Goal: Task Accomplishment & Management: Complete application form

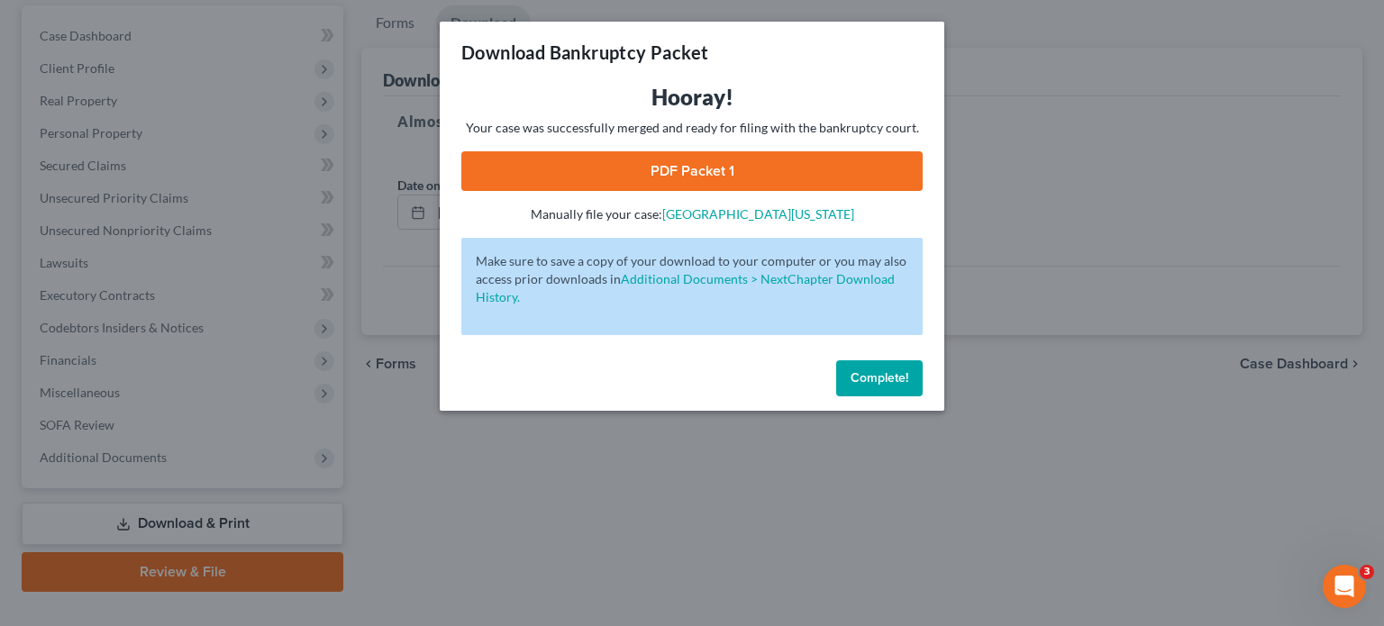
click at [883, 383] on span "Complete!" at bounding box center [880, 377] width 58 height 15
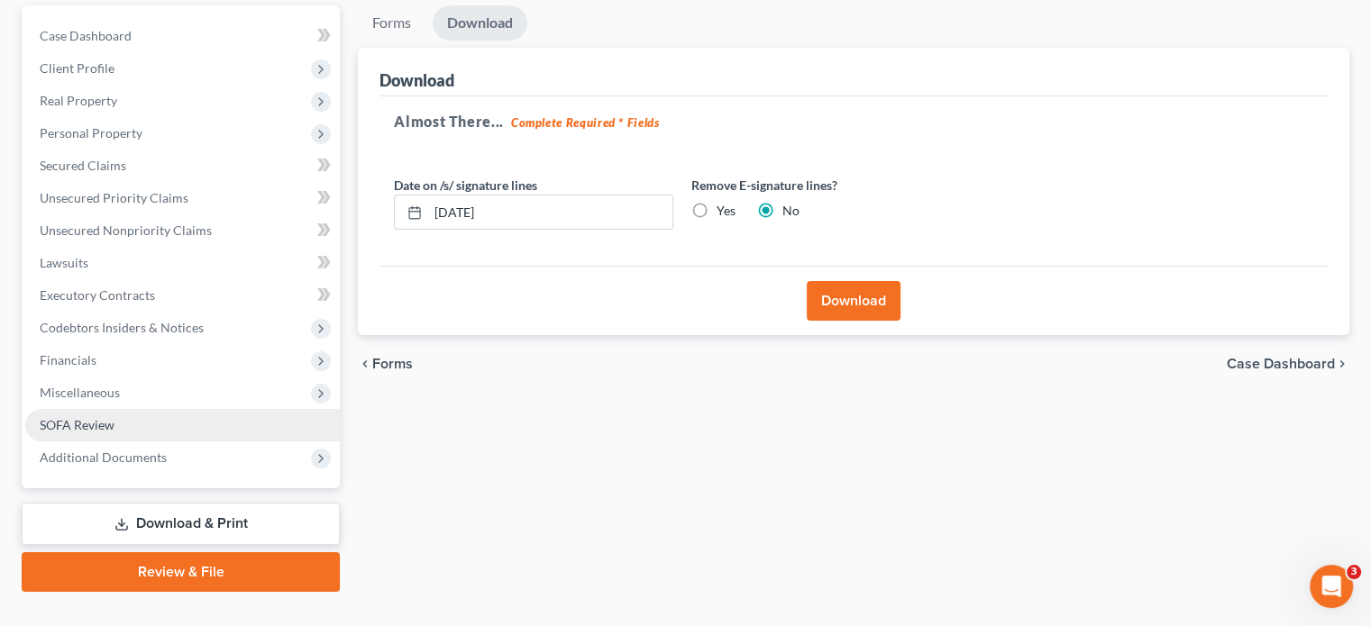
click at [108, 417] on span "SOFA Review" at bounding box center [77, 424] width 75 height 15
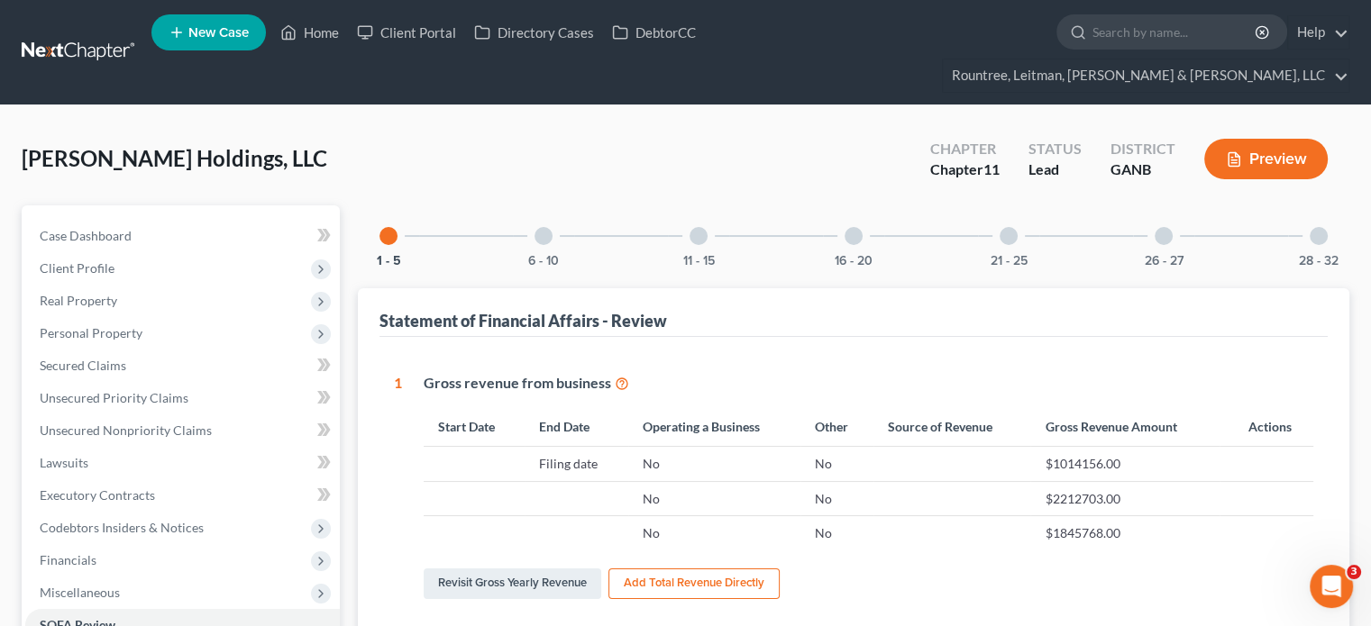
click at [696, 227] on div at bounding box center [698, 236] width 18 height 18
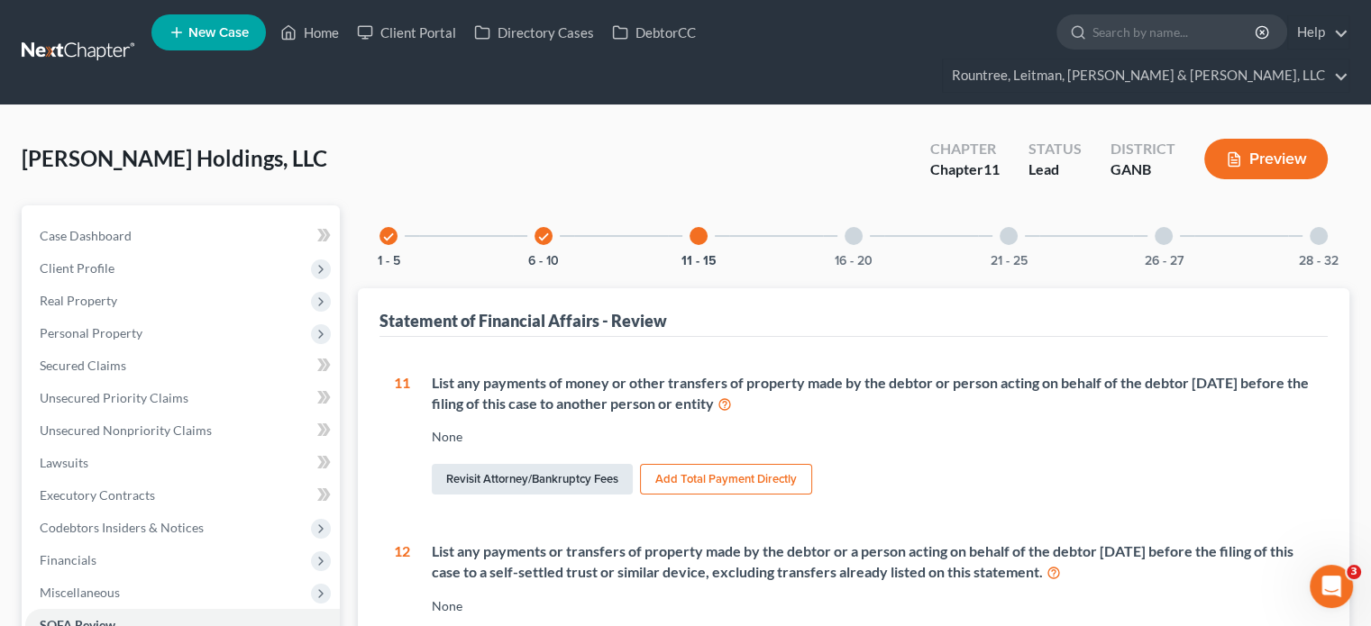
click at [563, 464] on link "Revisit Attorney/Bankruptcy Fees" at bounding box center [532, 479] width 201 height 31
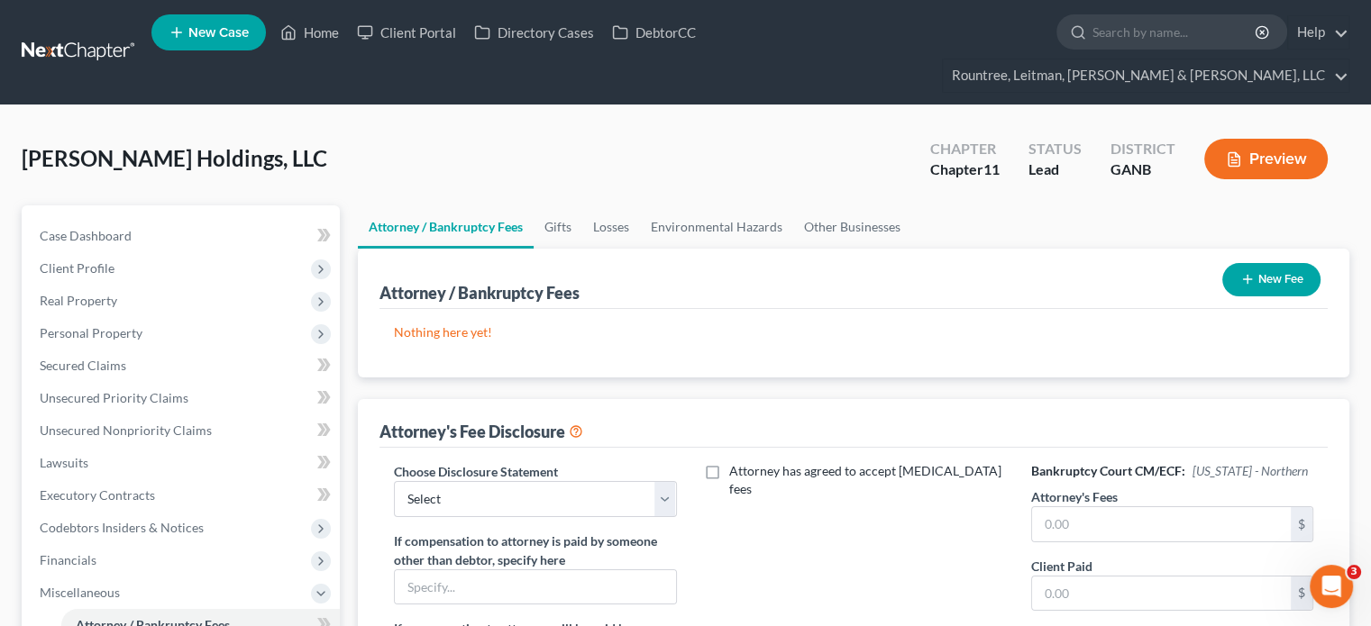
click at [1246, 272] on icon "button" at bounding box center [1247, 279] width 14 height 14
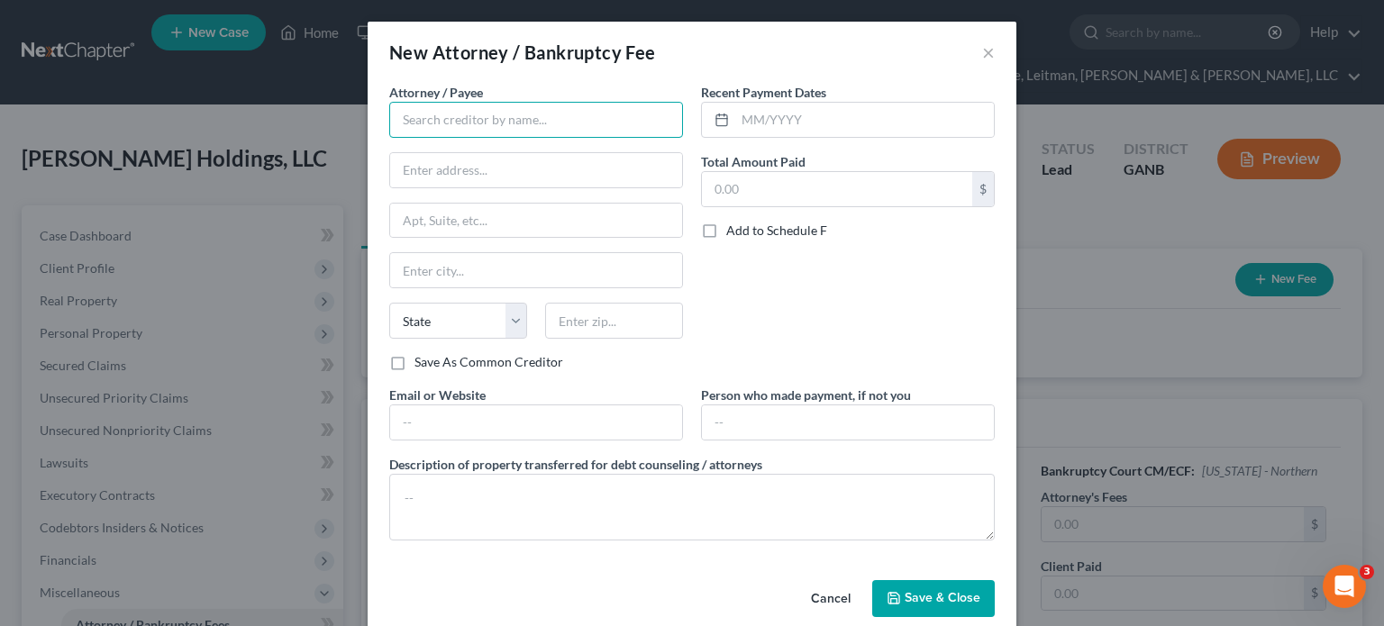
click at [486, 120] on input "text" at bounding box center [536, 120] width 294 height 36
type input "[PERSON_NAME] [PERSON_NAME] [PERSON_NAME] [PERSON_NAME]"
type input "[STREET_ADDRESS][PERSON_NAME]"
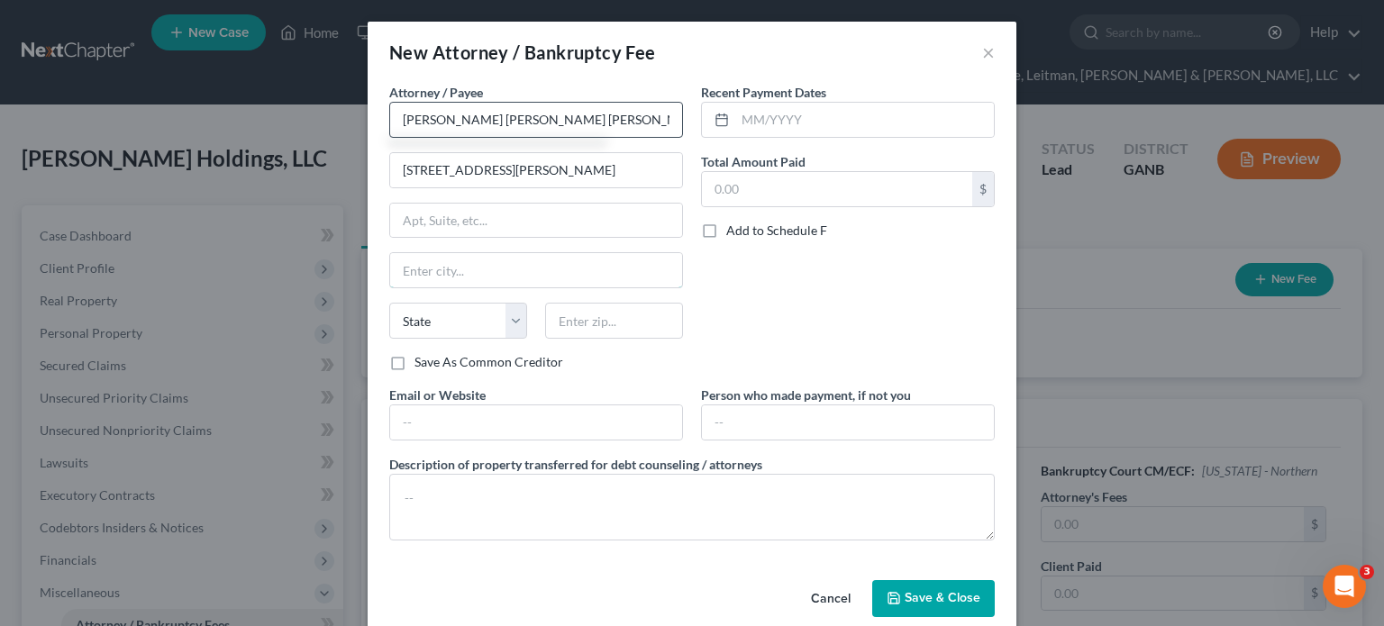
type input "[GEOGRAPHIC_DATA]"
select select "10"
type input "30329"
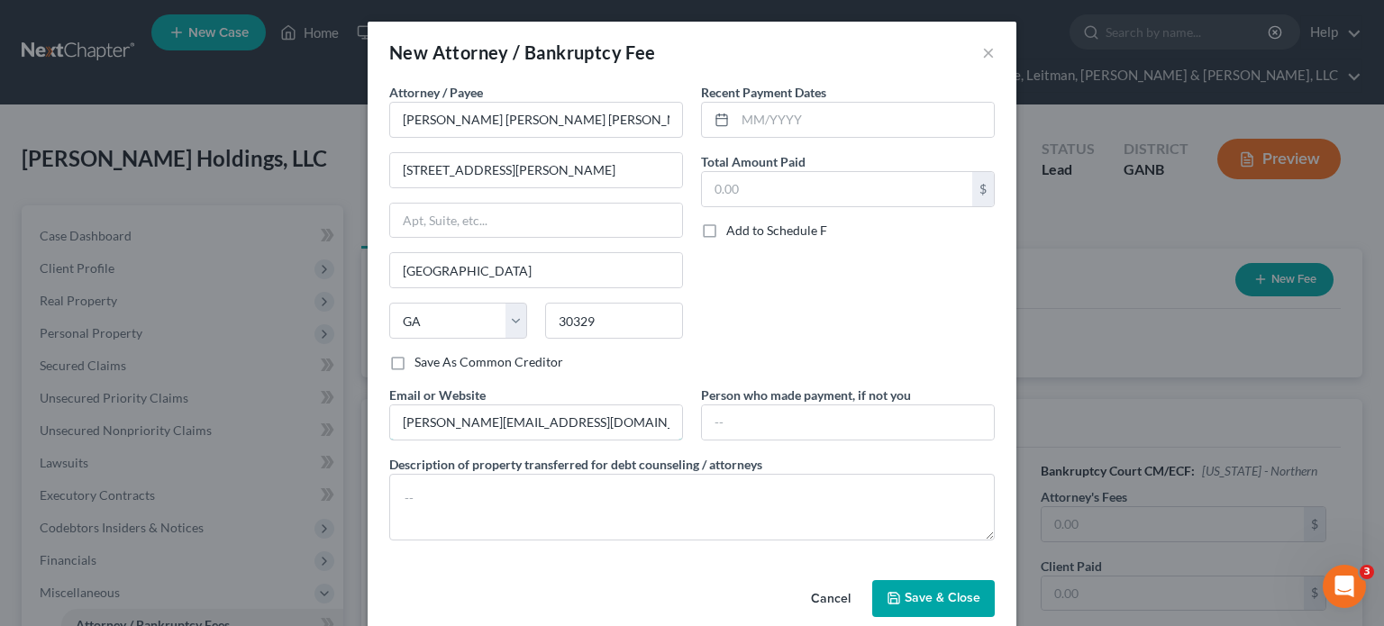
drag, startPoint x: 537, startPoint y: 424, endPoint x: 76, endPoint y: 386, distance: 463.0
click at [172, 395] on div "New Attorney / Bankruptcy Fee × Attorney / [PERSON_NAME] * [PERSON_NAME] [PERSO…" at bounding box center [692, 313] width 1384 height 626
type input "[DOMAIN_NAME]"
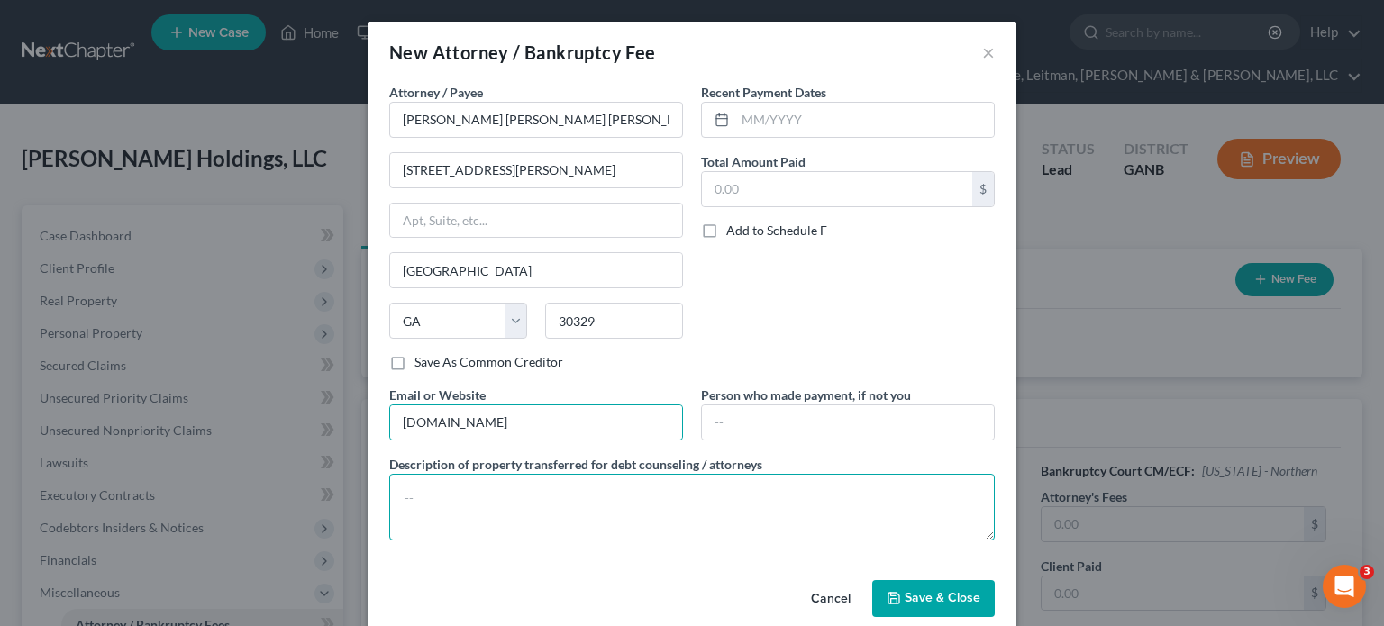
click at [503, 504] on textarea at bounding box center [692, 507] width 606 height 67
type textarea "[MEDICAL_DATA] and filing fee"
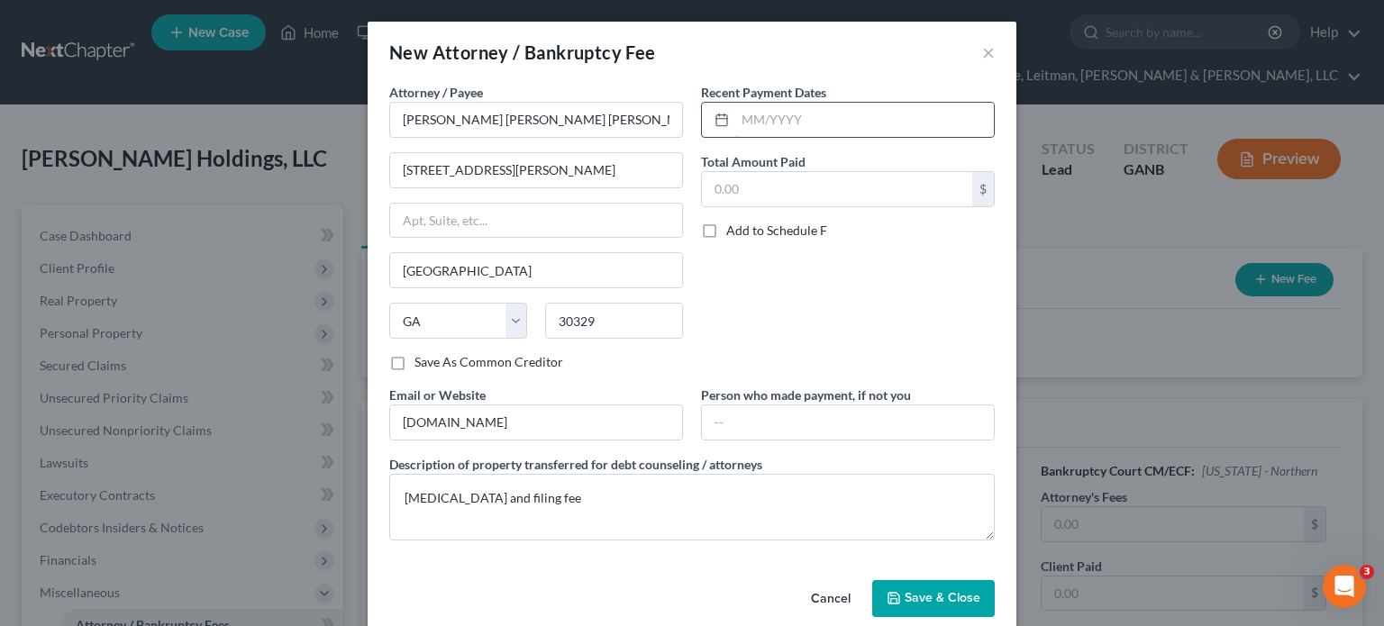
click at [905, 123] on input "text" at bounding box center [864, 120] width 259 height 34
type input "08/2025"
click at [857, 199] on input "text" at bounding box center [837, 189] width 270 height 34
type input "30,000.00"
click at [919, 599] on span "Save & Close" at bounding box center [943, 598] width 76 height 15
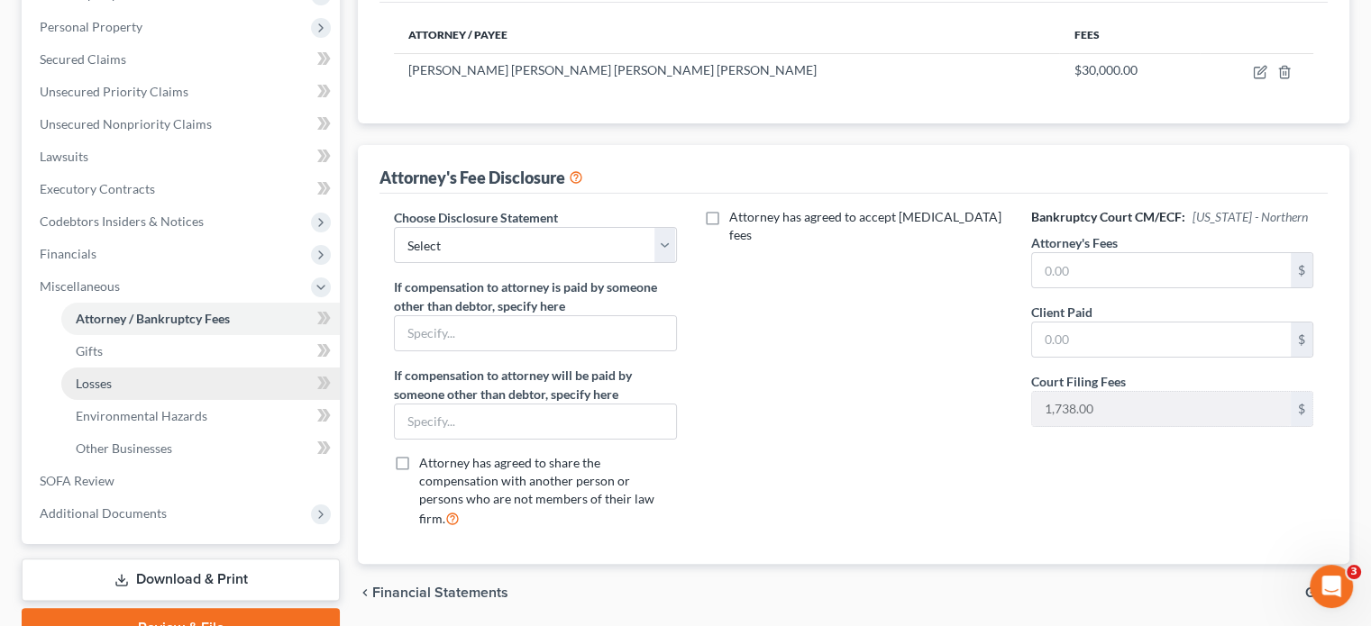
scroll to position [362, 0]
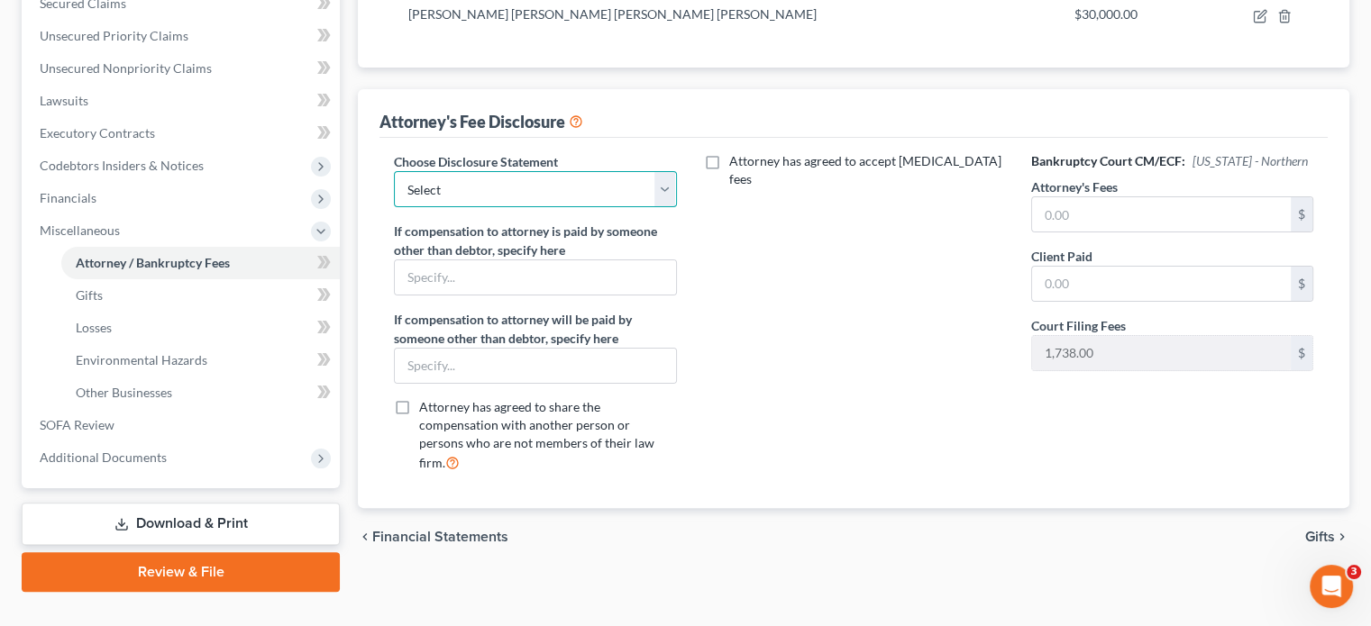
drag, startPoint x: 657, startPoint y: 151, endPoint x: 630, endPoint y: 169, distance: 32.0
click at [657, 171] on select "Select Star Chain Chapter 13 - Hourly Chapter 11 Chapter 13 Disclosure Statemen…" at bounding box center [535, 189] width 282 height 36
select select "2"
click at [394, 171] on select "Select Star Chain Chapter 13 - Hourly Chapter 11 Chapter 13 Disclosure Statemen…" at bounding box center [535, 189] width 282 height 36
click at [729, 152] on label "Attorney has agreed to accept [MEDICAL_DATA] fees" at bounding box center [866, 170] width 275 height 36
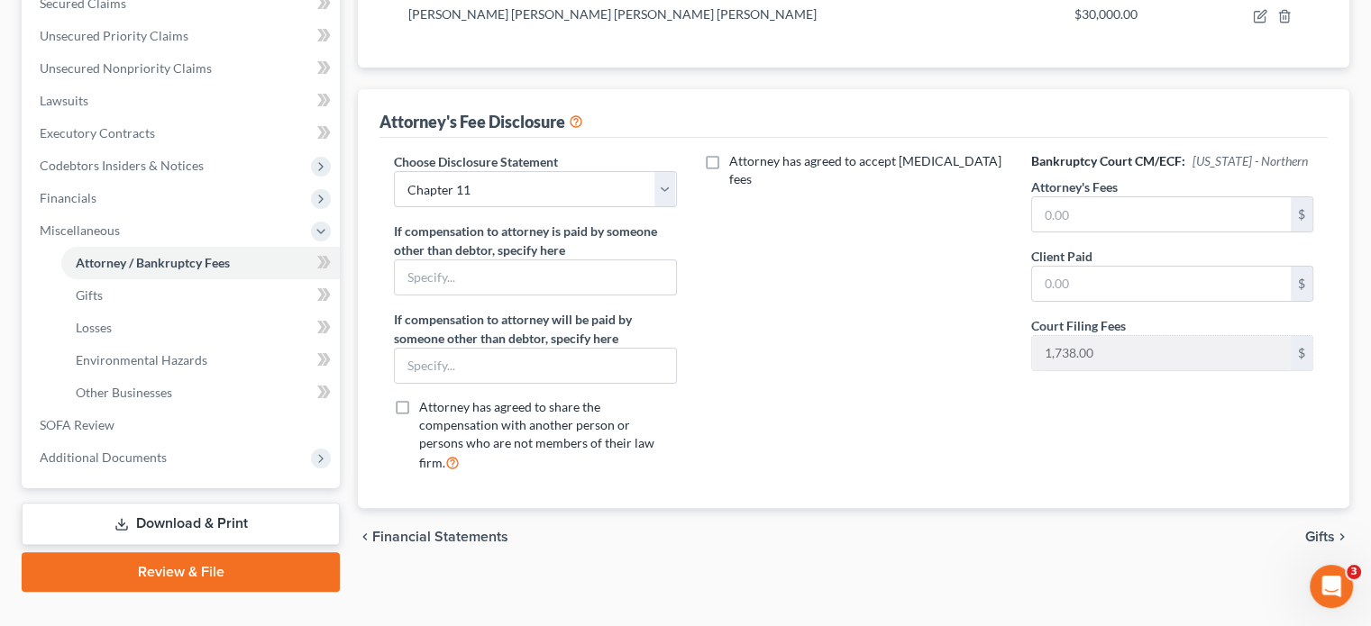
click at [736, 152] on input "Attorney has agreed to accept [MEDICAL_DATA] fees" at bounding box center [742, 158] width 12 height 12
checkbox input "true"
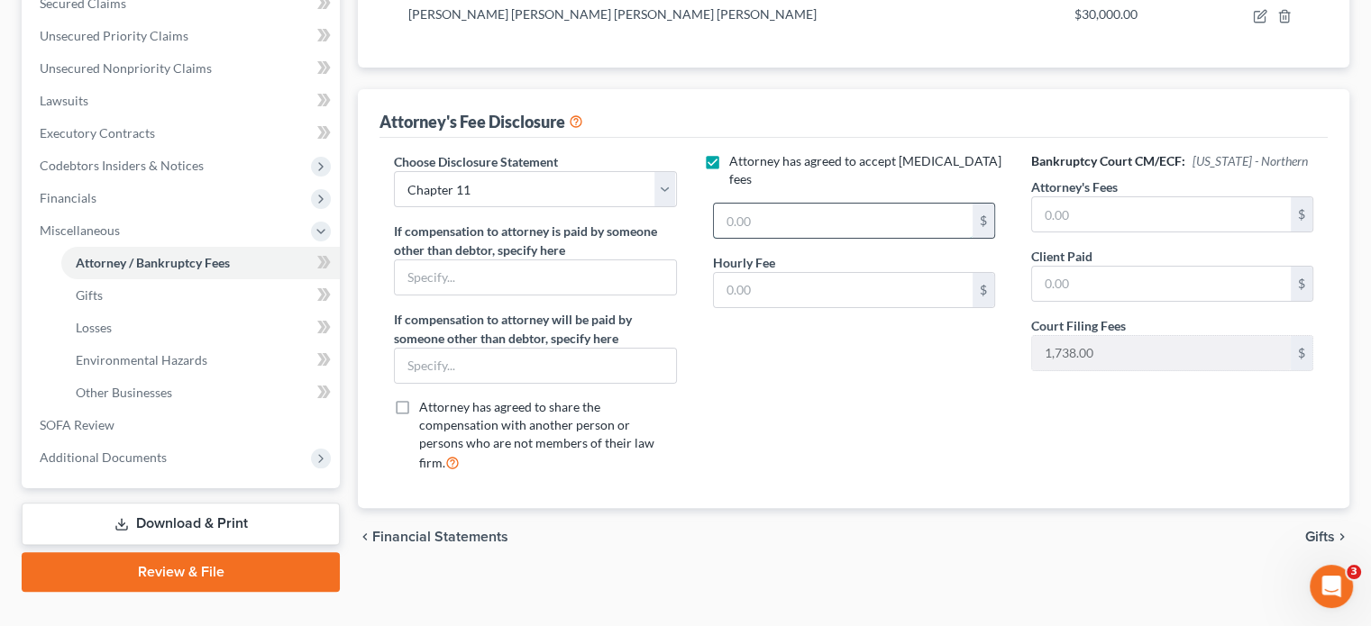
click at [771, 204] on input "text" at bounding box center [843, 221] width 259 height 34
type input "30,000.00"
click at [771, 273] on input "text" at bounding box center [843, 290] width 259 height 34
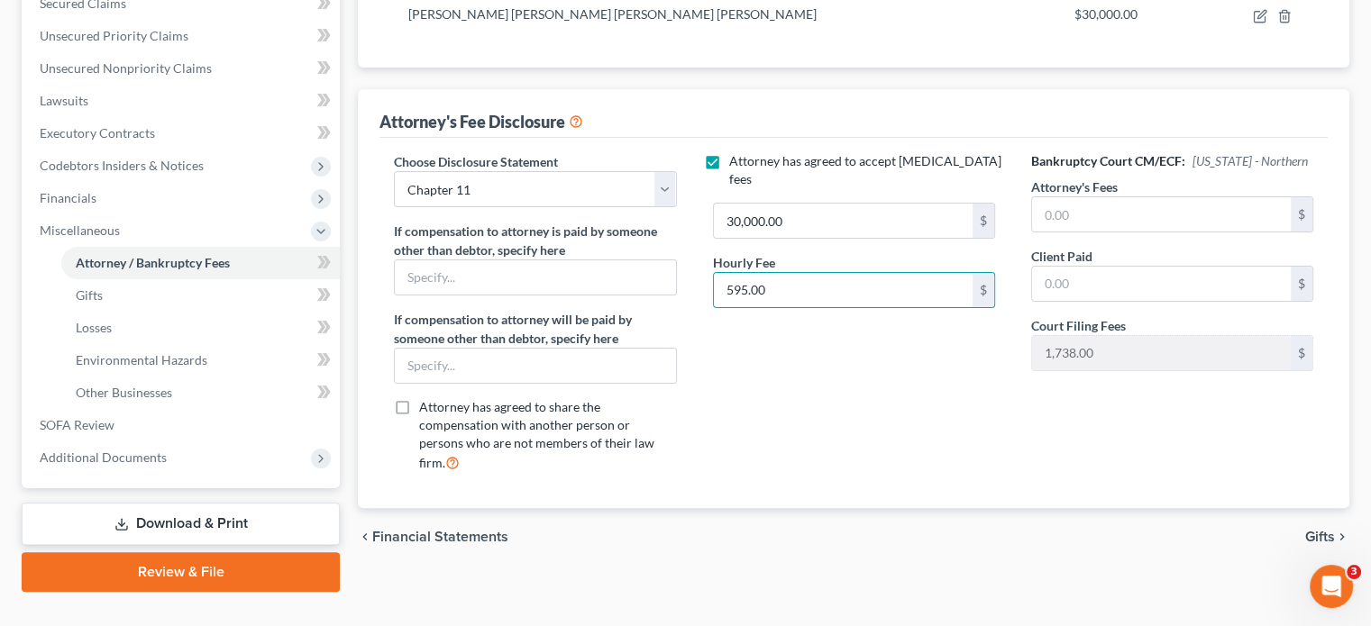
type input "595.00"
click at [1326, 530] on span "Gifts" at bounding box center [1320, 537] width 30 height 14
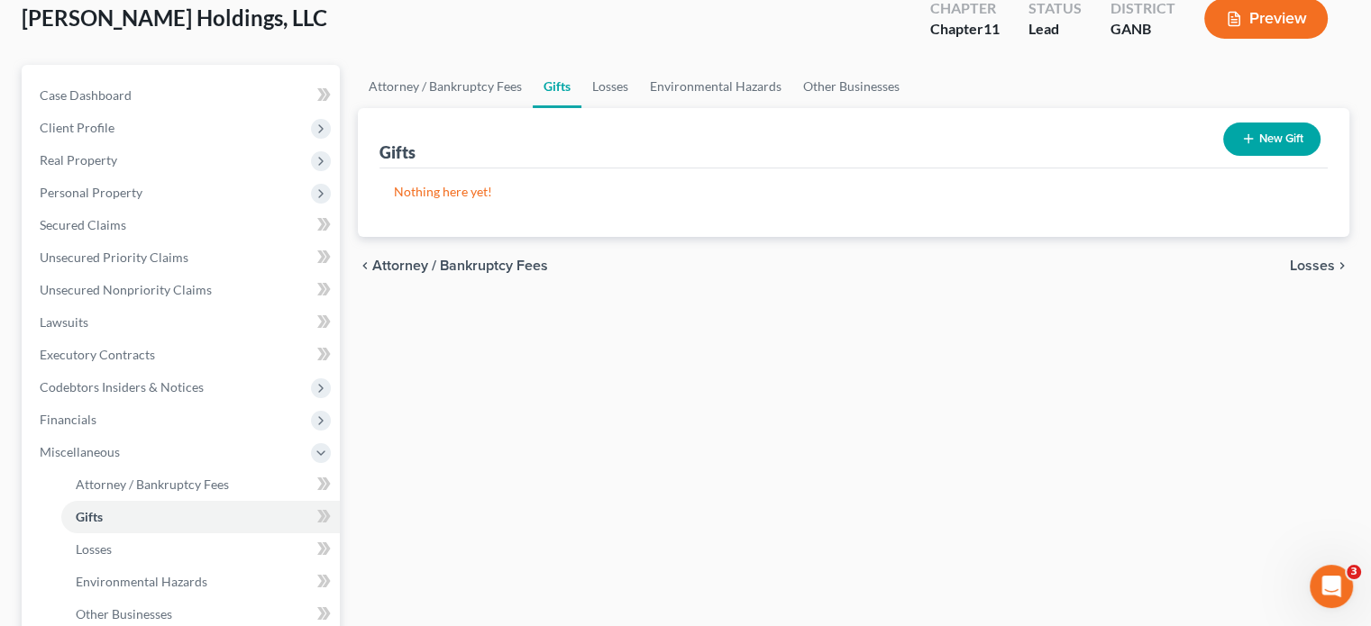
scroll to position [360, 0]
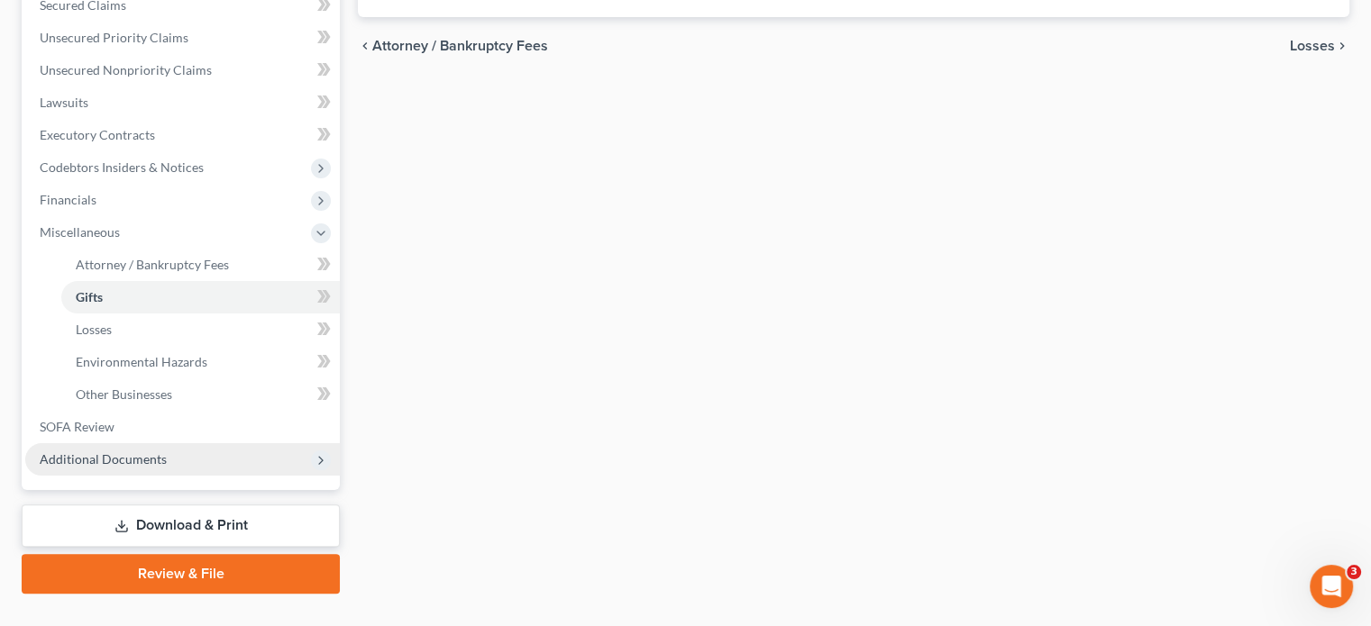
click at [144, 451] on span "Additional Documents" at bounding box center [103, 458] width 127 height 15
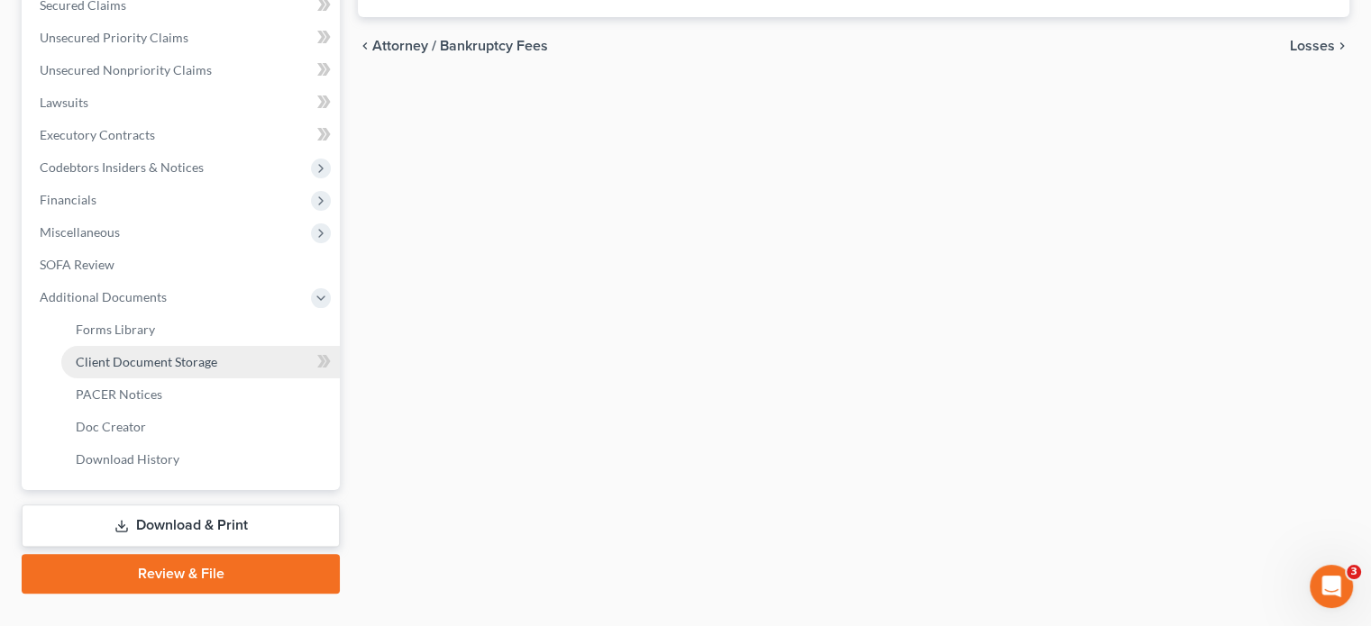
click at [179, 354] on span "Client Document Storage" at bounding box center [146, 361] width 141 height 15
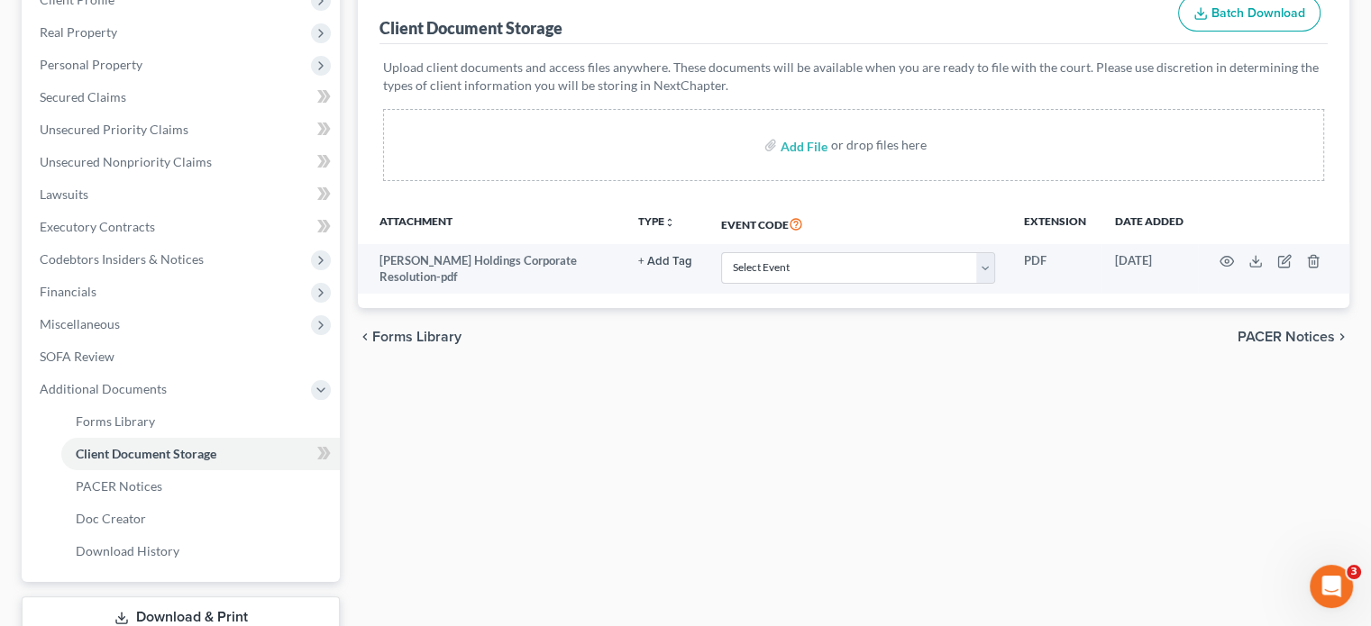
scroll to position [270, 0]
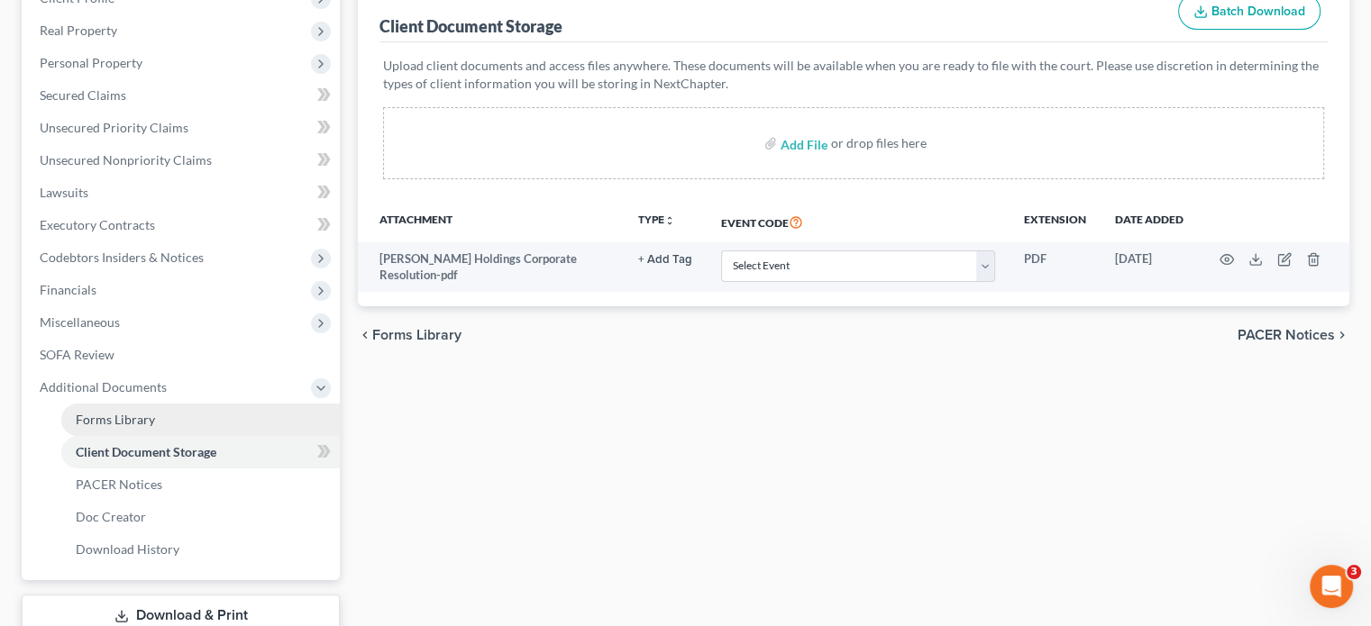
click at [126, 412] on span "Forms Library" at bounding box center [115, 419] width 79 height 15
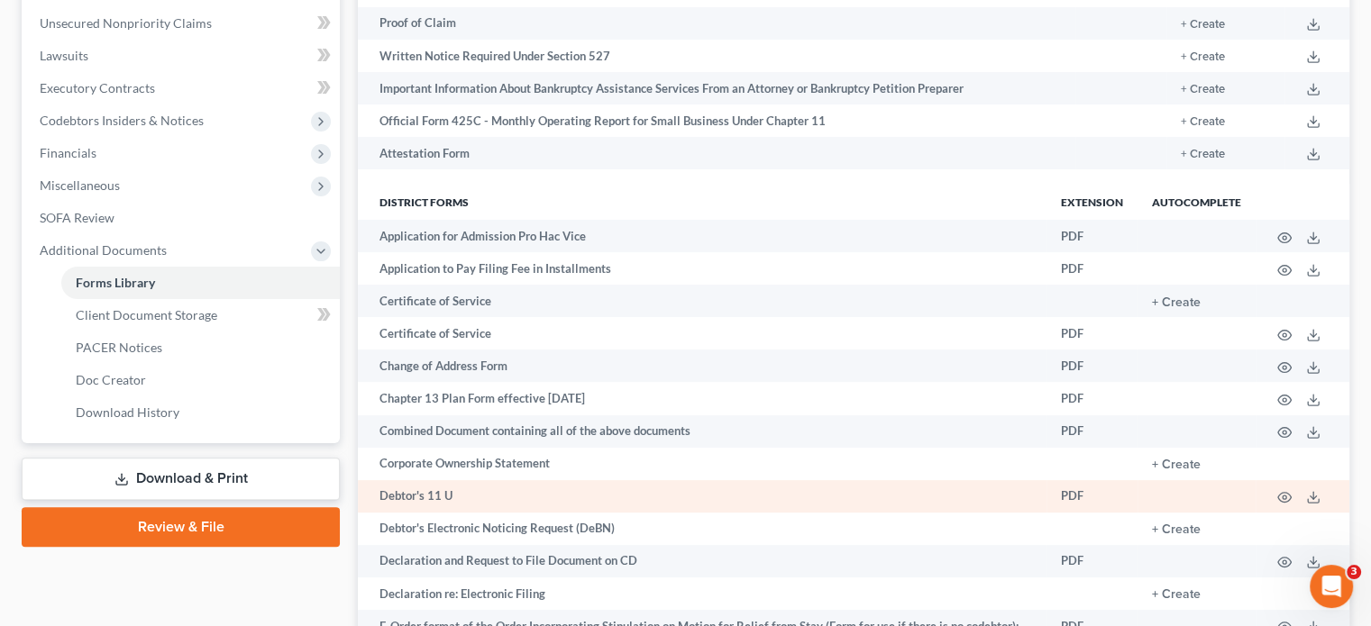
scroll to position [451, 0]
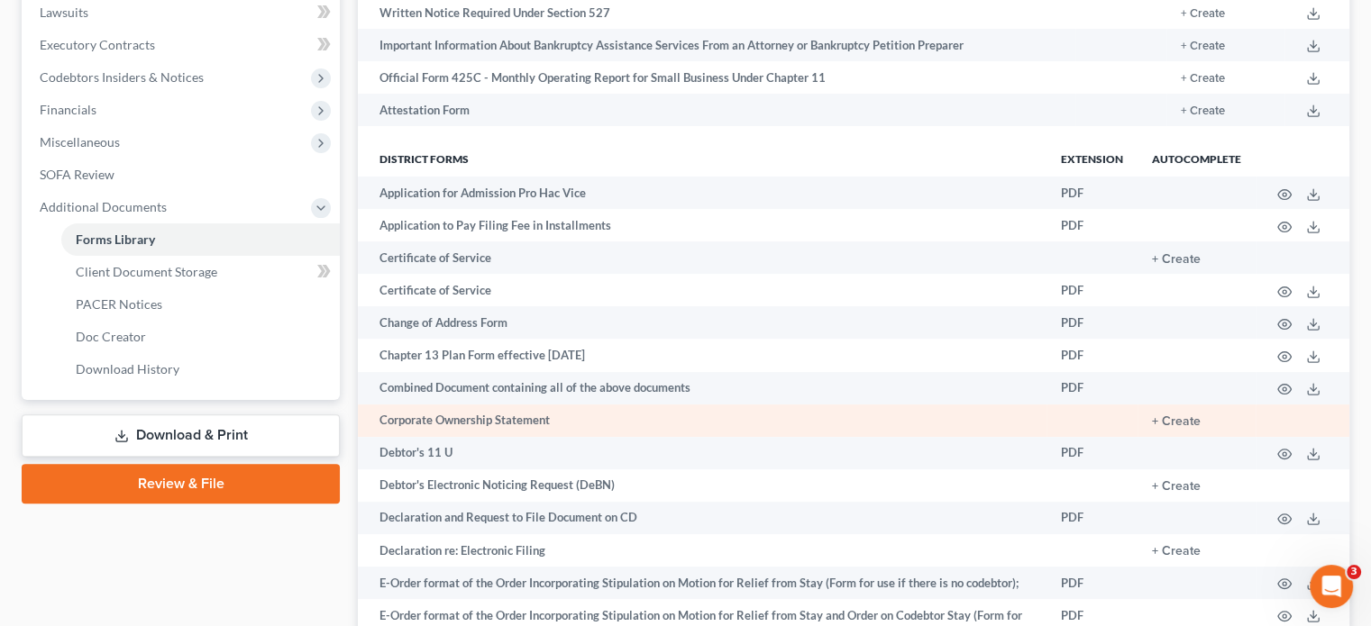
click at [503, 405] on td "Corporate Ownership Statement" at bounding box center [702, 421] width 688 height 32
click at [1175, 415] on button "+ Create" at bounding box center [1176, 421] width 49 height 13
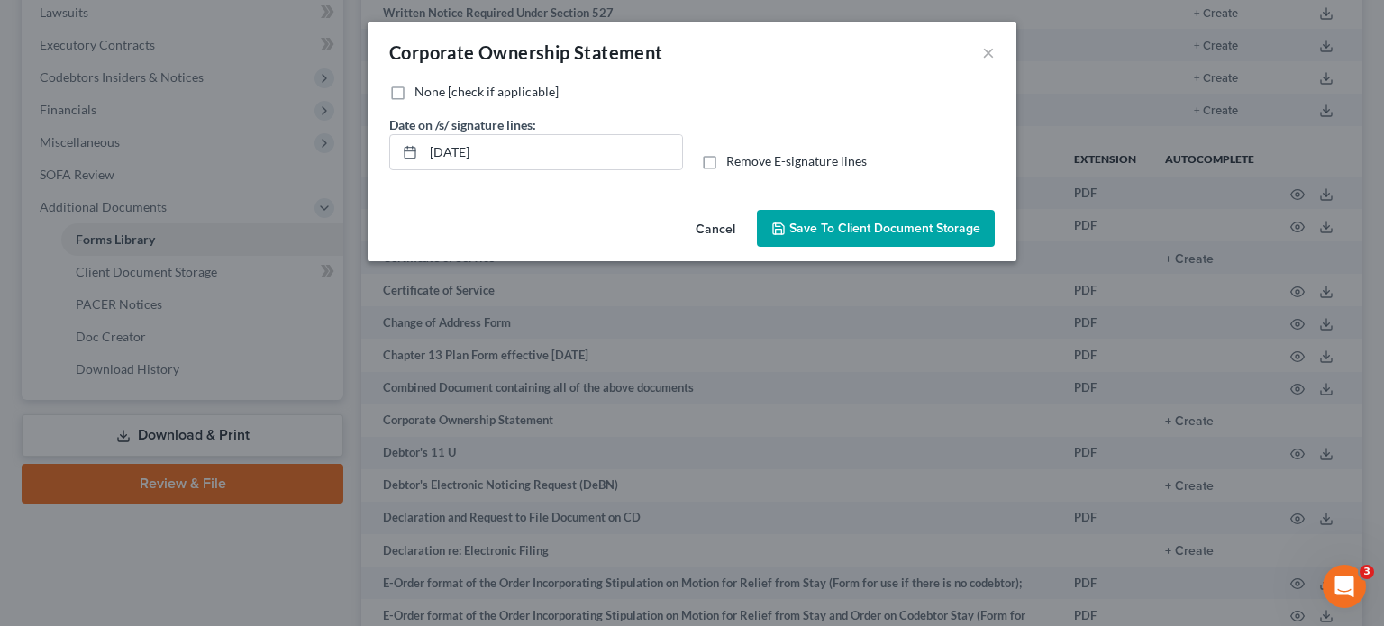
click at [415, 91] on label "None [check if applicable]" at bounding box center [487, 92] width 144 height 18
click at [422, 91] on input "None [check if applicable]" at bounding box center [428, 89] width 12 height 12
checkbox input "true"
click at [874, 229] on span "Save to Client Document Storage" at bounding box center [884, 228] width 191 height 15
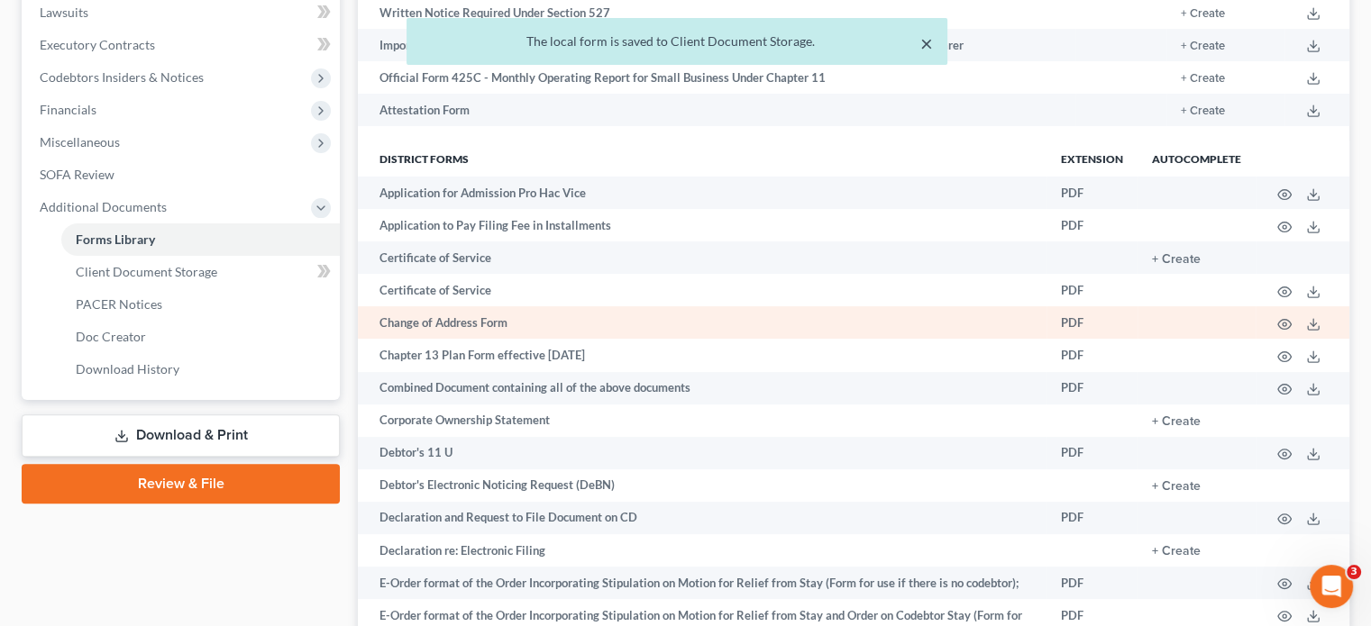
drag, startPoint x: 925, startPoint y: 38, endPoint x: 574, endPoint y: 277, distance: 424.9
click at [925, 37] on button "×" at bounding box center [926, 43] width 13 height 22
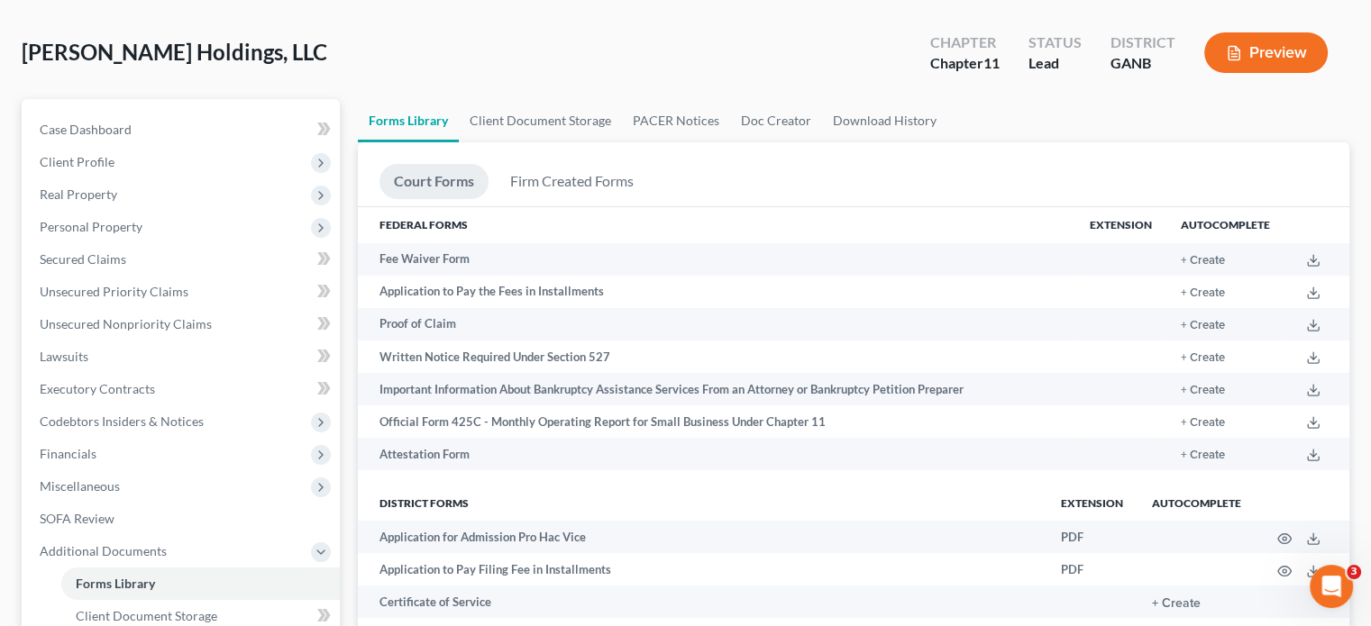
scroll to position [0, 0]
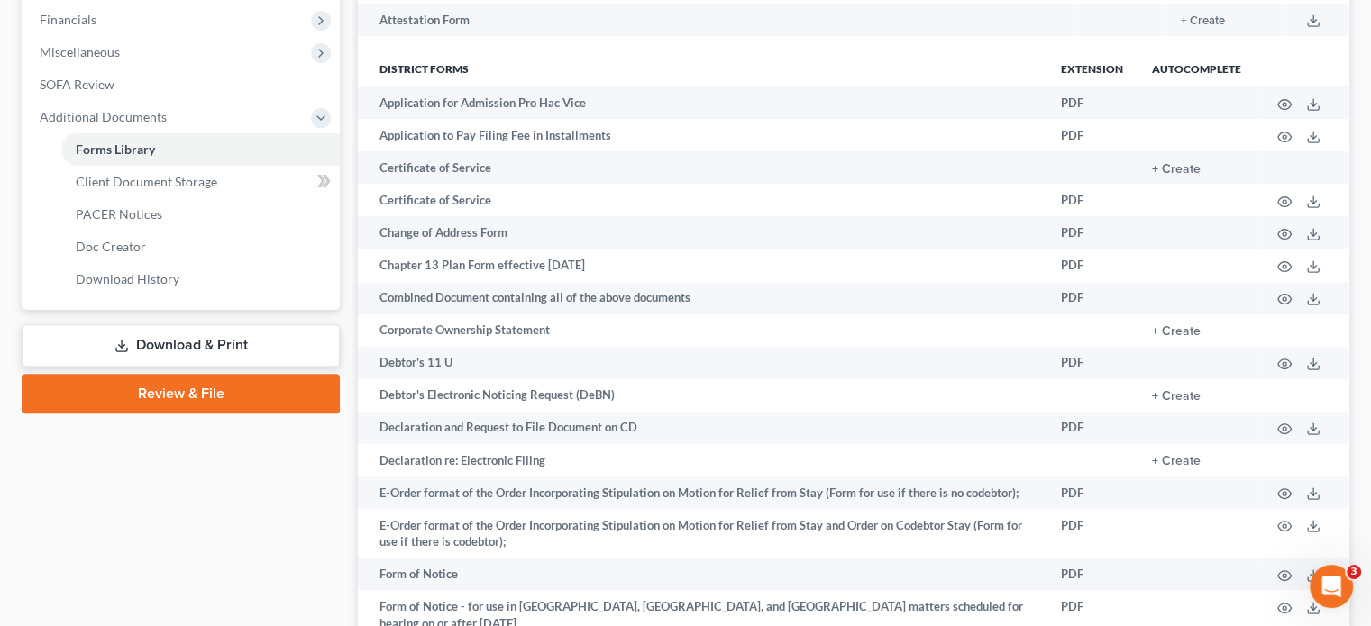
click at [211, 324] on link "Download & Print" at bounding box center [181, 345] width 318 height 42
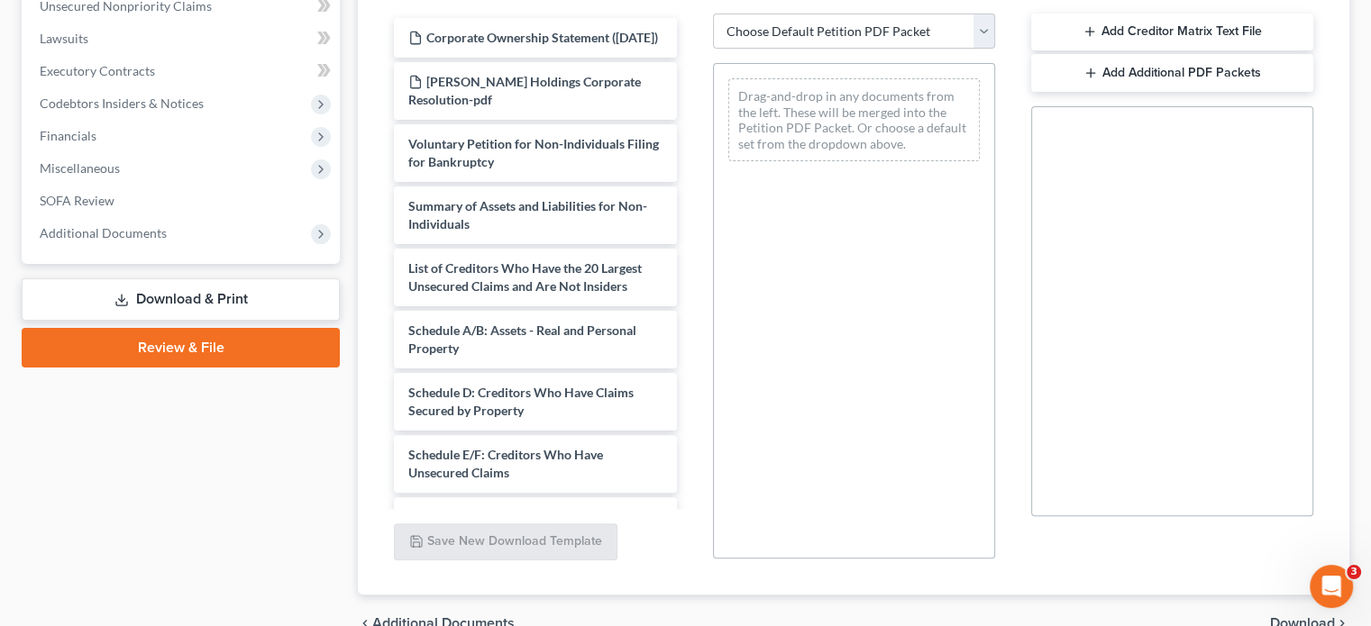
scroll to position [485, 0]
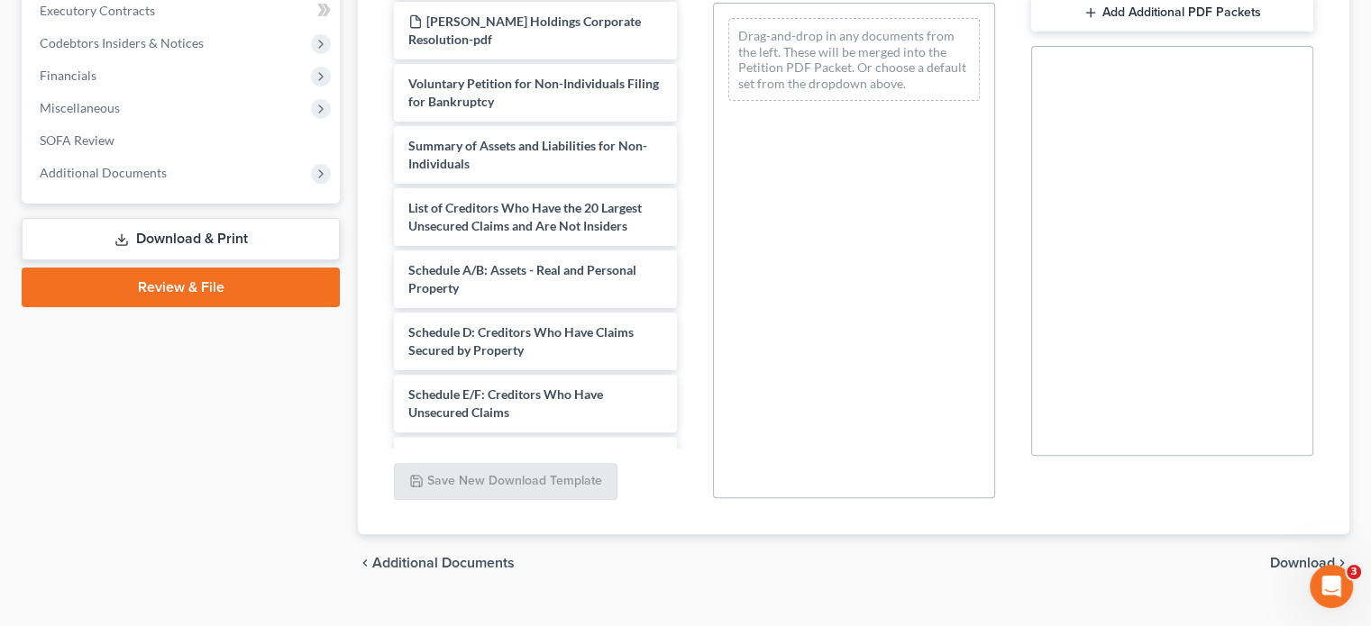
click at [209, 268] on link "Review & File" at bounding box center [181, 288] width 318 height 40
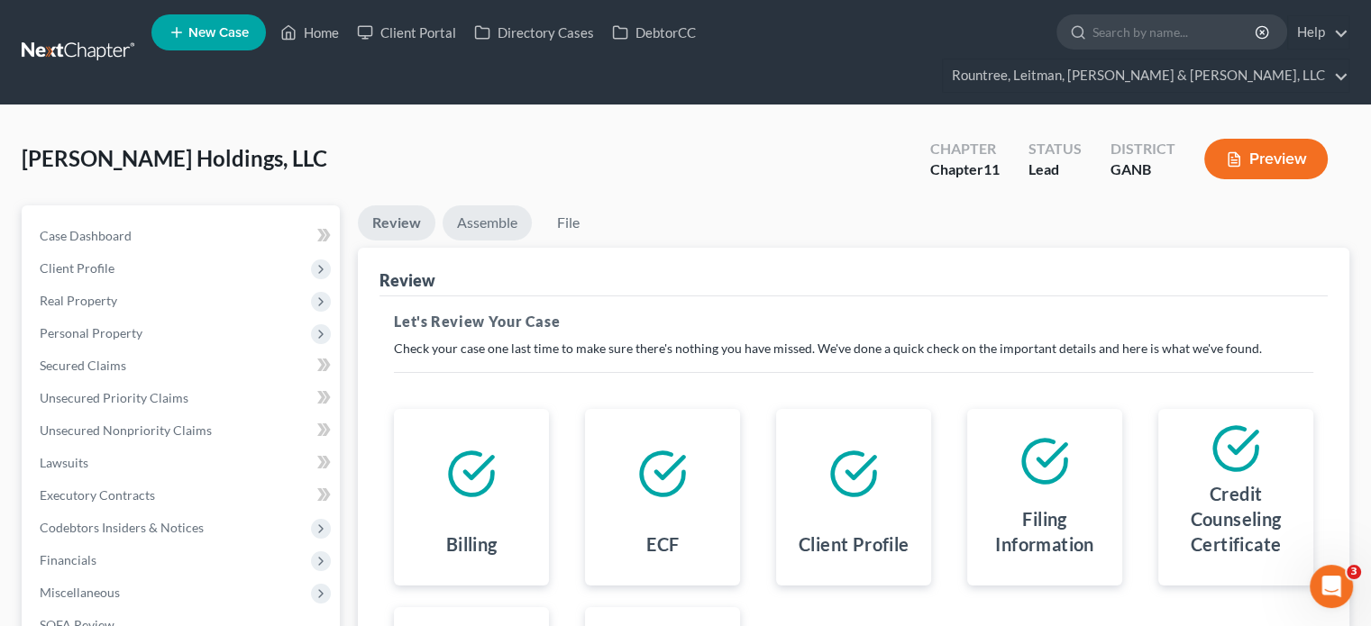
click at [481, 205] on link "Assemble" at bounding box center [486, 222] width 89 height 35
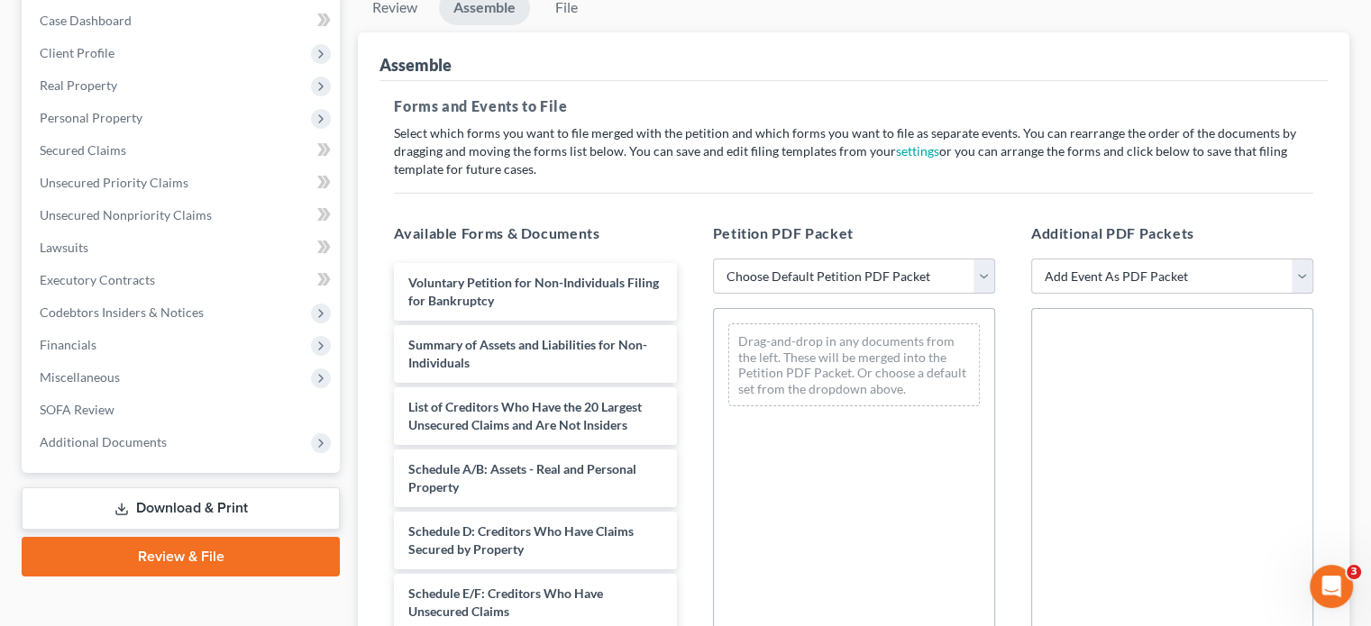
scroll to position [270, 0]
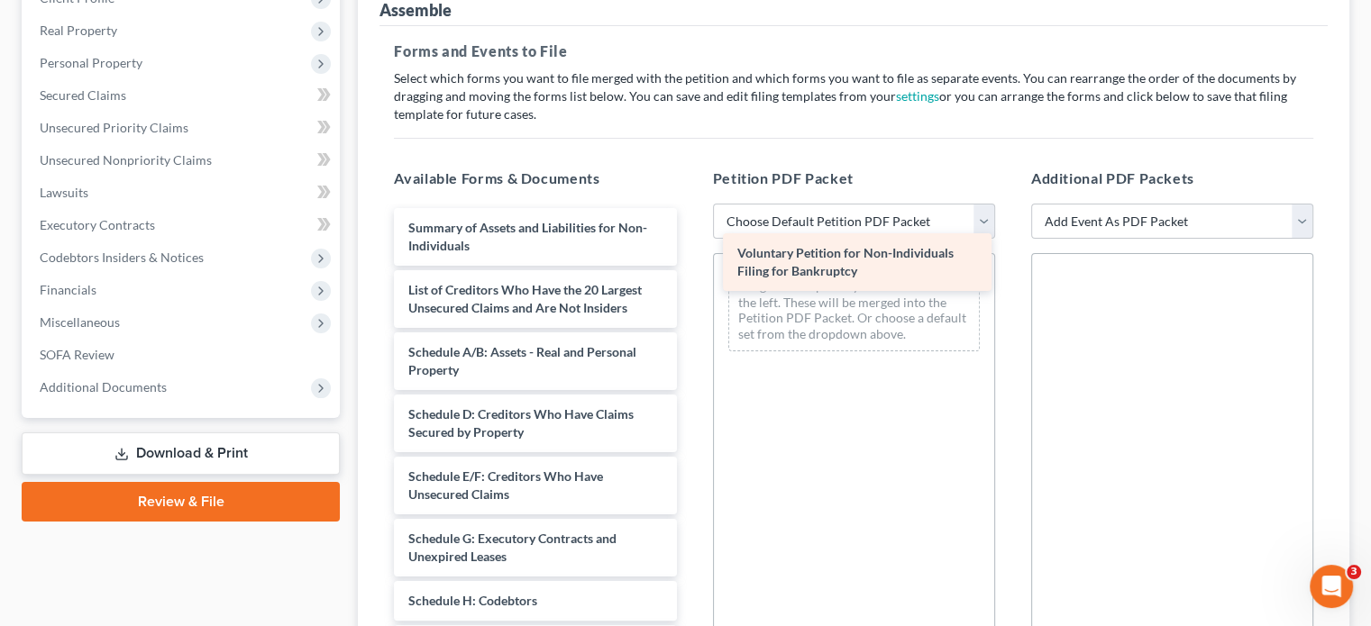
drag, startPoint x: 554, startPoint y: 206, endPoint x: 883, endPoint y: 266, distance: 334.2
click at [690, 266] on div "Voluntary Petition for Non-Individuals Filing for Bankruptcy Voluntary Petition…" at bounding box center [534, 618] width 311 height 820
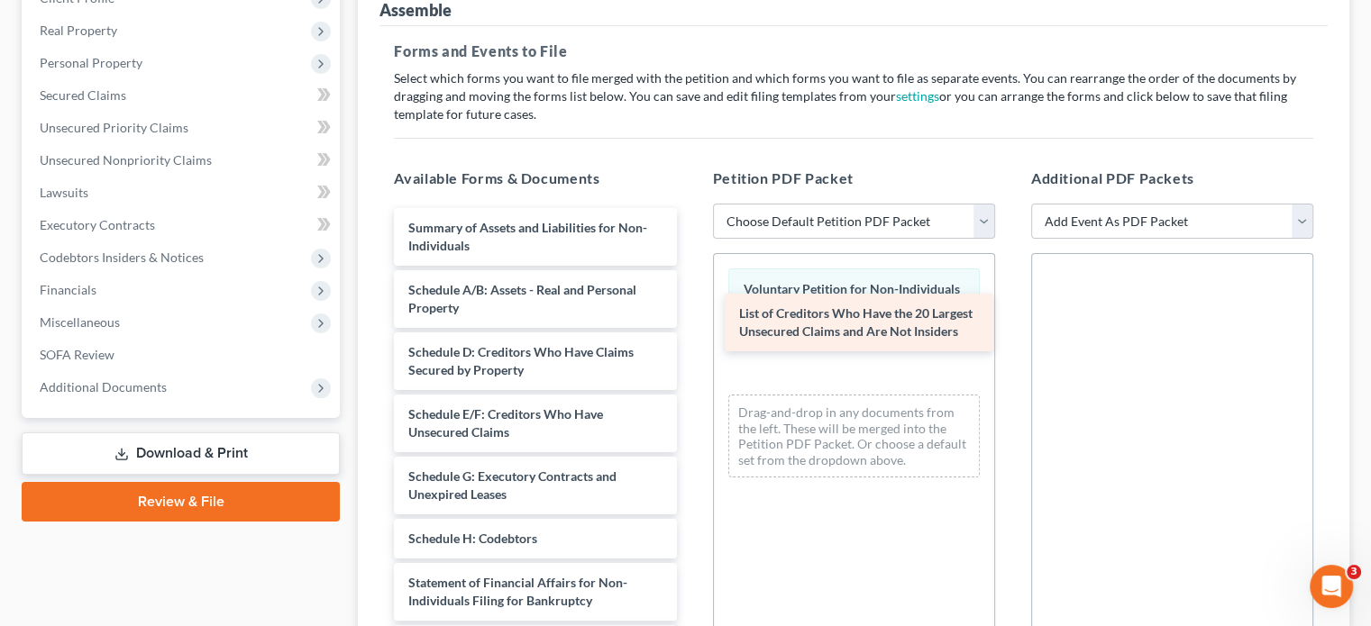
drag, startPoint x: 547, startPoint y: 257, endPoint x: 878, endPoint y: 314, distance: 335.7
click at [690, 314] on div "List of Creditors Who Have the 20 Largest Unsecured Claims and Are Not Insiders…" at bounding box center [534, 587] width 311 height 758
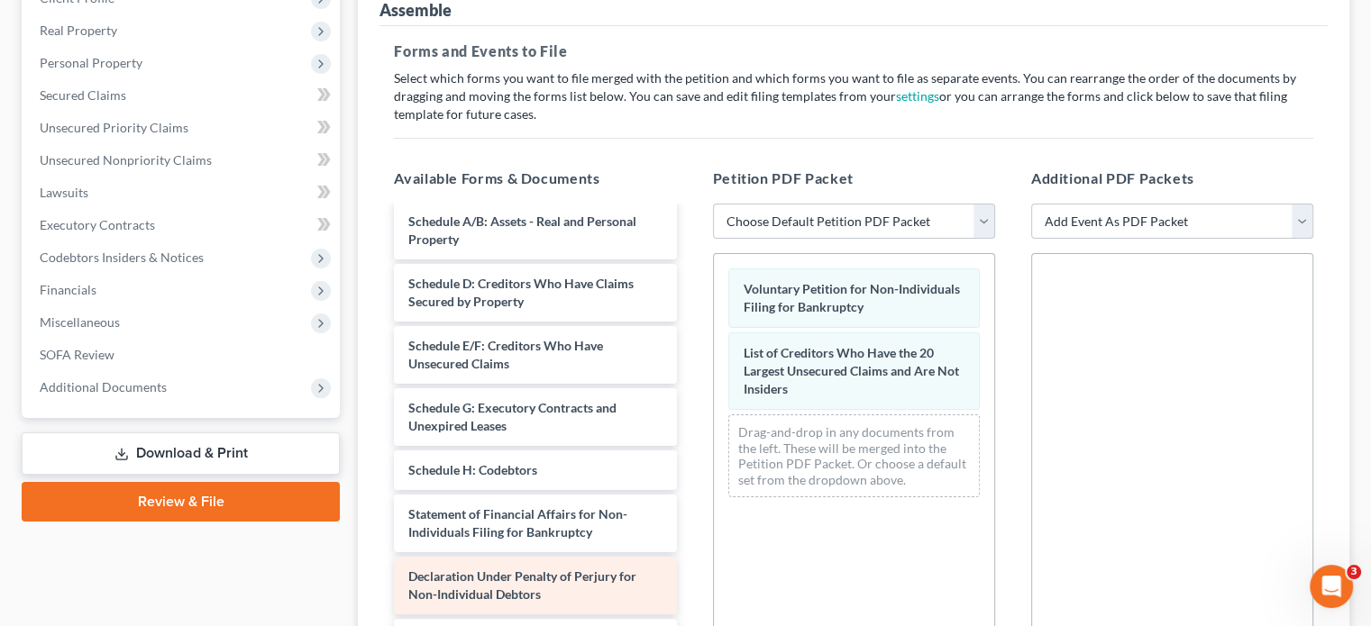
scroll to position [180, 0]
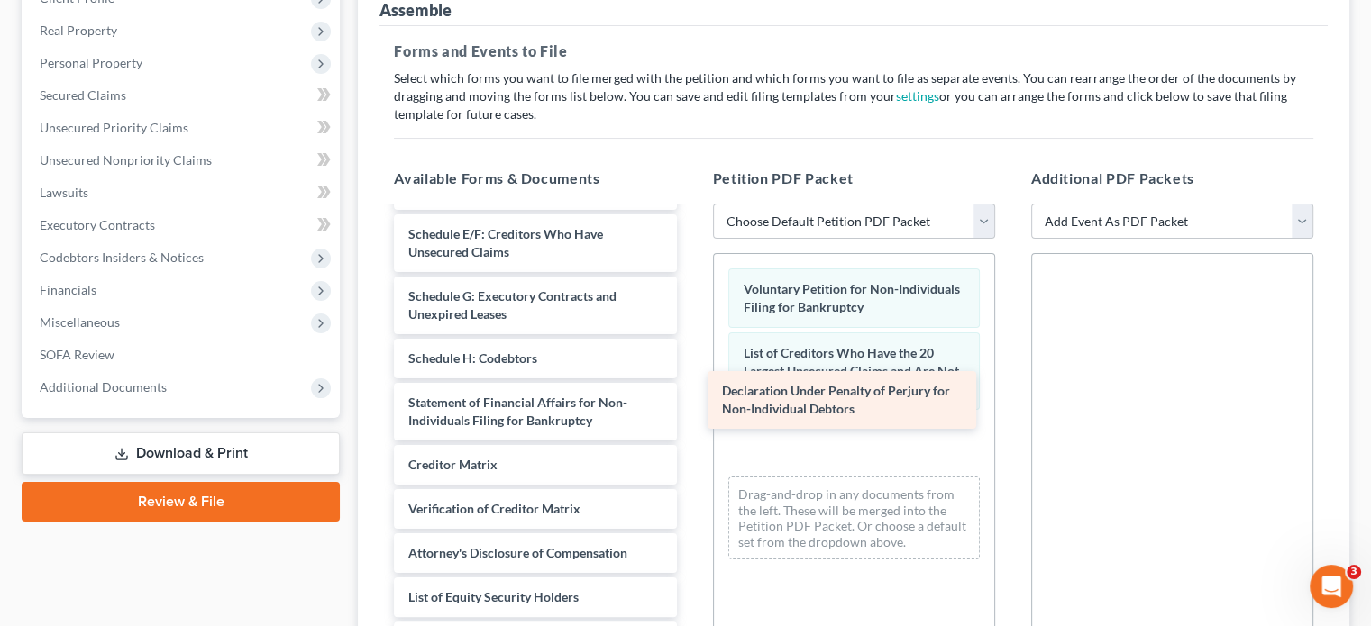
drag, startPoint x: 519, startPoint y: 439, endPoint x: 833, endPoint y: 399, distance: 316.1
click at [690, 399] on div "Declaration Under Penalty of Perjury for Non-Individual Debtors Summary of Asse…" at bounding box center [534, 376] width 311 height 696
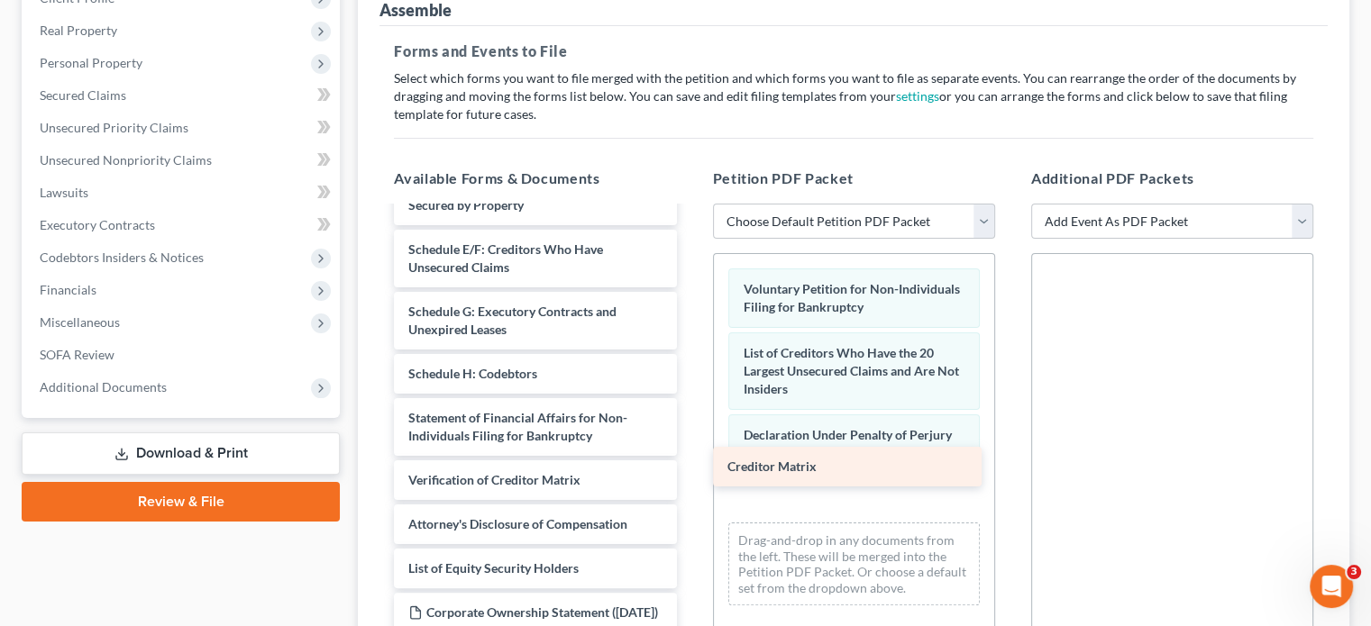
drag, startPoint x: 507, startPoint y: 428, endPoint x: 826, endPoint y: 464, distance: 321.0
click at [690, 464] on div "Creditor Matrix Summary of Assets and Liabilities for Non-Individuals Schedule …" at bounding box center [534, 369] width 311 height 652
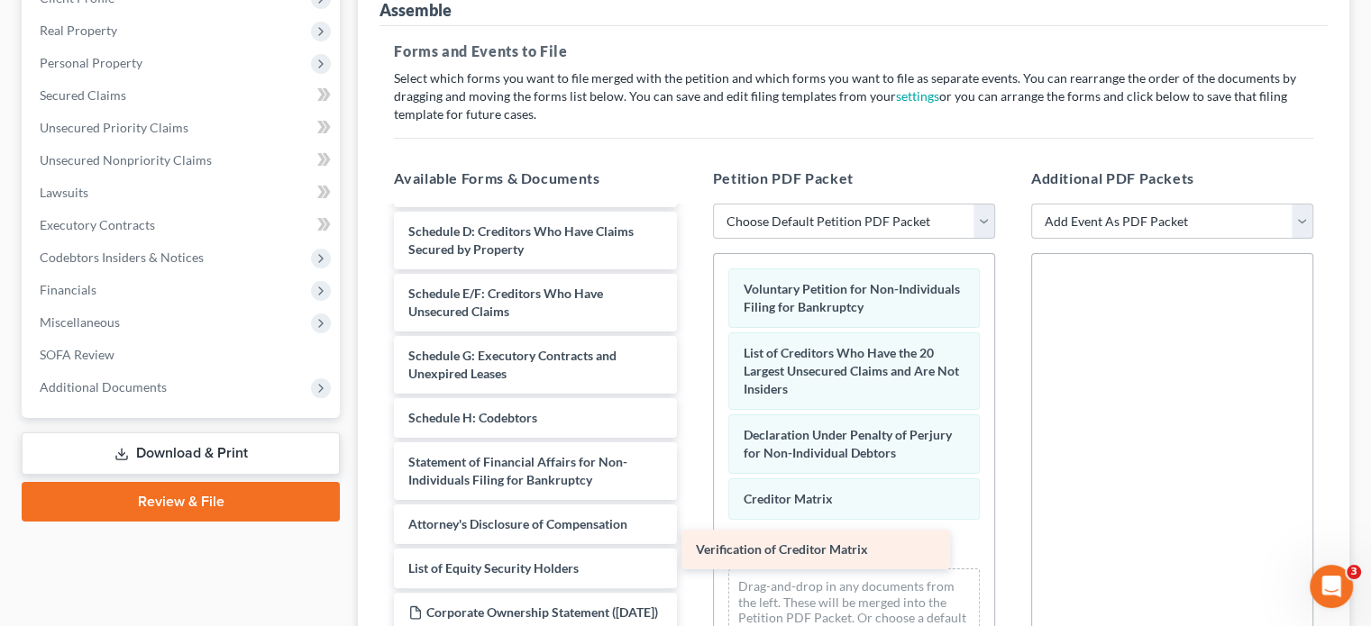
scroll to position [138, 0]
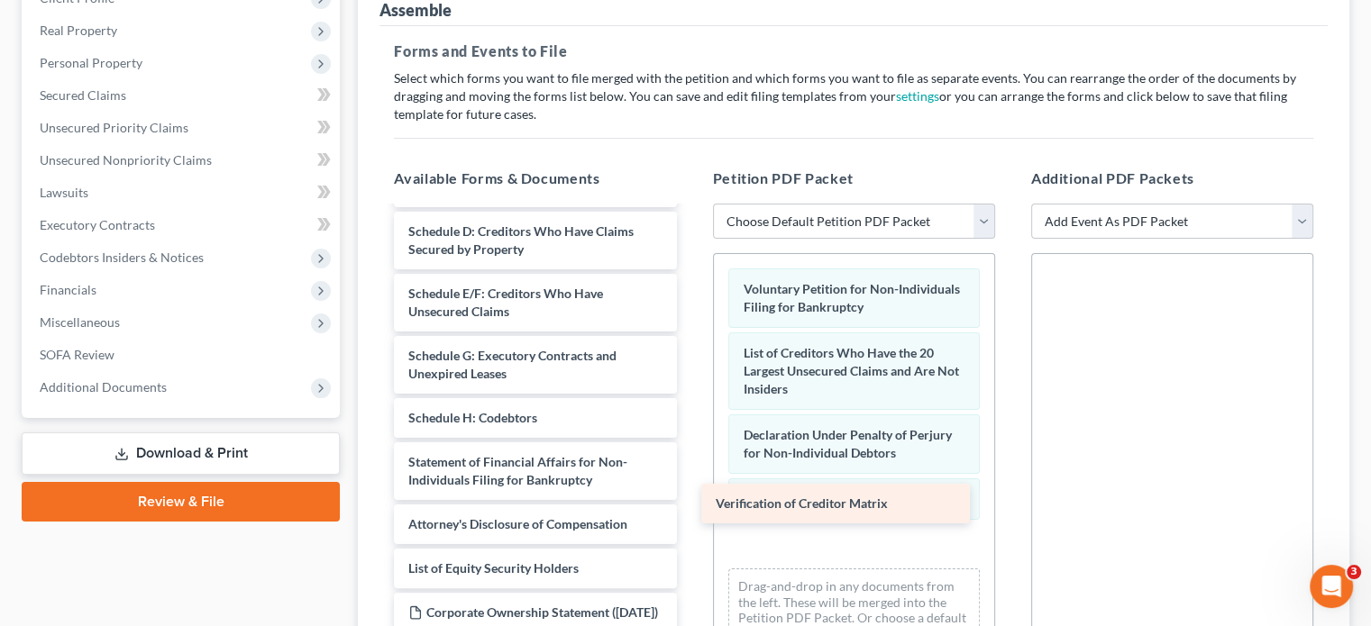
drag, startPoint x: 524, startPoint y: 433, endPoint x: 831, endPoint y: 506, distance: 315.8
click at [690, 506] on div "Verification of Creditor Matrix Summary of Assets and Liabilities for Non-Indiv…" at bounding box center [534, 390] width 311 height 607
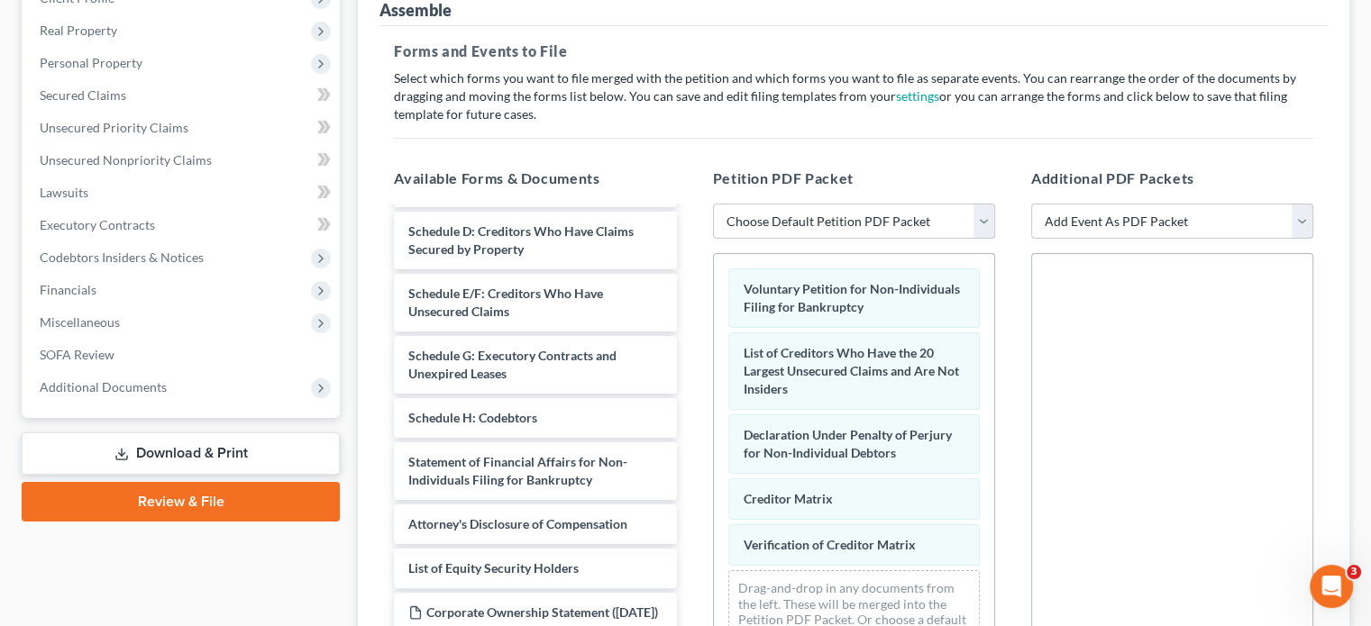
click at [1308, 204] on select "Add Event As PDF Packet 02-Application to Pay Filing Fee in Installments Amende…" at bounding box center [1172, 222] width 282 height 36
select select "8"
click at [1031, 204] on select "Add Event As PDF Packet 02-Application to Pay Filing Fee in Installments Amende…" at bounding box center [1172, 222] width 282 height 36
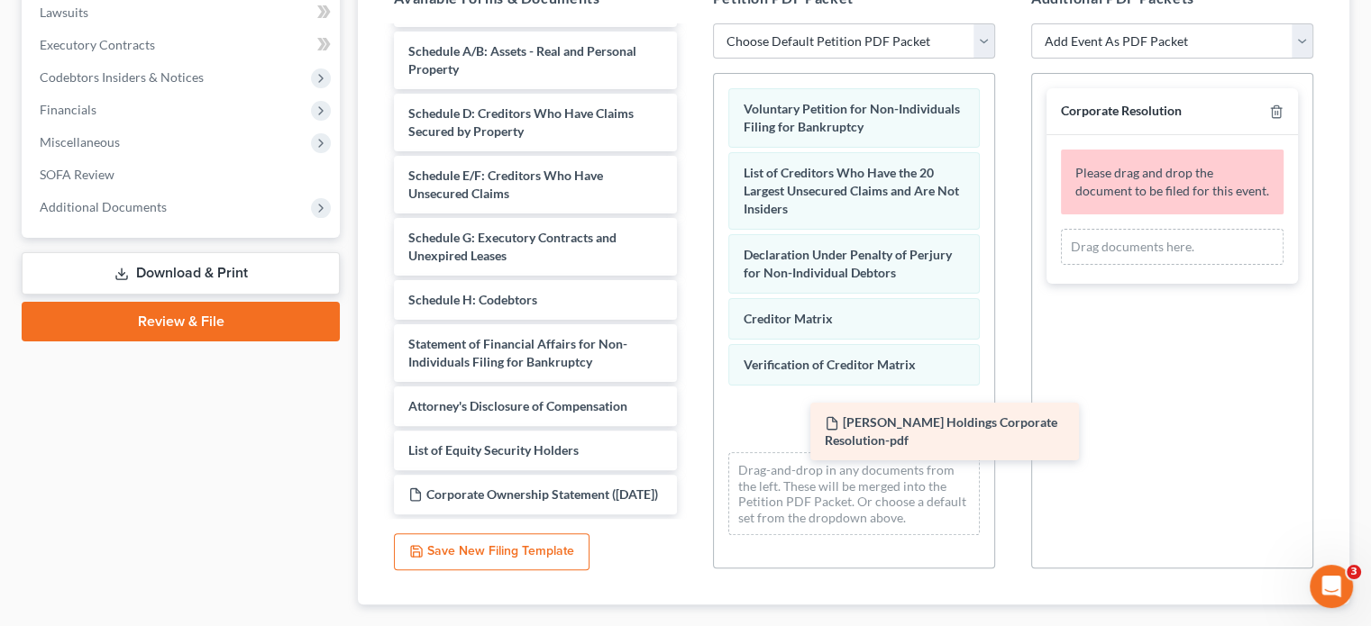
scroll to position [76, 0]
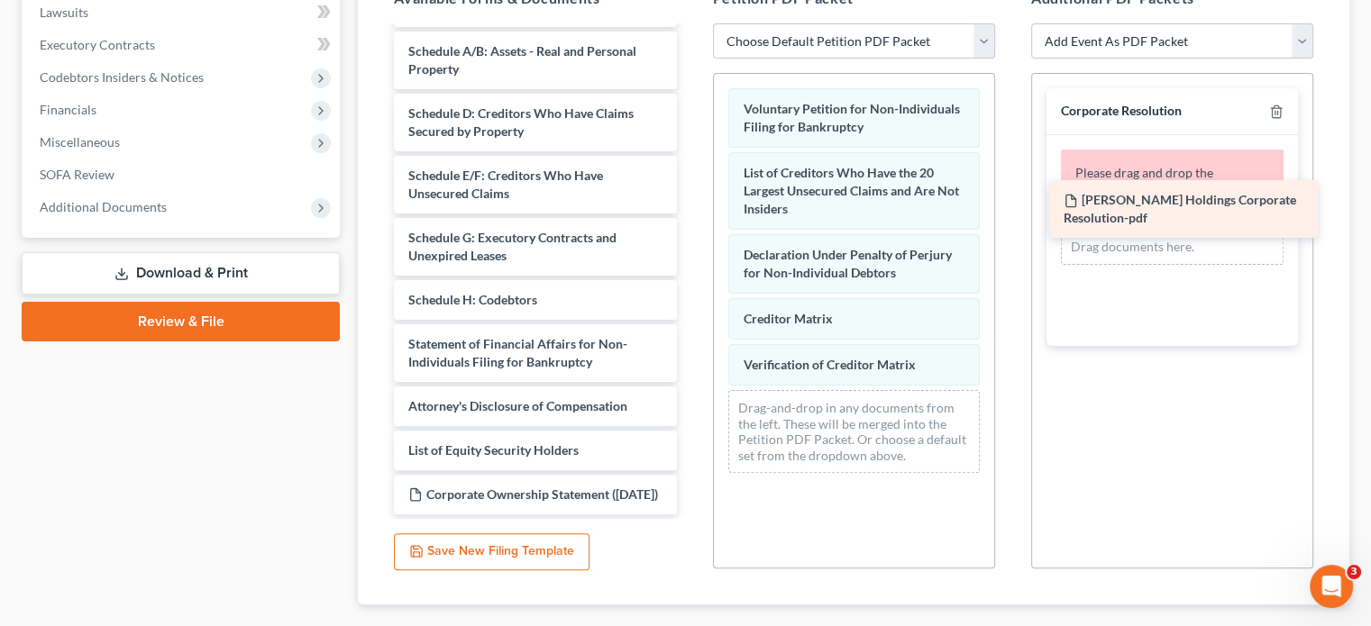
drag, startPoint x: 535, startPoint y: 459, endPoint x: 1190, endPoint y: 215, distance: 698.8
click at [690, 215] on div "[PERSON_NAME] Holdings Corporate Resolution-pdf Summary of Assets and Liabiliti…" at bounding box center [534, 241] width 311 height 545
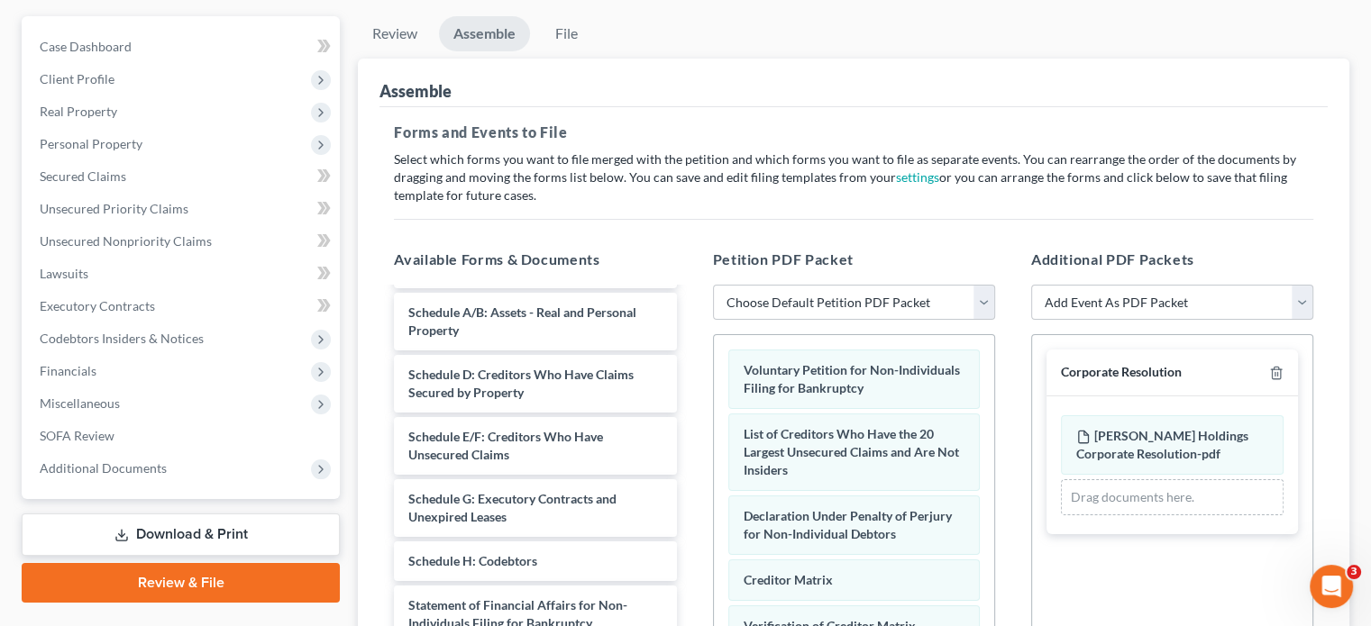
scroll to position [180, 0]
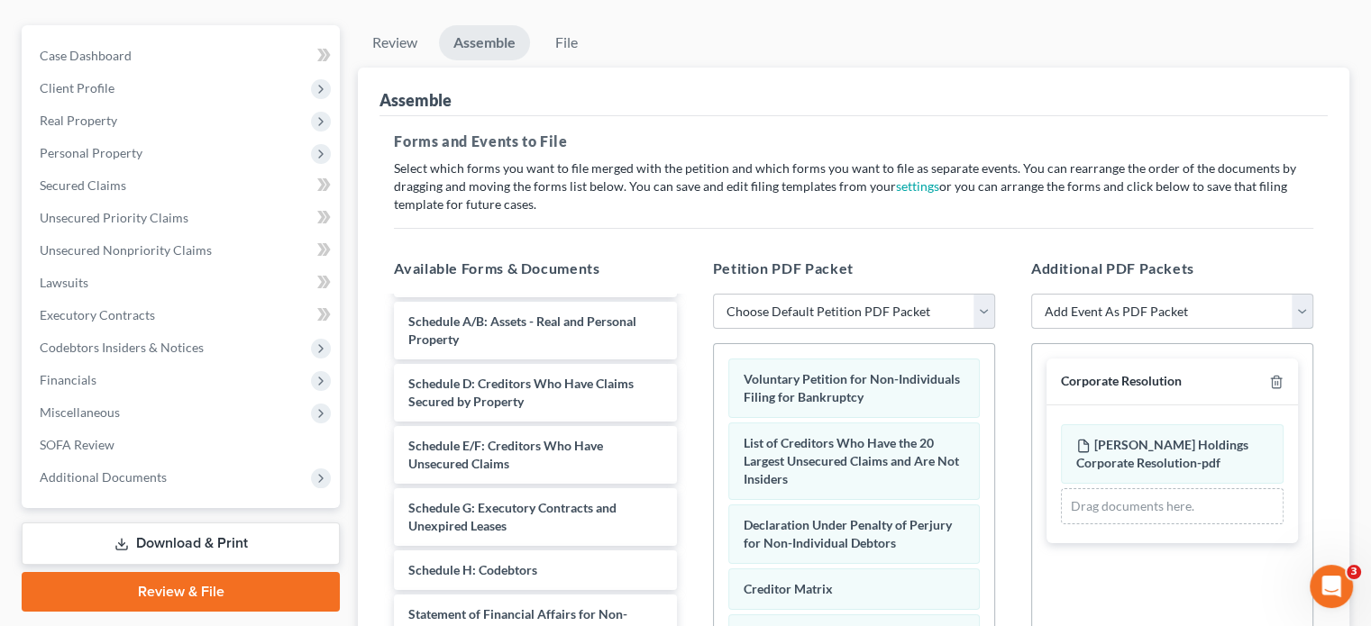
click at [1304, 294] on select "Add Event As PDF Packet 02-Application to Pay Filing Fee in Installments Amende…" at bounding box center [1172, 312] width 282 height 36
select select "7"
click at [1031, 294] on select "Add Event As PDF Packet 02-Application to Pay Filing Fee in Installments Amende…" at bounding box center [1172, 312] width 282 height 36
select select
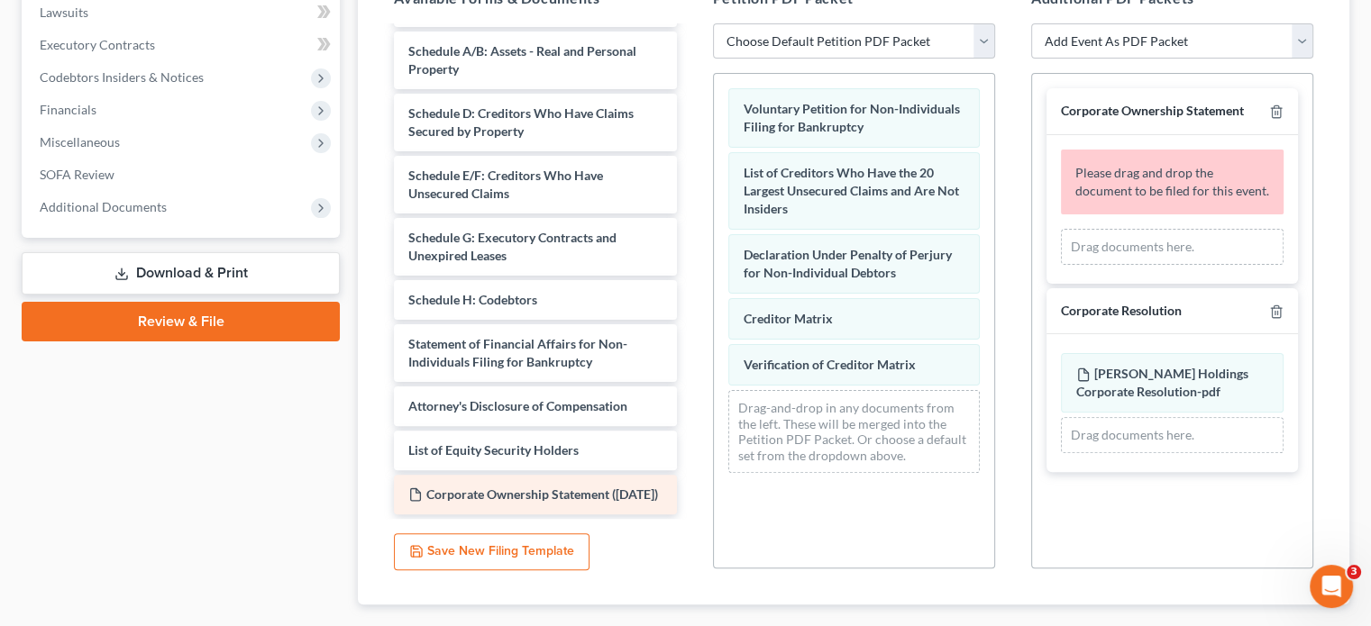
scroll to position [14, 0]
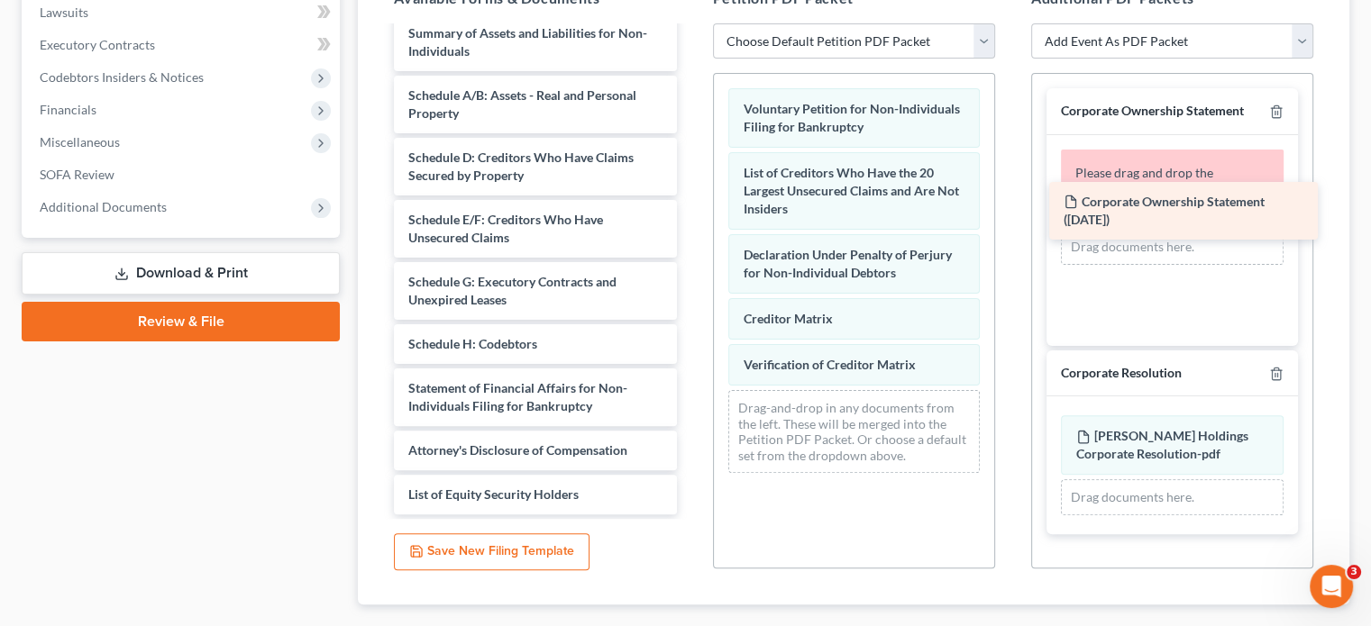
drag, startPoint x: 548, startPoint y: 453, endPoint x: 1203, endPoint y: 212, distance: 698.2
click at [690, 212] on div "Corporate Ownership Statement ([DATE]) Summary of Assets and Liabilities for No…" at bounding box center [534, 264] width 311 height 501
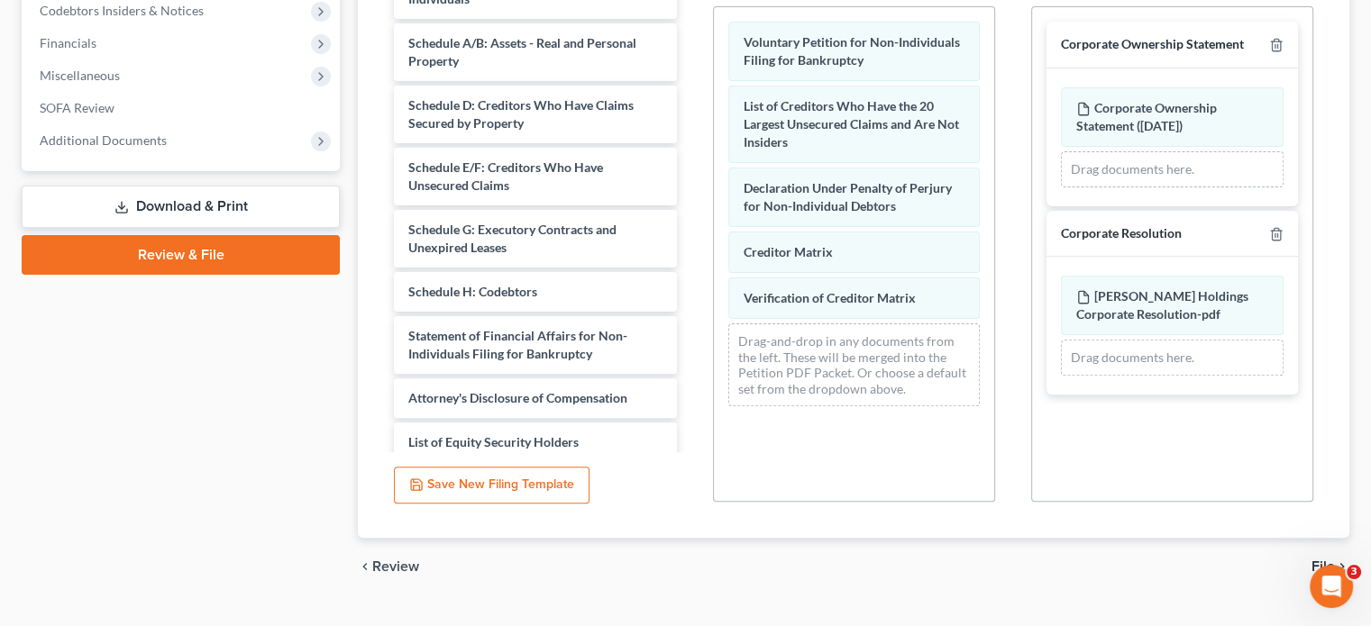
scroll to position [521, 0]
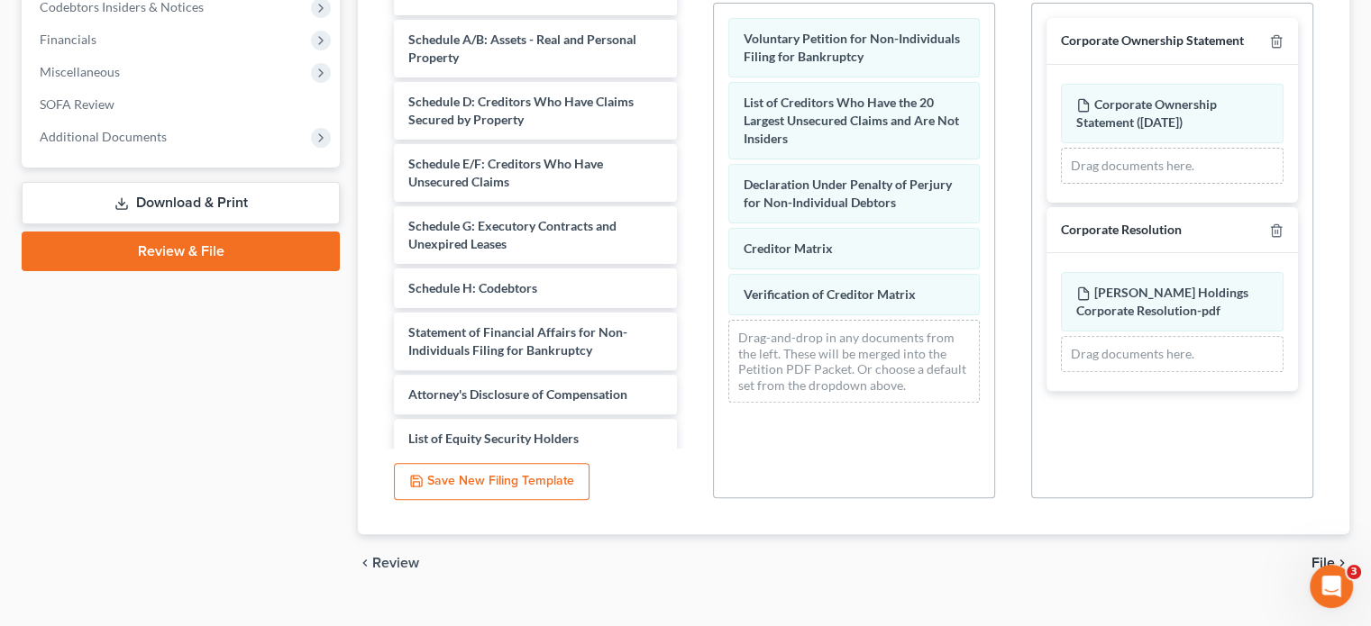
click at [1326, 556] on span "File" at bounding box center [1322, 563] width 23 height 14
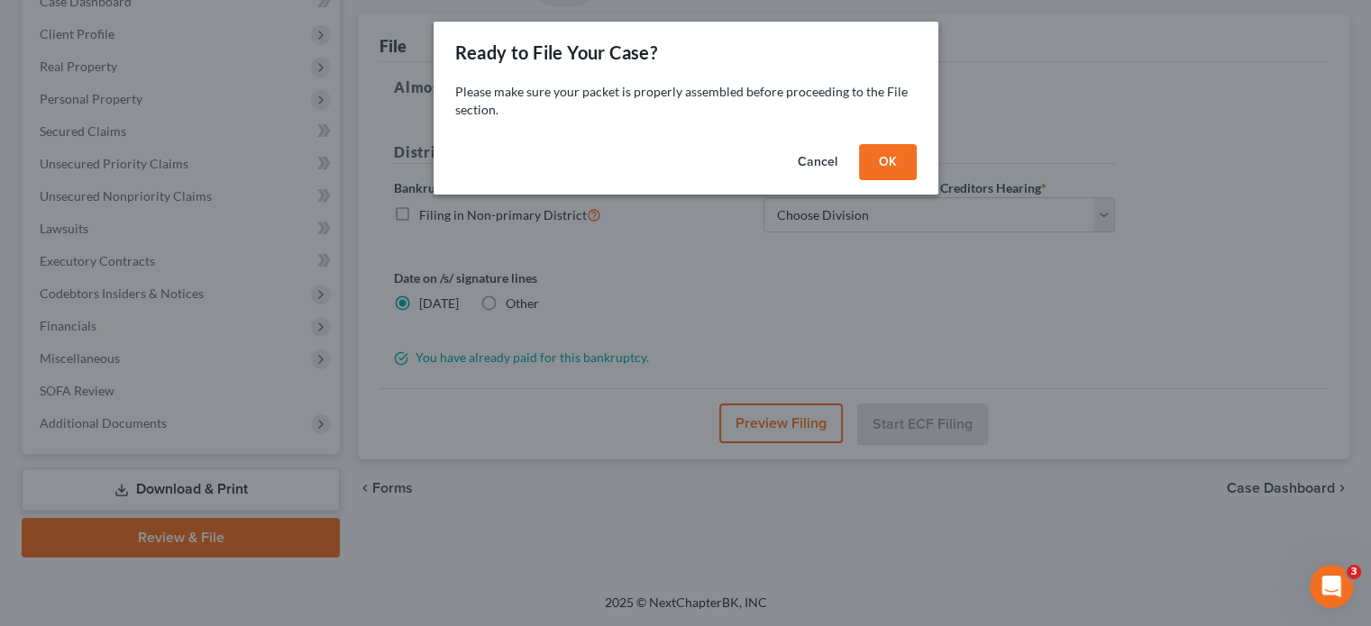
scroll to position [200, 0]
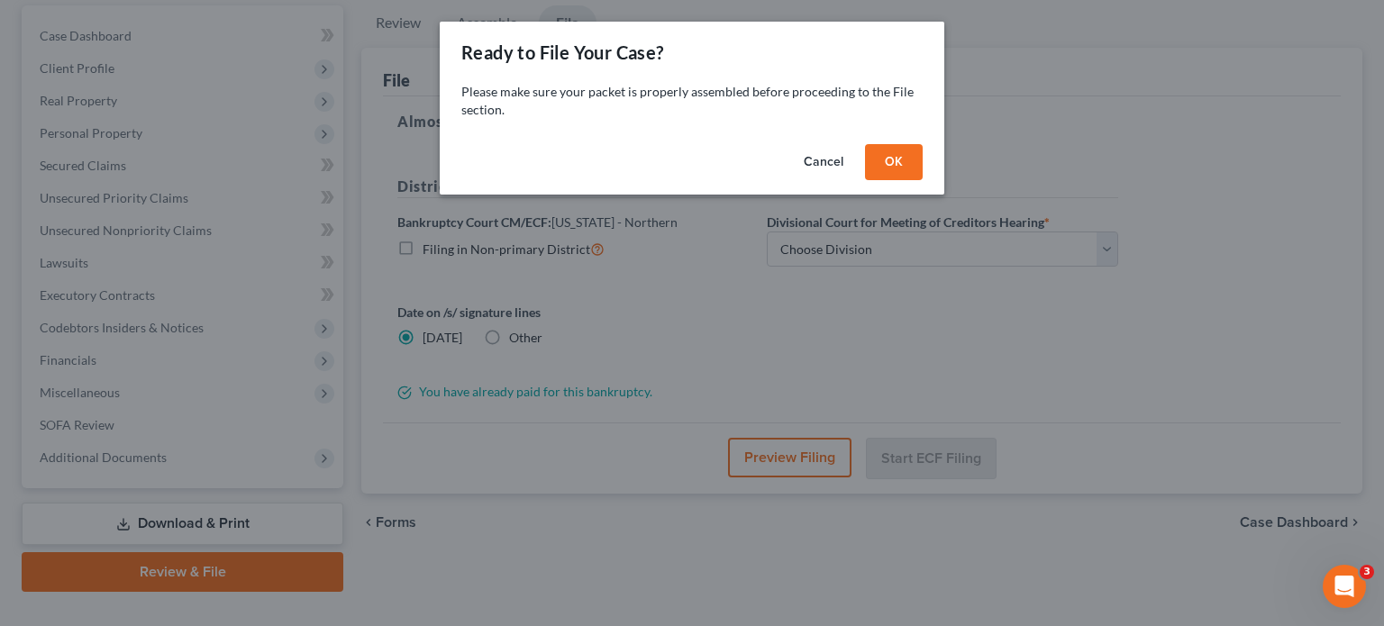
click at [876, 161] on button "OK" at bounding box center [894, 162] width 58 height 36
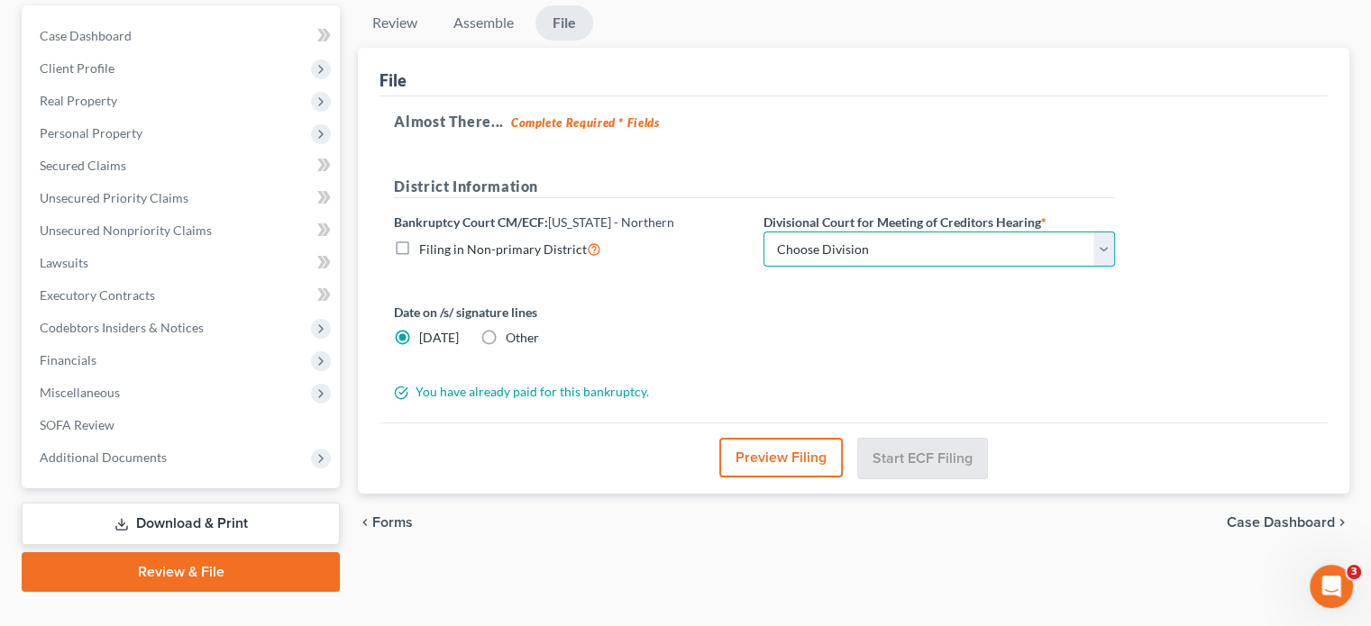
click at [1099, 232] on select "Choose Division [GEOGRAPHIC_DATA] [GEOGRAPHIC_DATA] [GEOGRAPHIC_DATA] [GEOGRAPH…" at bounding box center [938, 250] width 351 height 36
select select "3"
click at [763, 232] on select "Choose Division [GEOGRAPHIC_DATA] [GEOGRAPHIC_DATA] [GEOGRAPHIC_DATA] [GEOGRAPH…" at bounding box center [938, 250] width 351 height 36
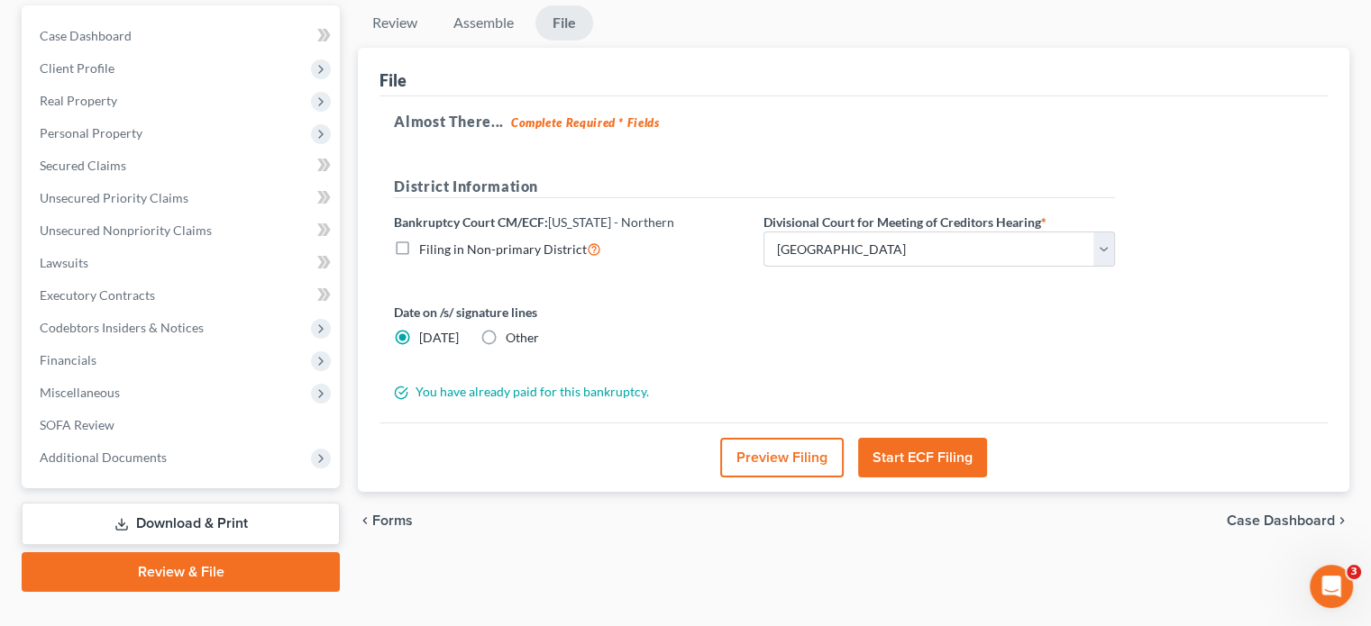
click at [934, 438] on button "Start ECF Filing" at bounding box center [922, 458] width 129 height 40
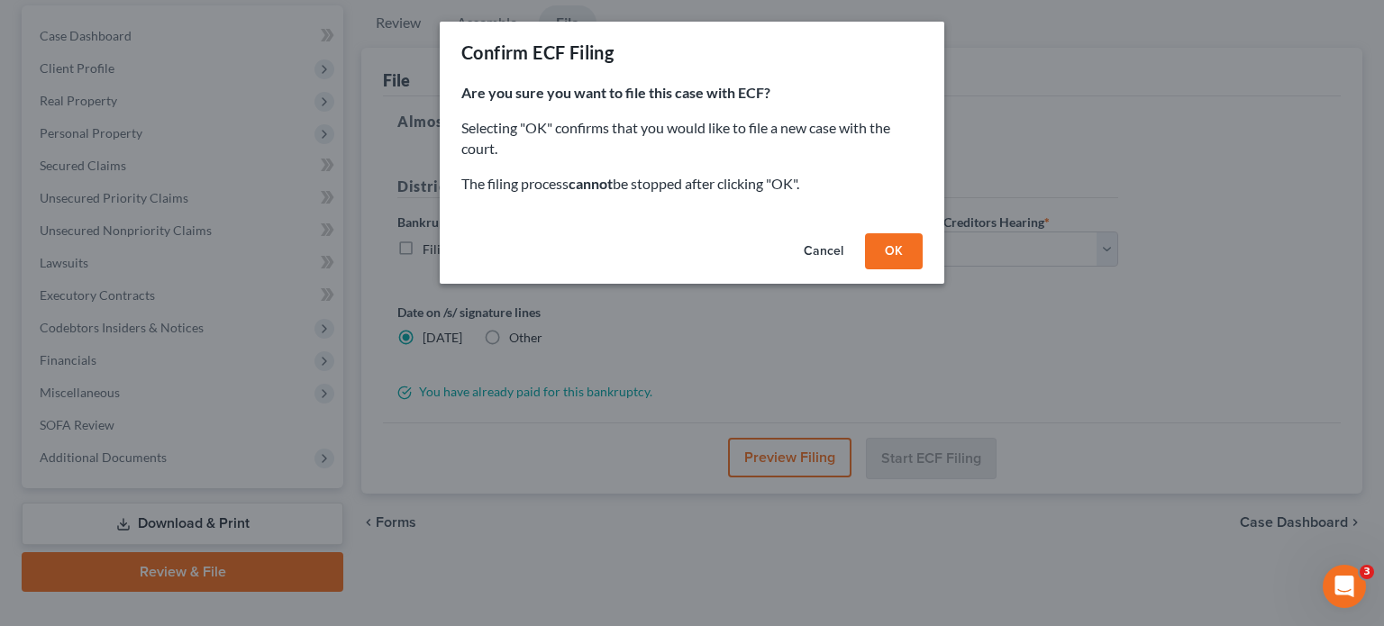
click at [817, 250] on button "Cancel" at bounding box center [823, 251] width 68 height 36
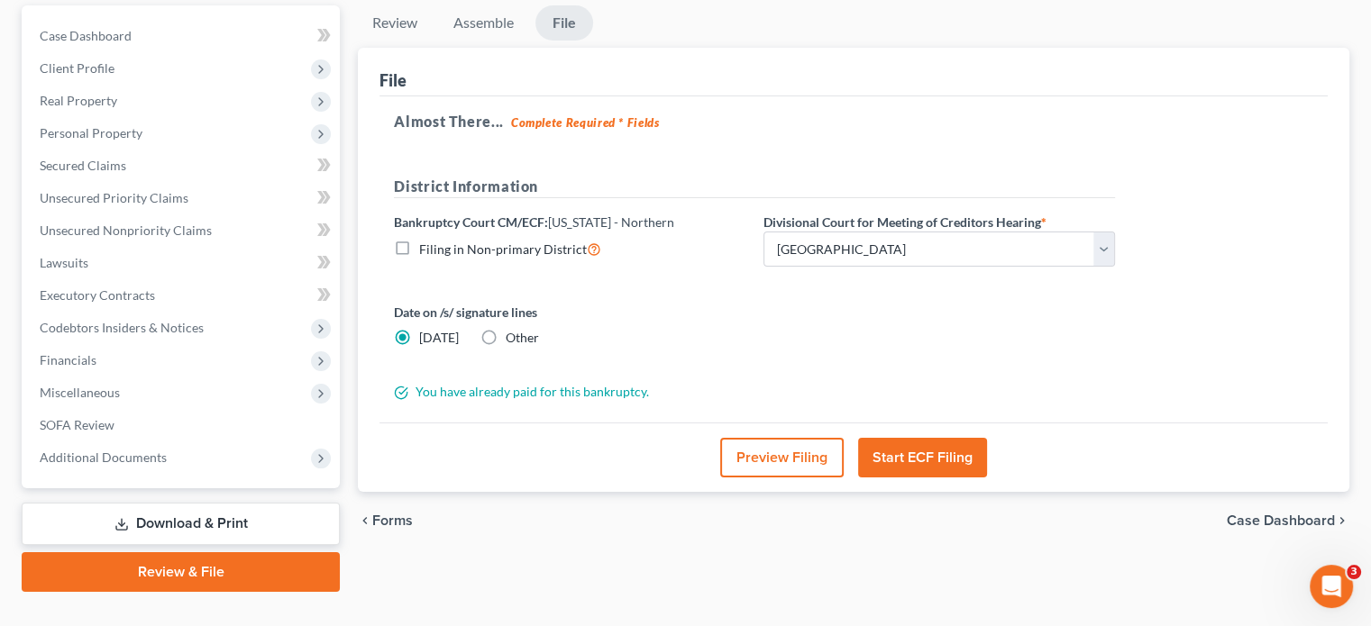
click at [925, 438] on button "Start ECF Filing" at bounding box center [922, 458] width 129 height 40
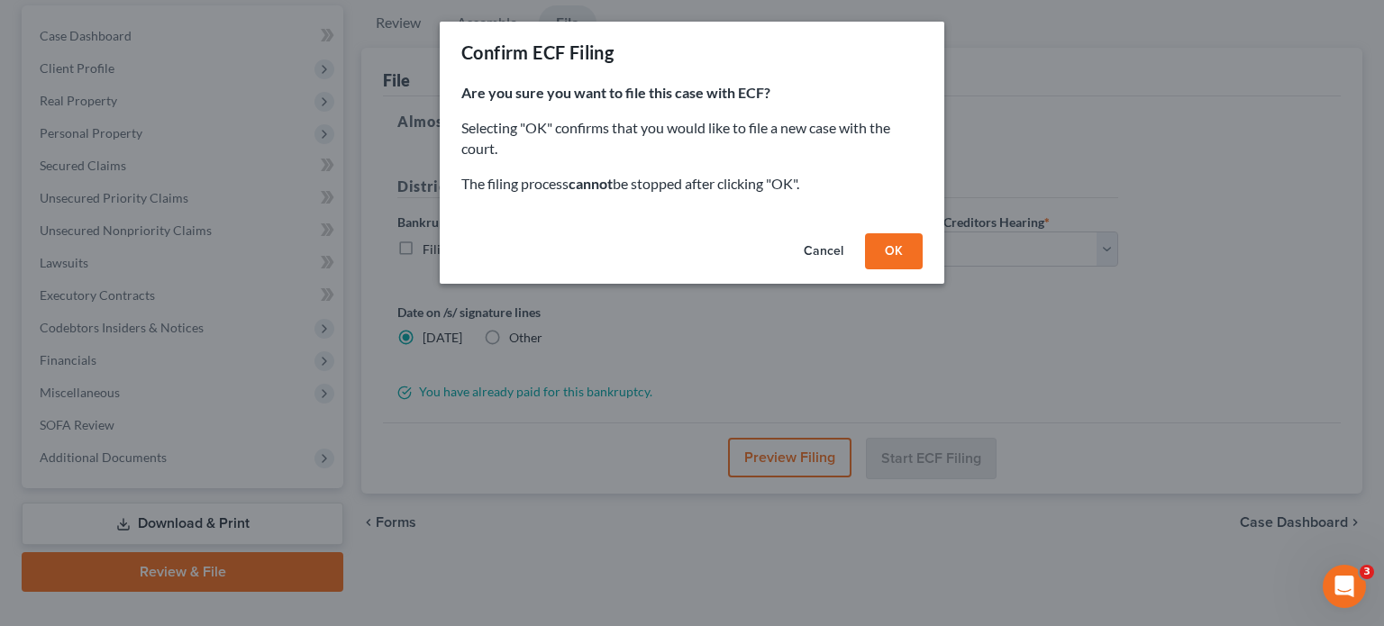
click at [819, 240] on button "Cancel" at bounding box center [823, 251] width 68 height 36
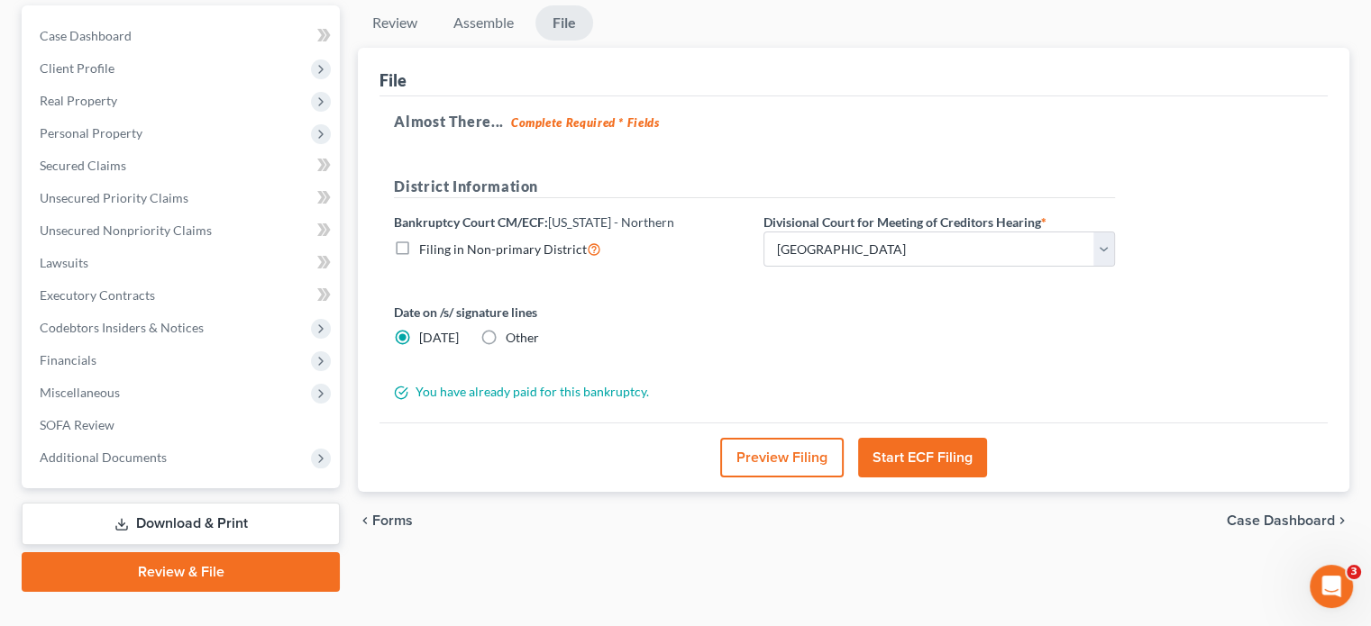
click at [919, 438] on button "Start ECF Filing" at bounding box center [922, 458] width 129 height 40
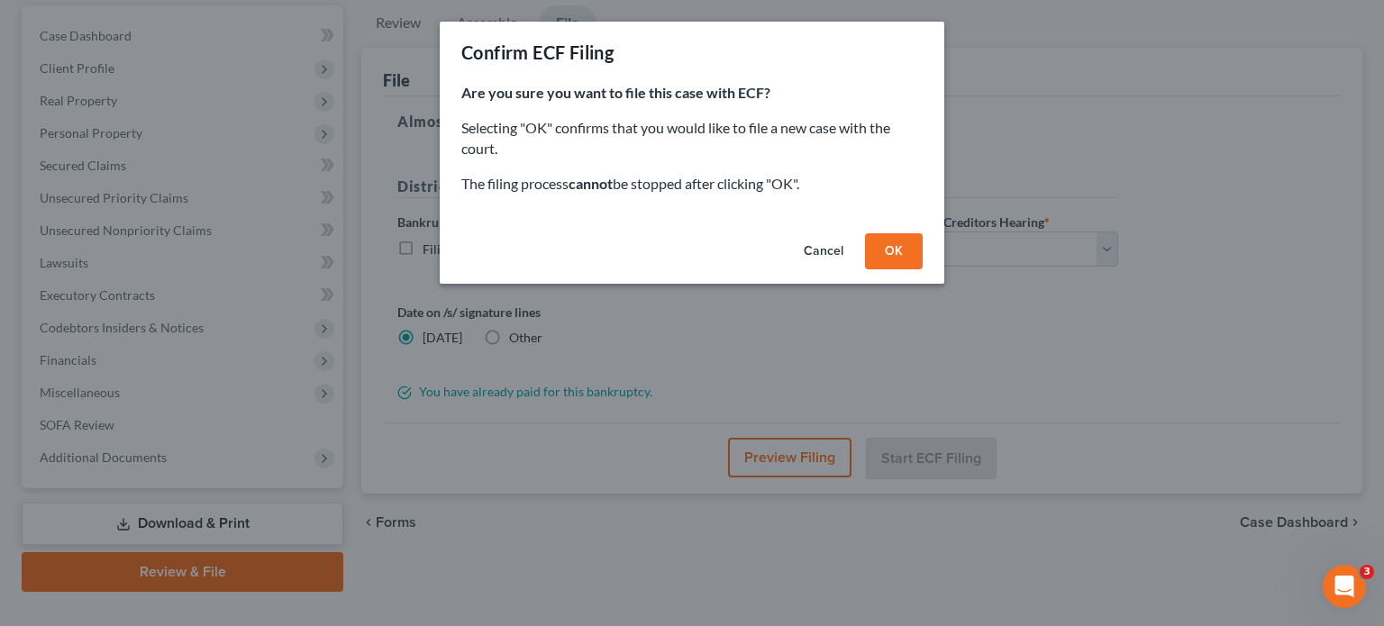
click at [884, 247] on button "OK" at bounding box center [894, 251] width 58 height 36
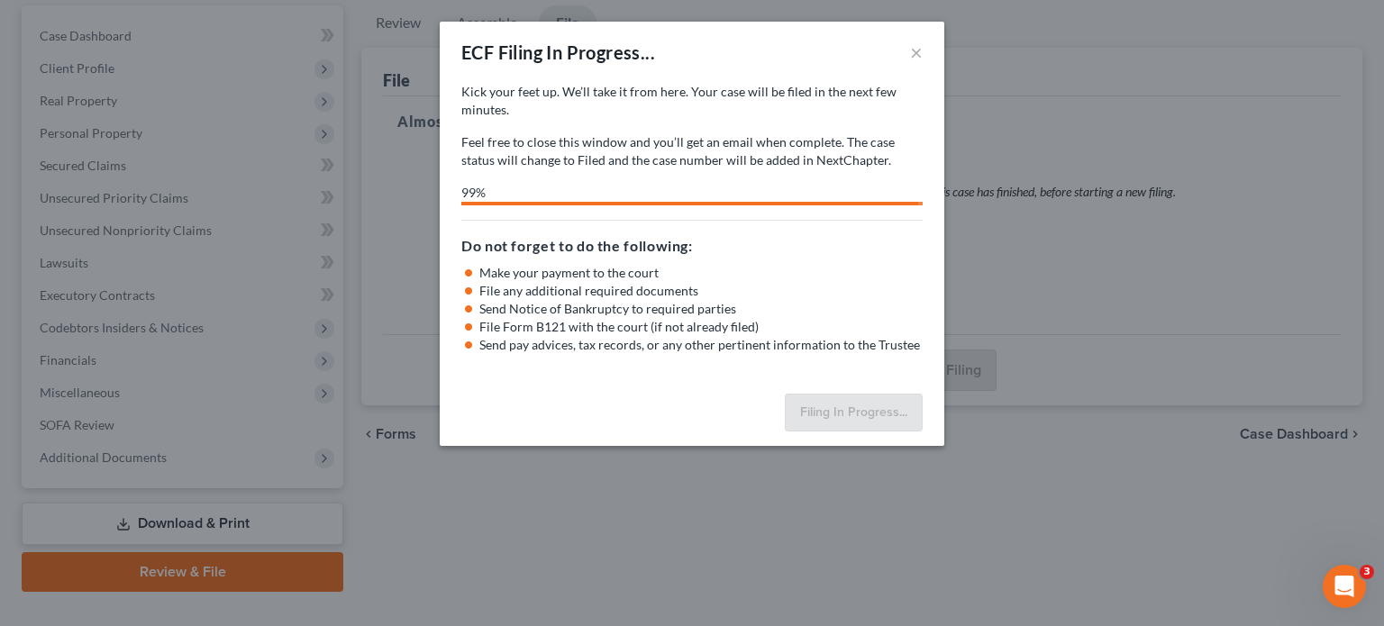
select select "3"
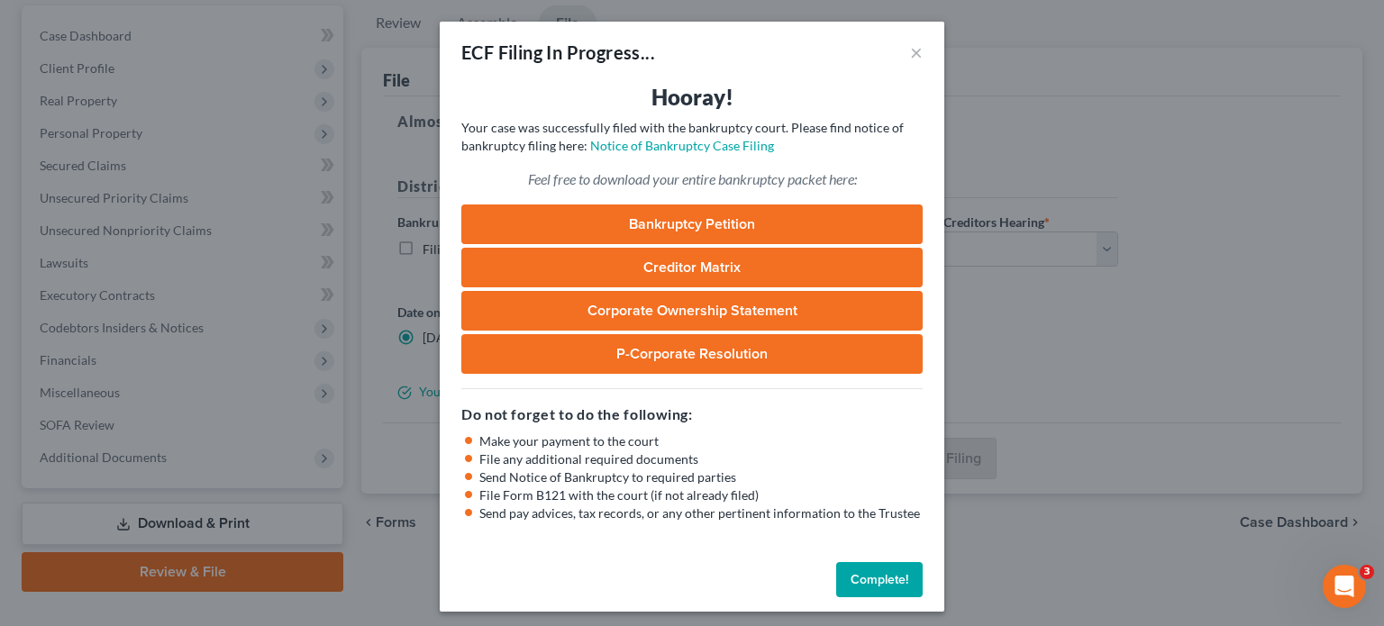
click at [887, 580] on button "Complete!" at bounding box center [879, 580] width 87 height 36
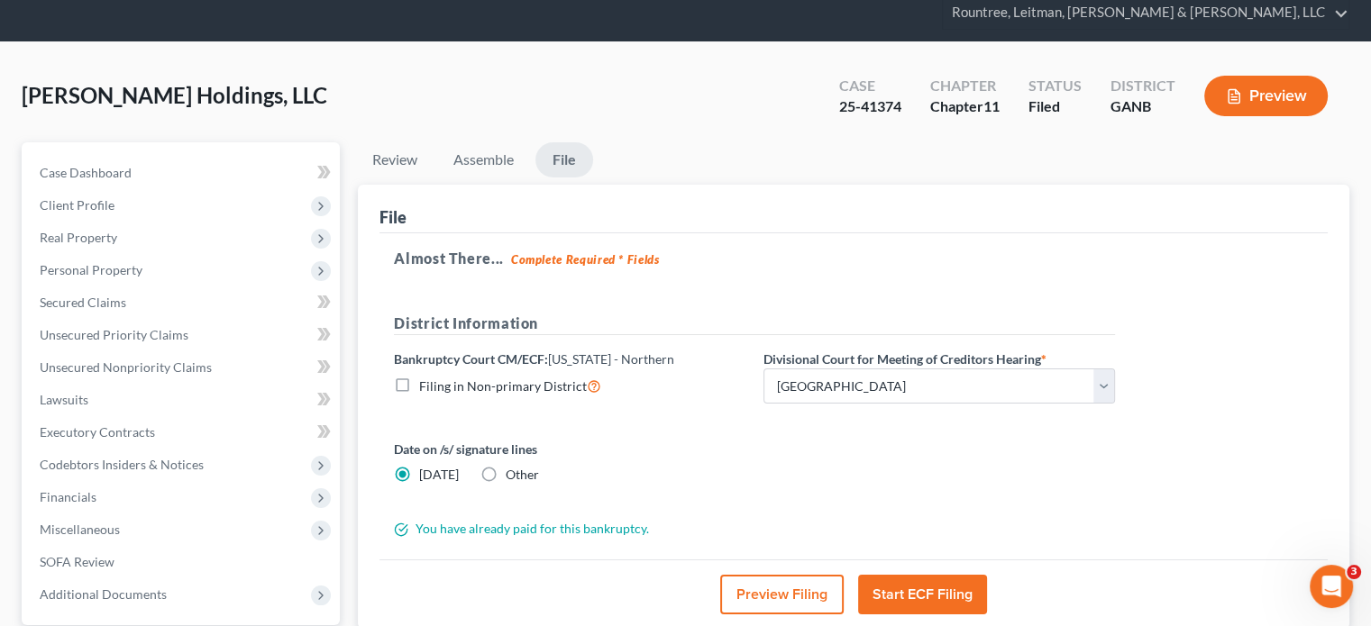
scroll to position [0, 0]
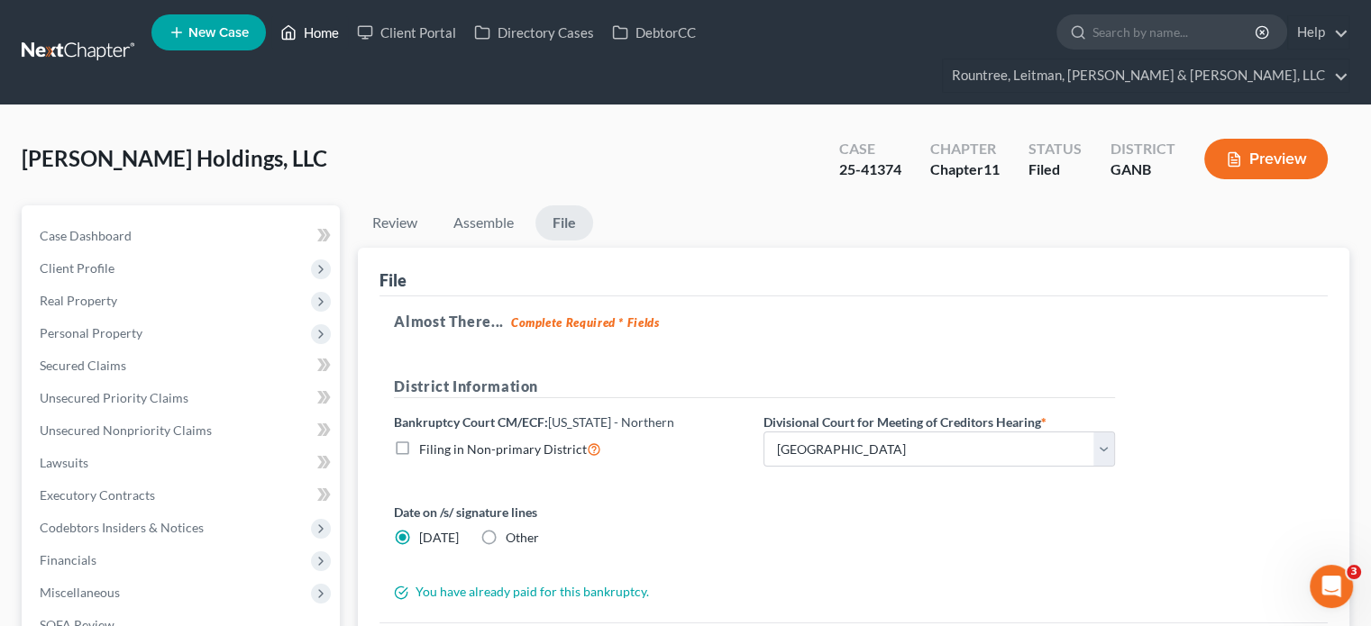
click at [332, 33] on link "Home" at bounding box center [309, 32] width 77 height 32
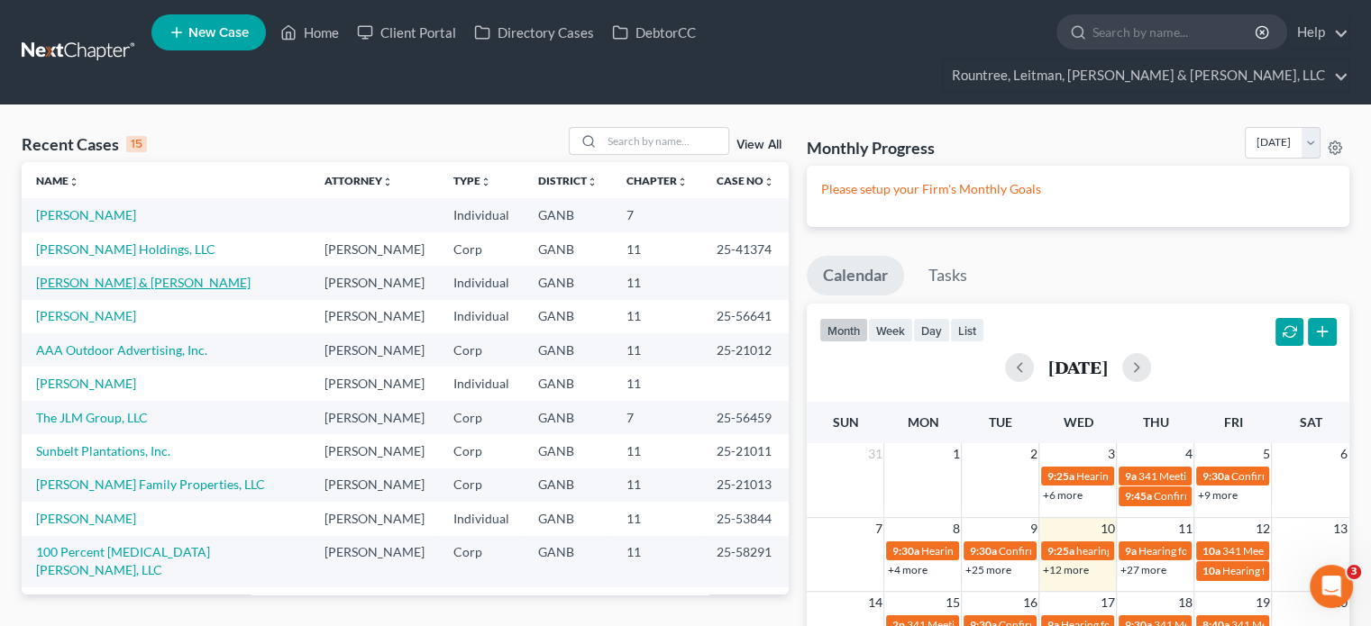
click at [80, 275] on link "[PERSON_NAME] & [PERSON_NAME]" at bounding box center [143, 282] width 214 height 15
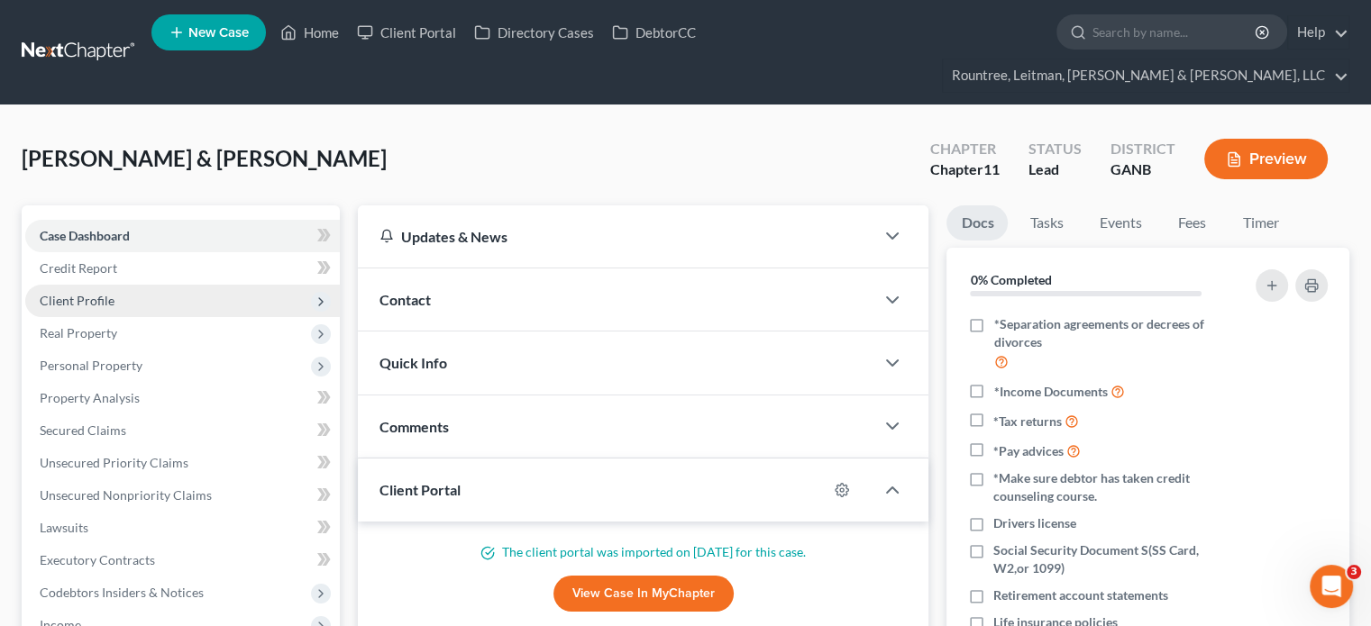
click at [94, 293] on span "Client Profile" at bounding box center [77, 300] width 75 height 15
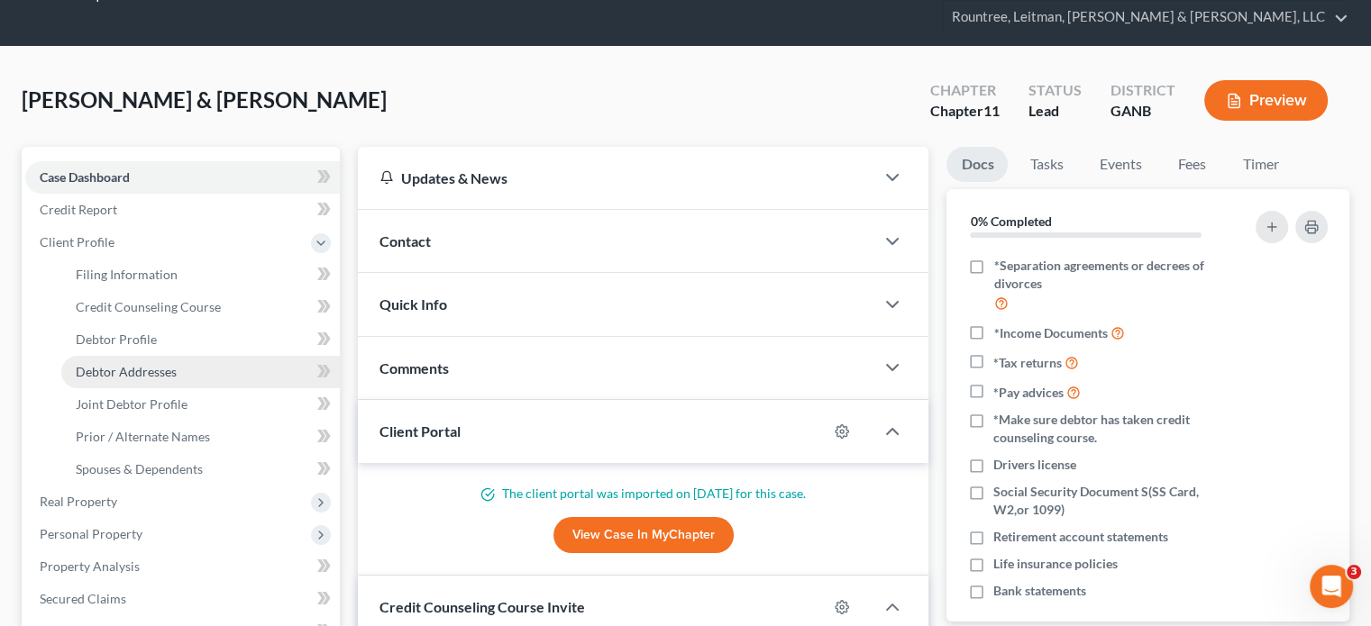
scroll to position [90, 0]
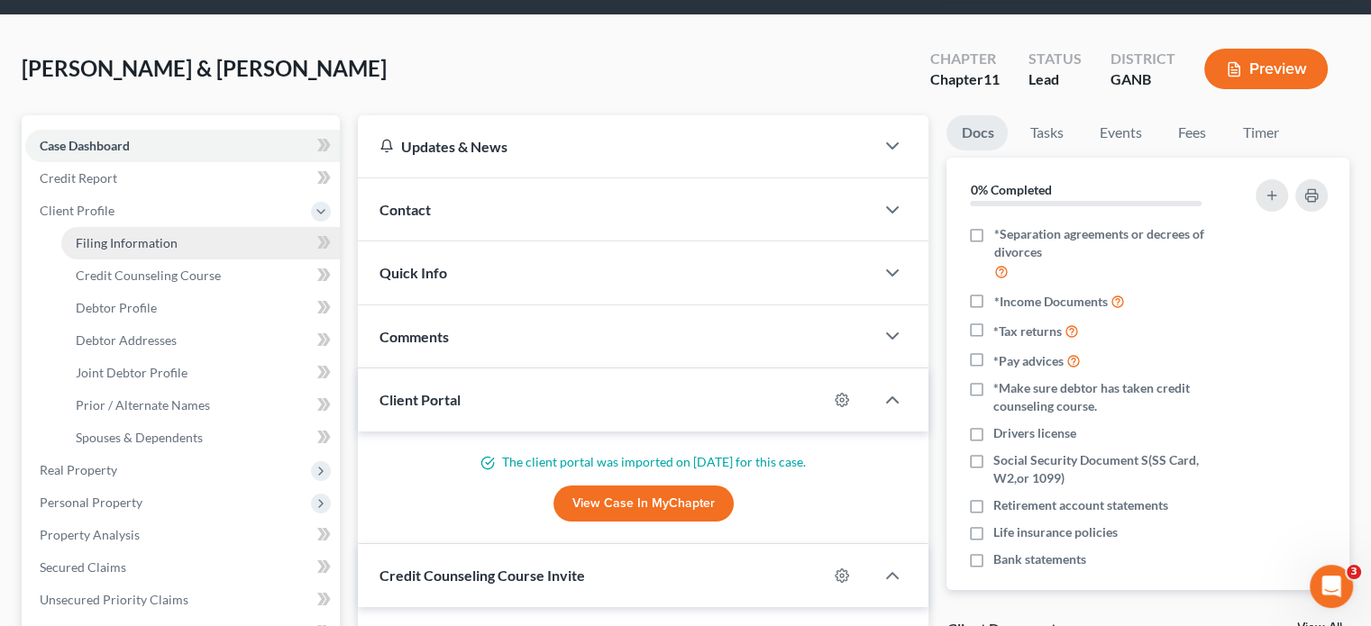
click at [114, 235] on span "Filing Information" at bounding box center [127, 242] width 102 height 15
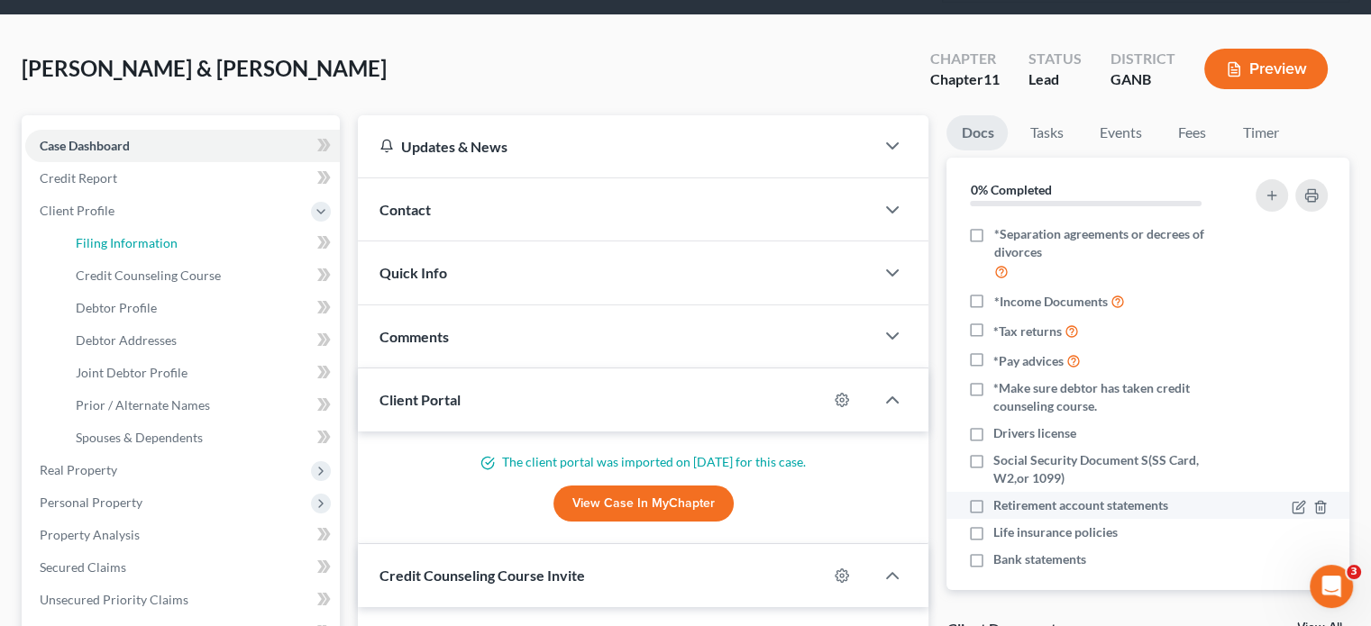
select select "0"
select select "3"
select select "1"
select select "19"
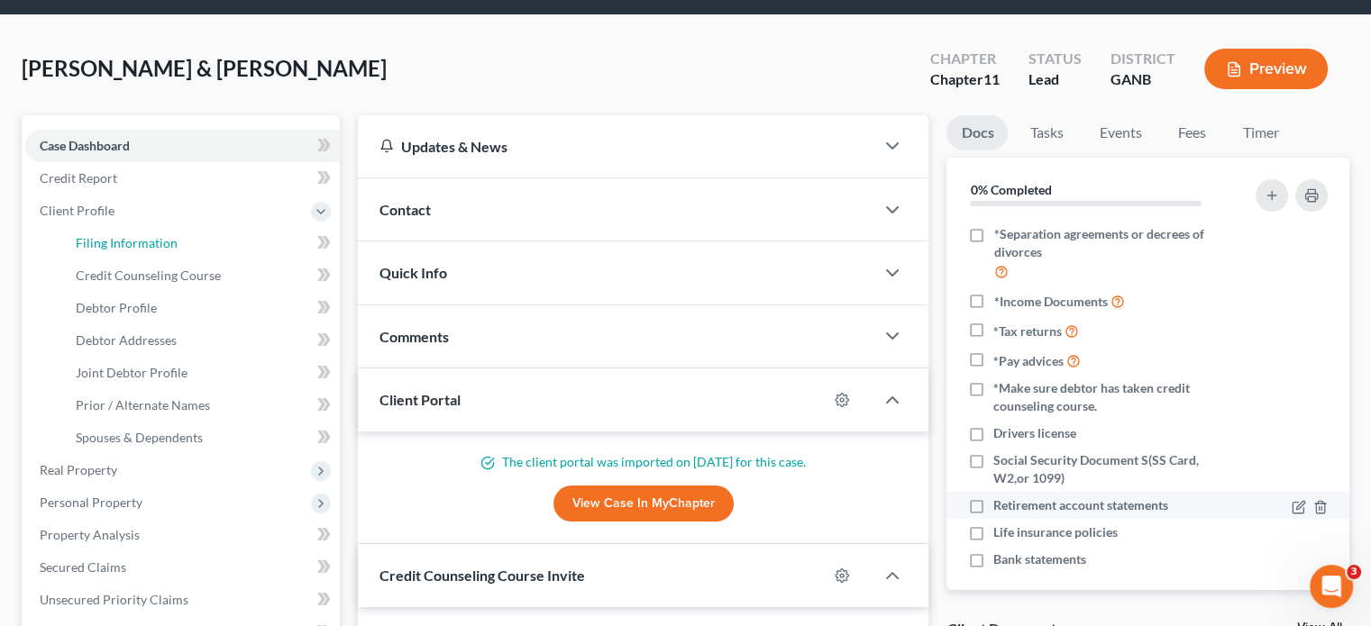
select select "0"
select select "10"
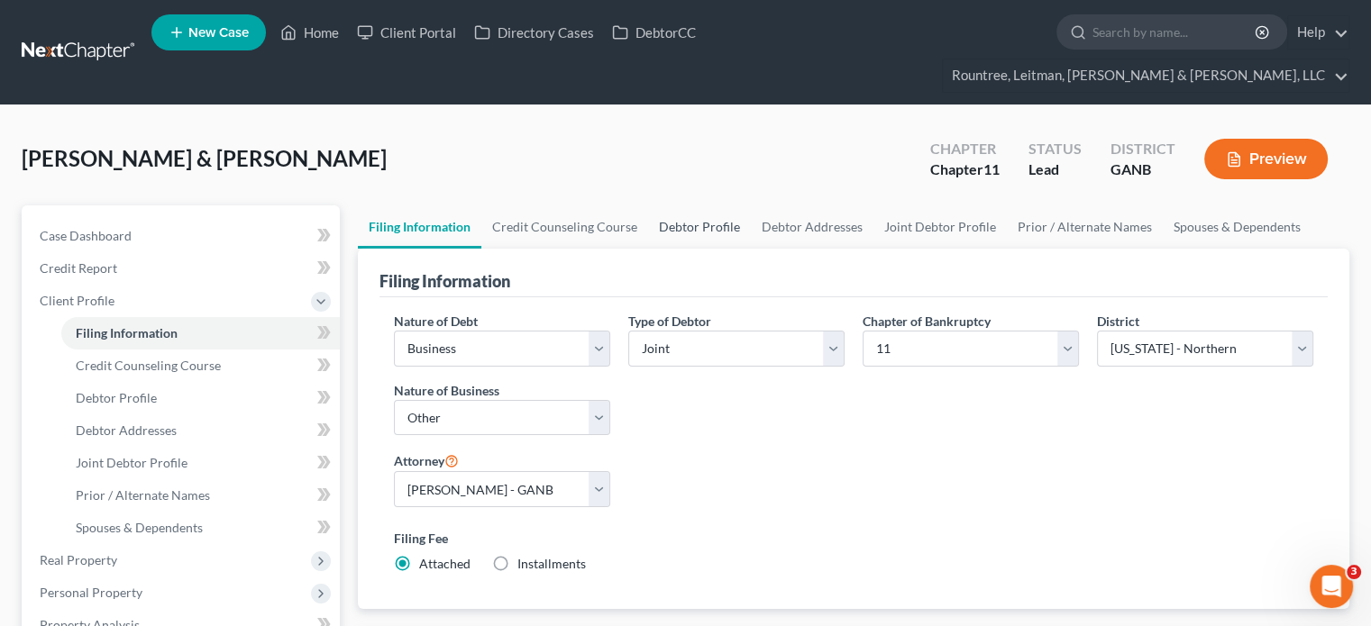
click at [706, 205] on link "Debtor Profile" at bounding box center [699, 226] width 103 height 43
select select "1"
select select "4"
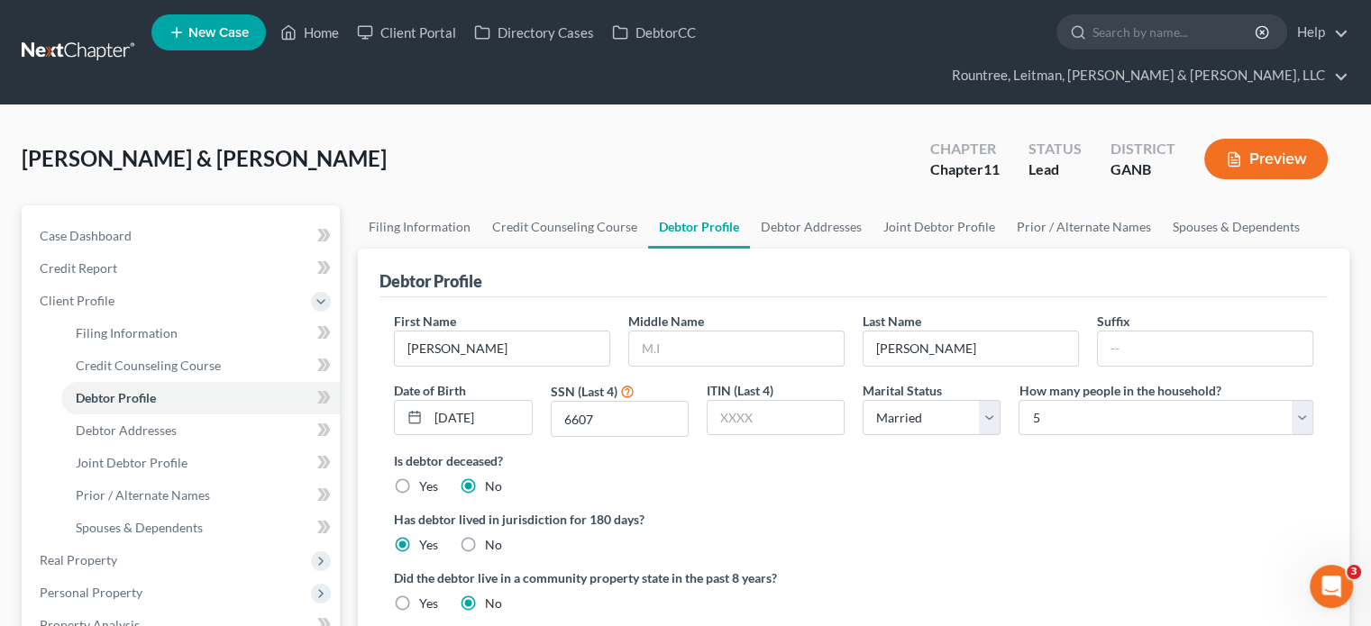
radio input "true"
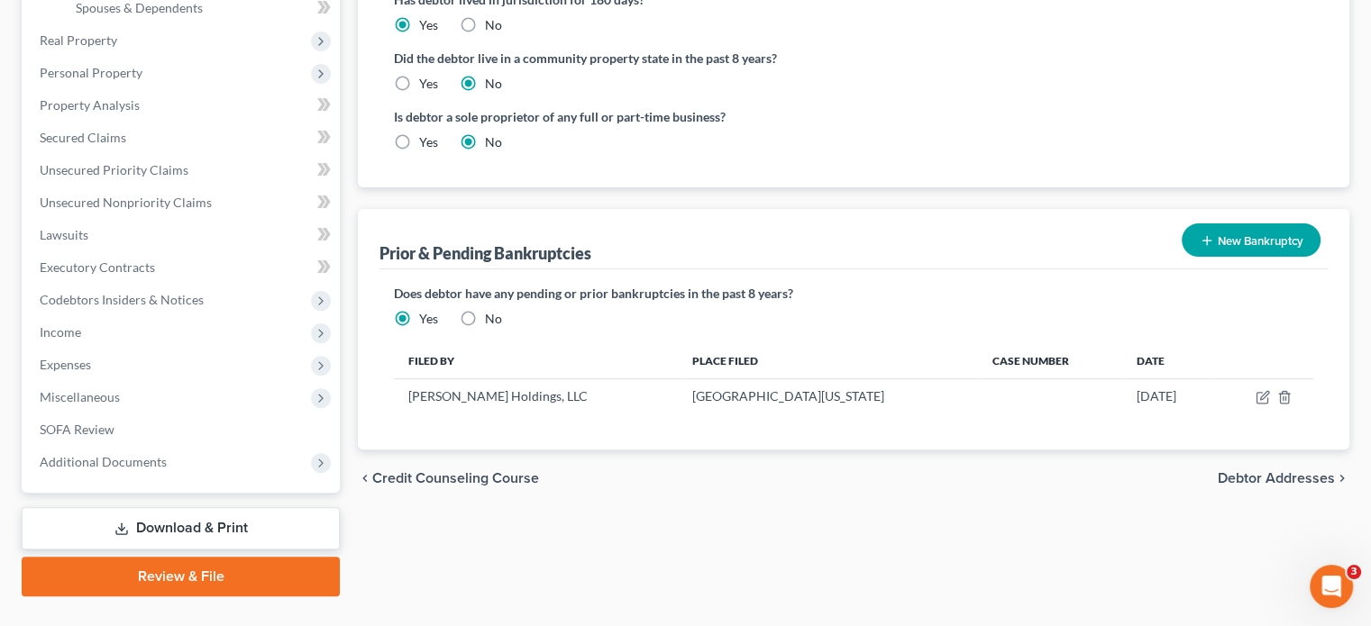
scroll to position [524, 0]
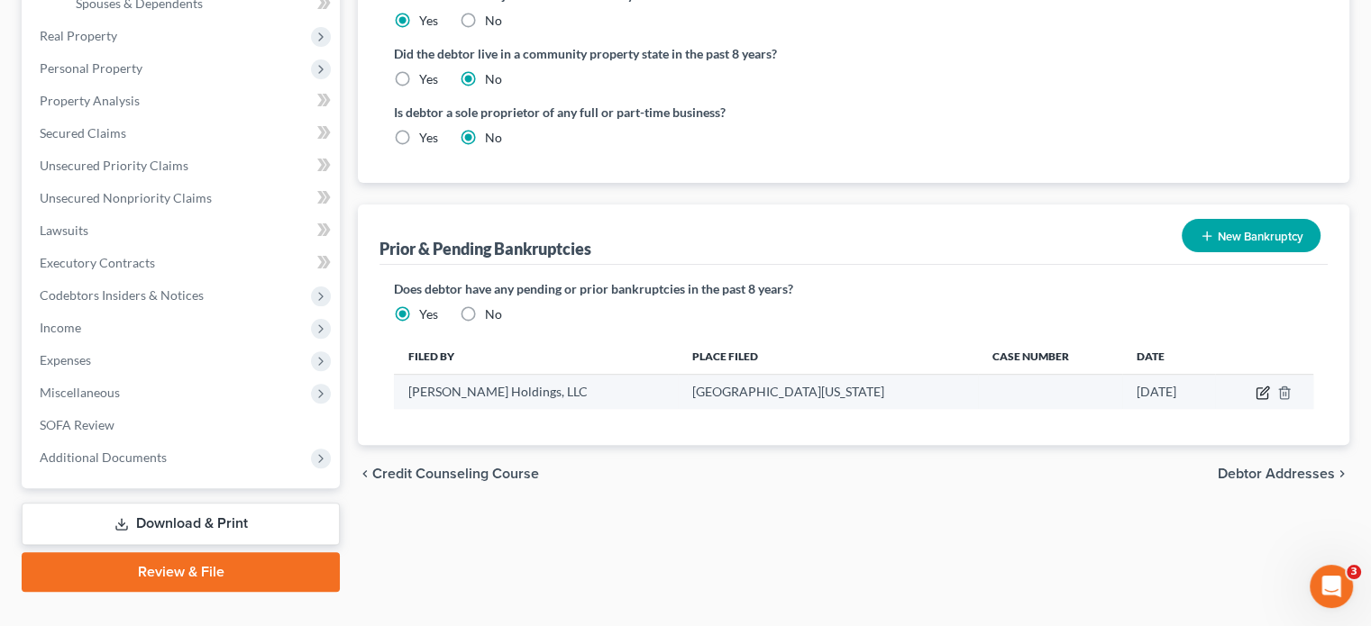
click at [1262, 387] on icon "button" at bounding box center [1264, 391] width 8 height 8
select select "other"
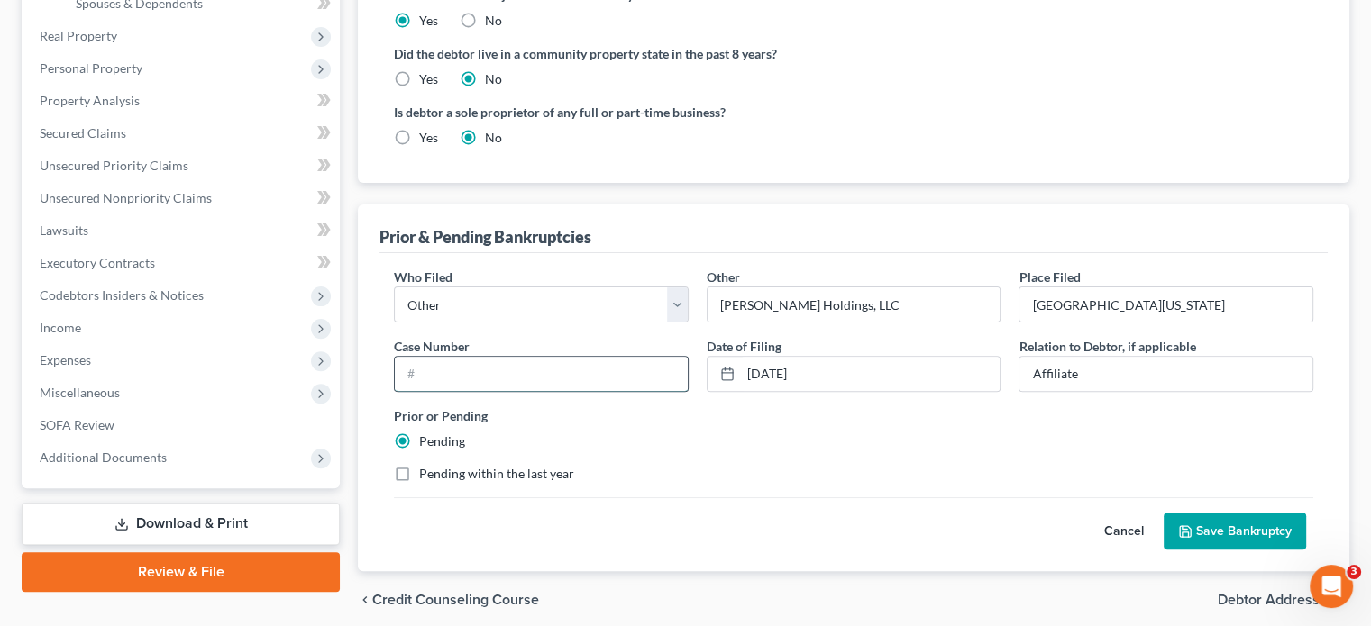
click at [523, 357] on input "text" at bounding box center [541, 374] width 293 height 34
type input "25-41374"
click at [1229, 513] on button "Save Bankruptcy" at bounding box center [1234, 532] width 142 height 38
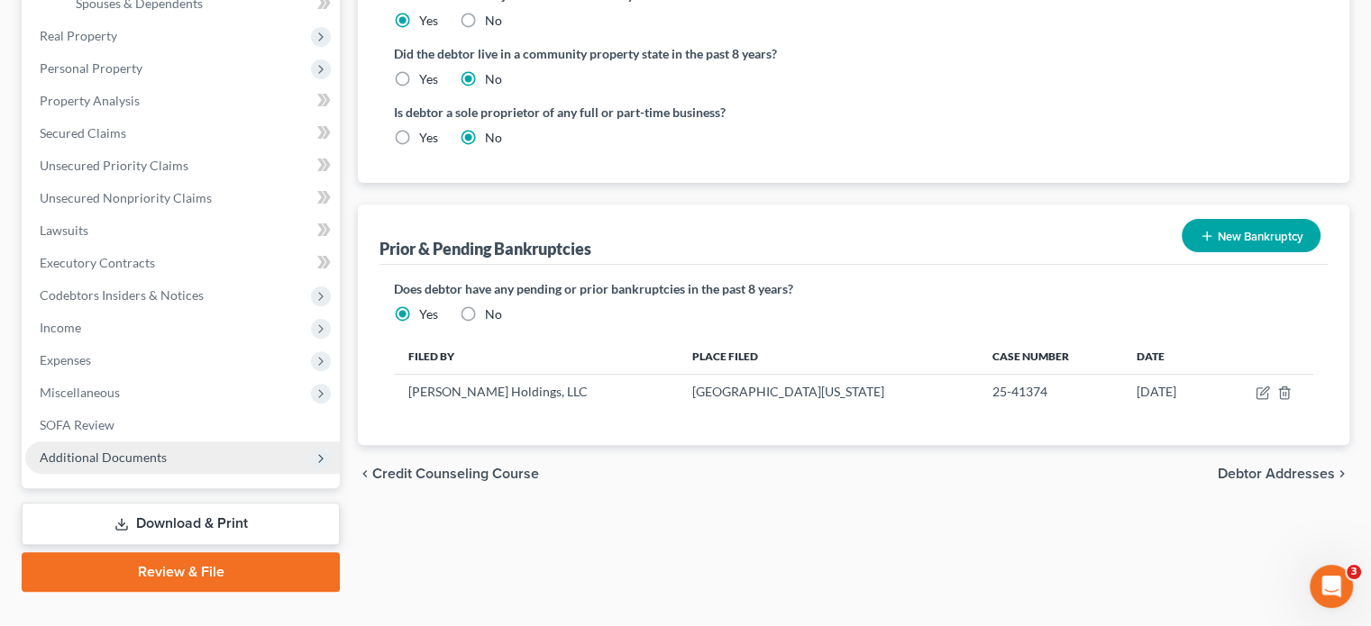
click at [152, 442] on span "Additional Documents" at bounding box center [182, 458] width 314 height 32
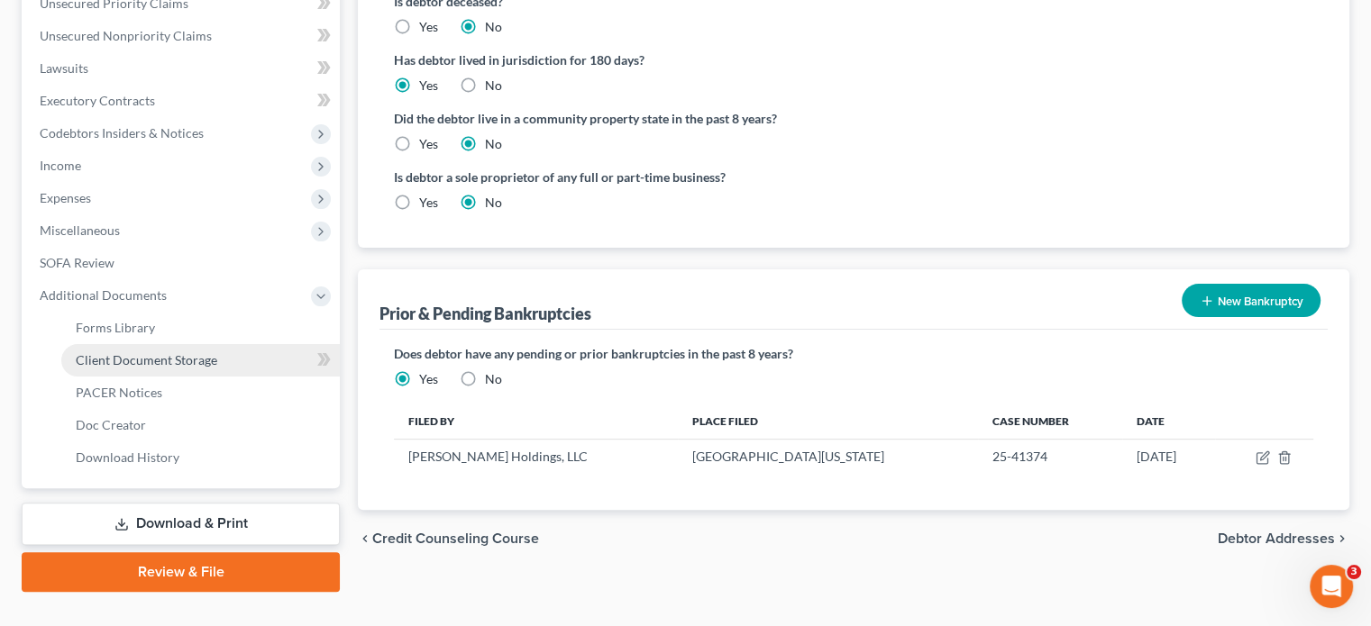
click at [184, 352] on span "Client Document Storage" at bounding box center [146, 359] width 141 height 15
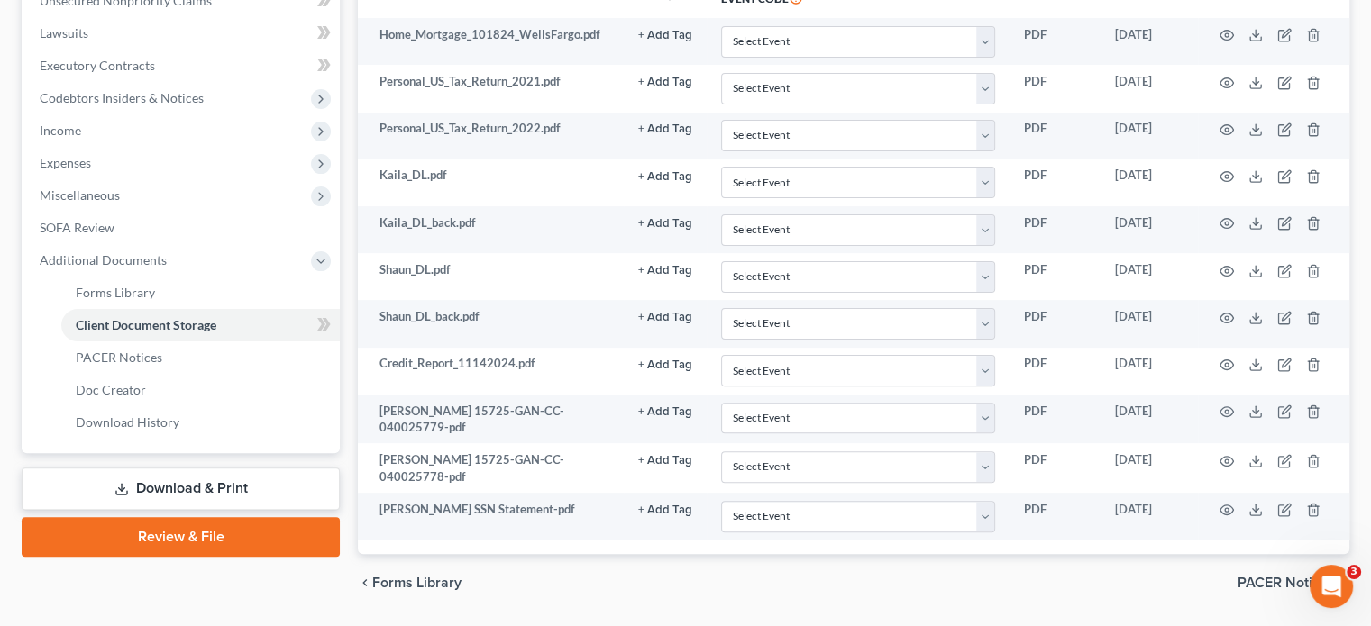
scroll to position [512, 0]
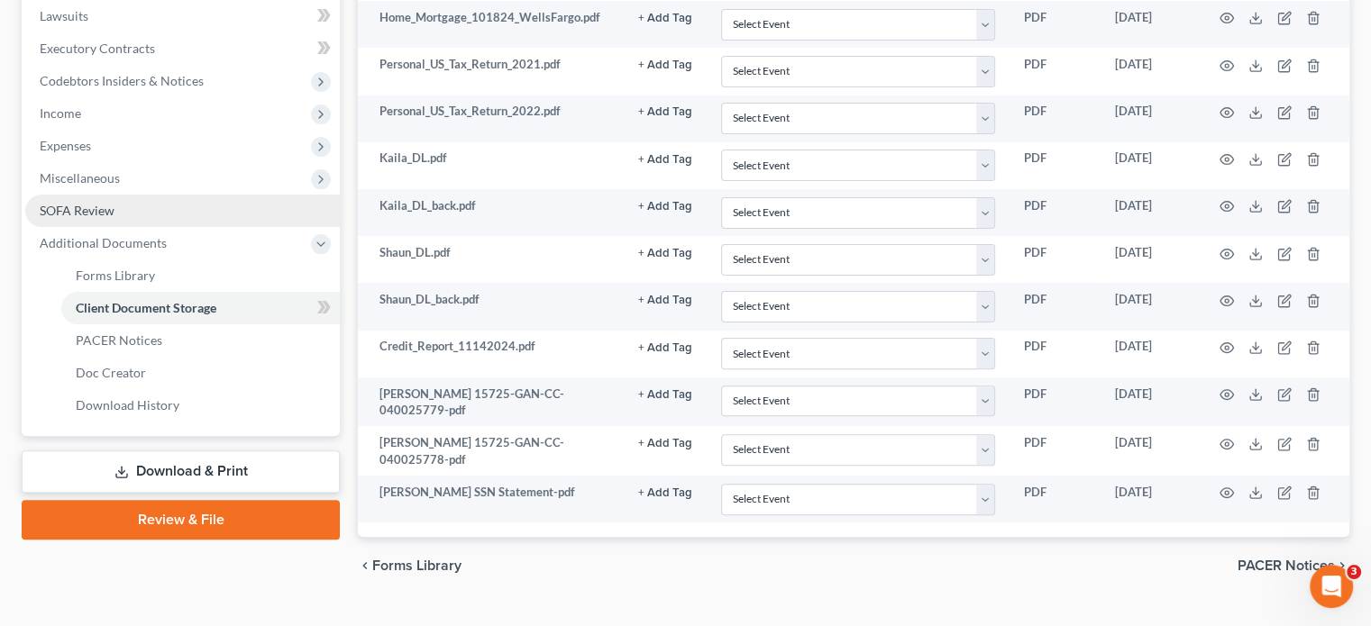
click at [94, 203] on span "SOFA Review" at bounding box center [77, 210] width 75 height 15
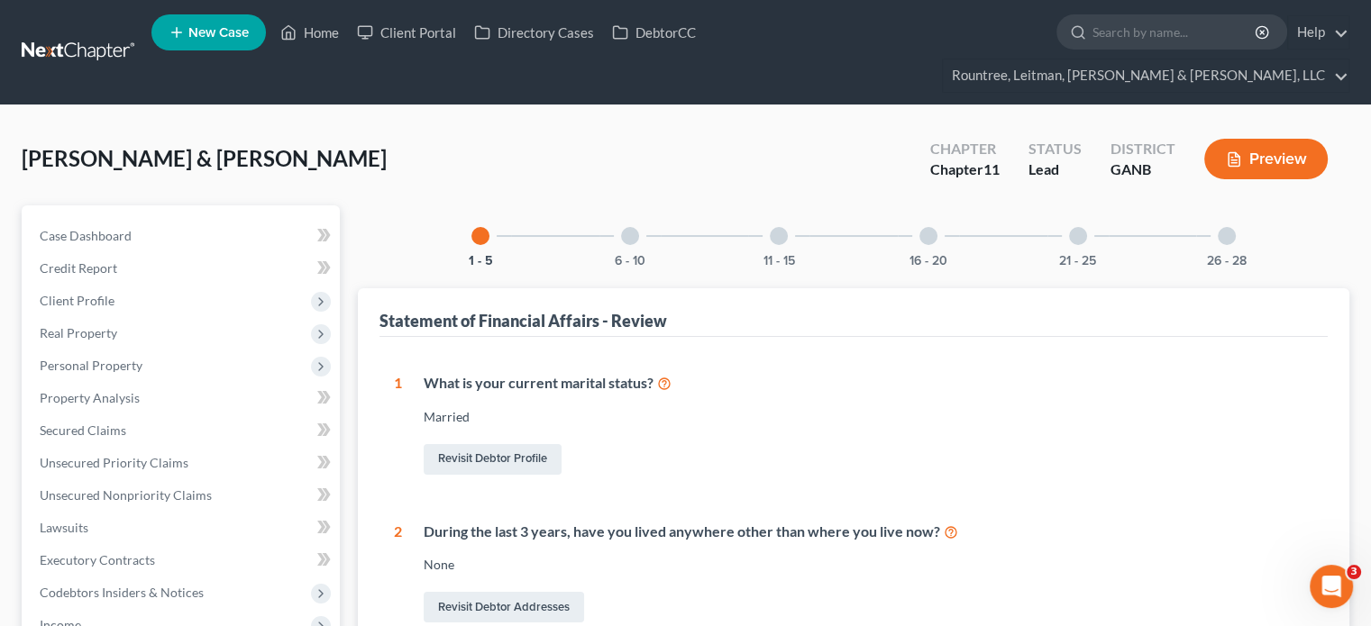
click at [776, 227] on div at bounding box center [779, 236] width 18 height 18
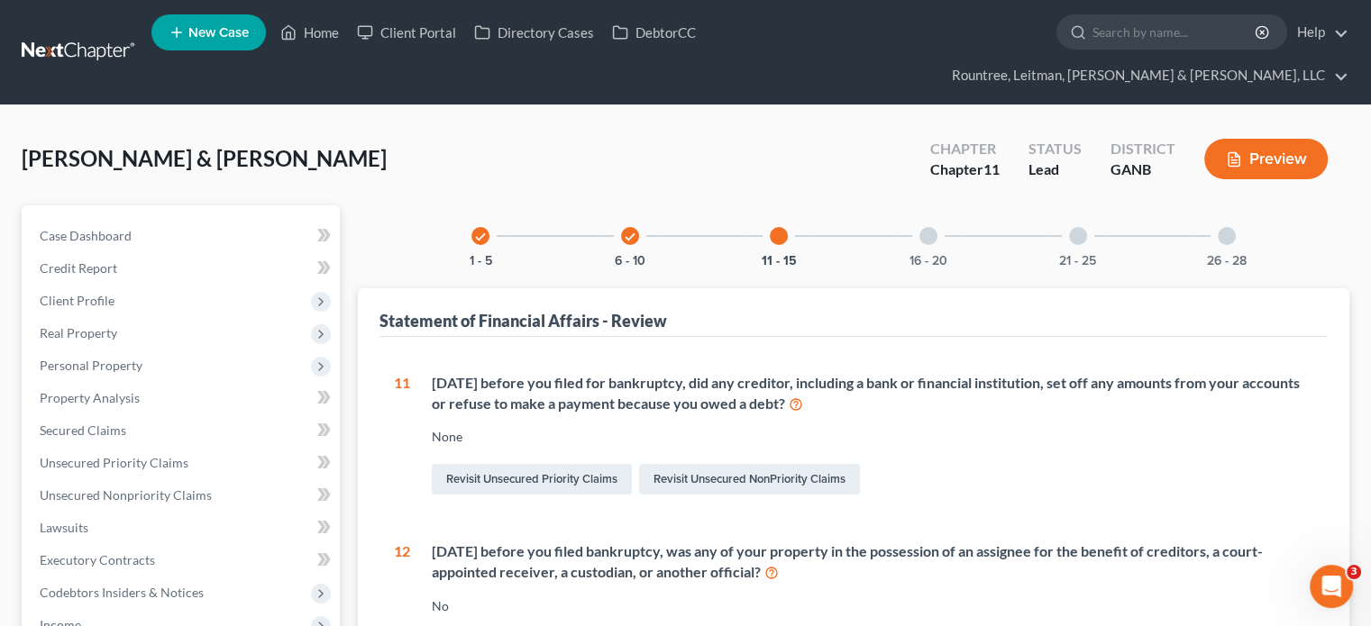
click at [930, 227] on div at bounding box center [928, 236] width 18 height 18
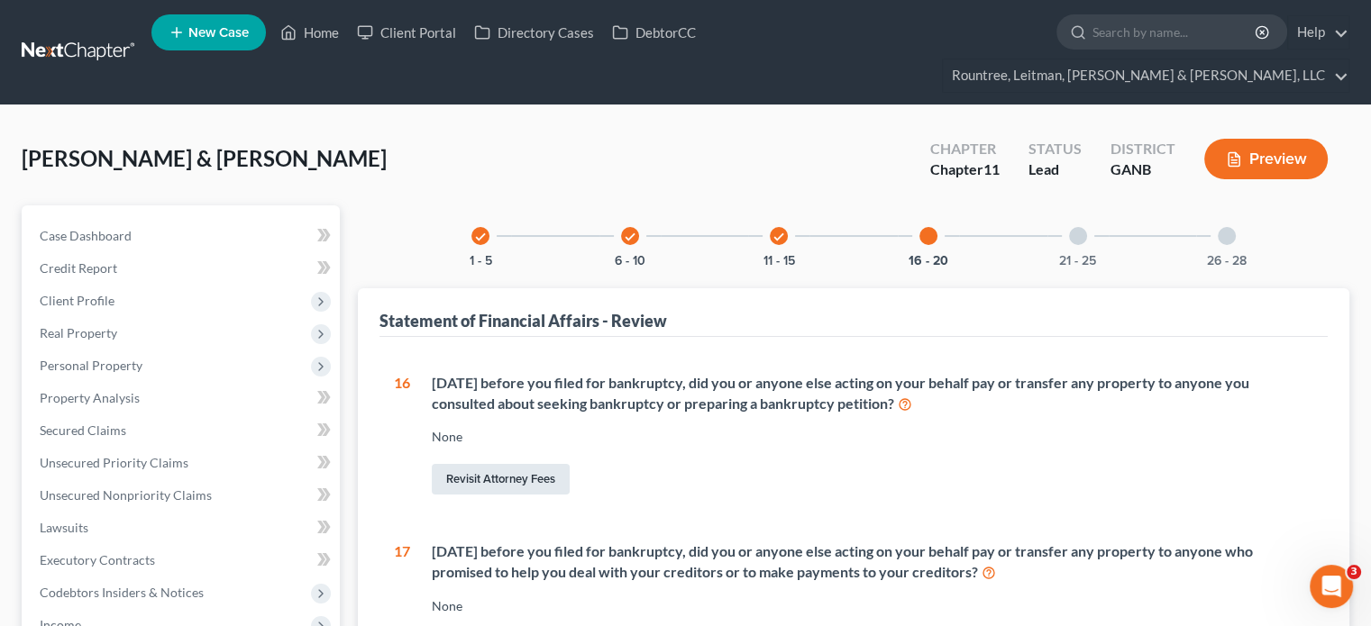
click at [494, 464] on link "Revisit Attorney Fees" at bounding box center [501, 479] width 138 height 31
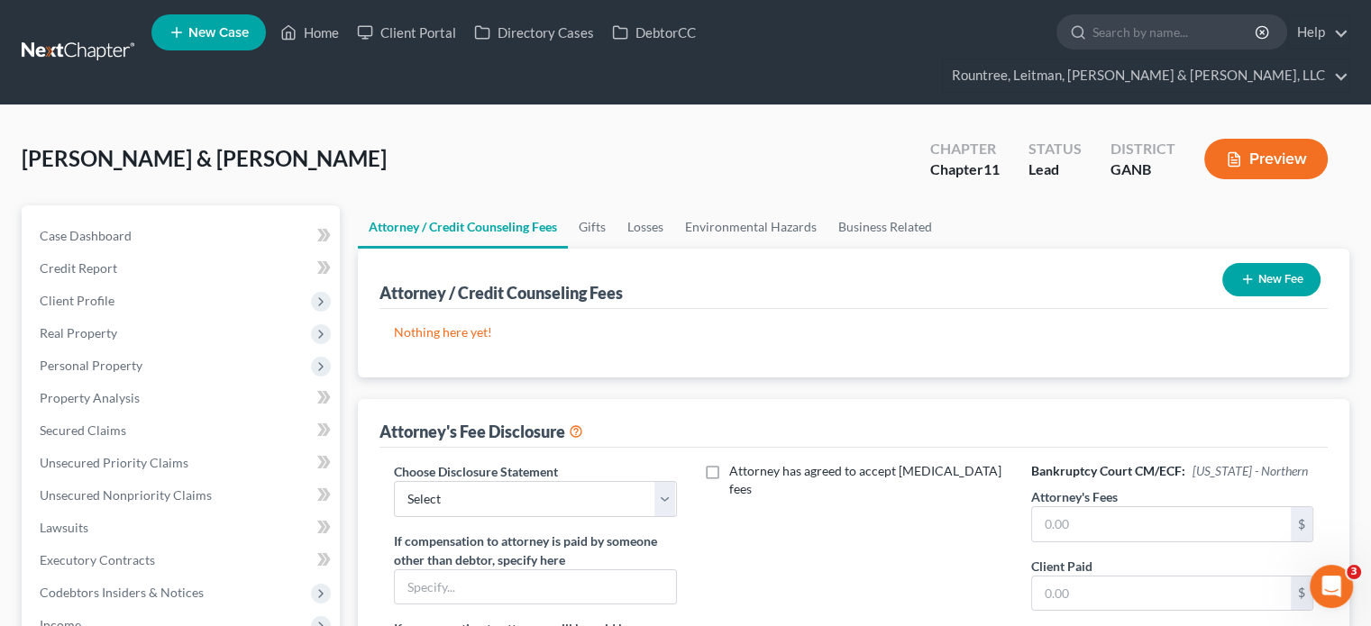
click at [1258, 263] on button "New Fee" at bounding box center [1271, 279] width 98 height 33
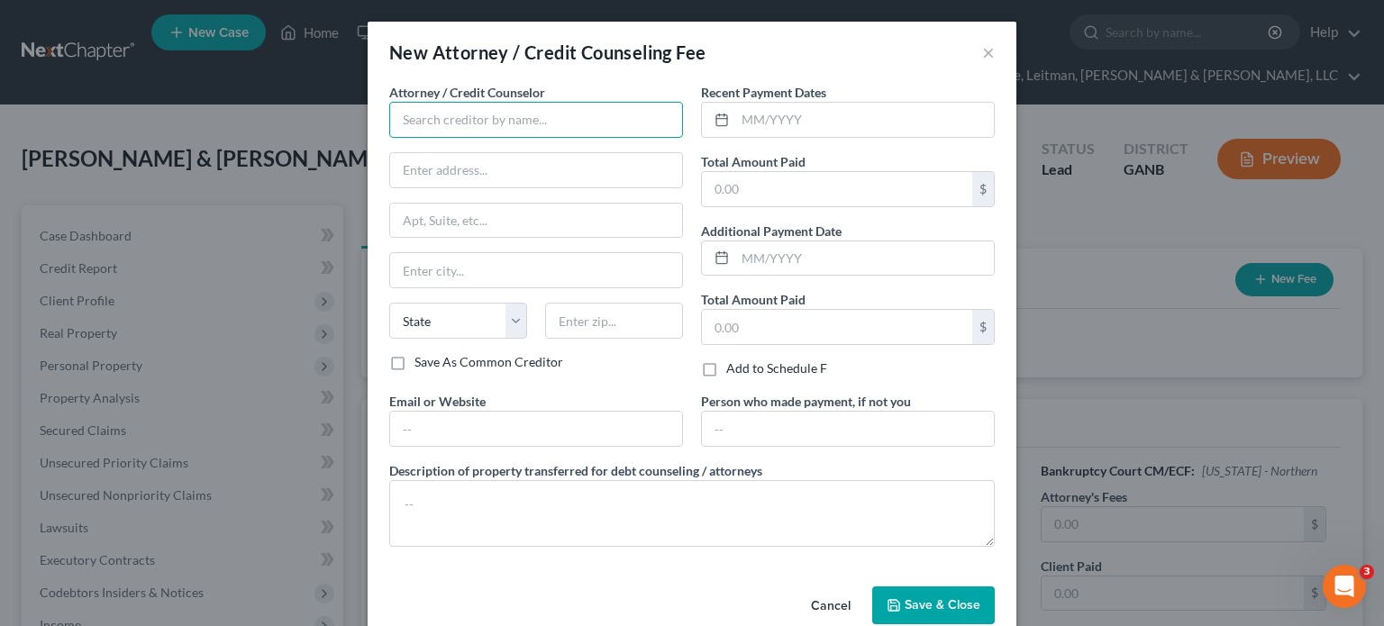
click at [558, 110] on input "text" at bounding box center [536, 120] width 294 height 36
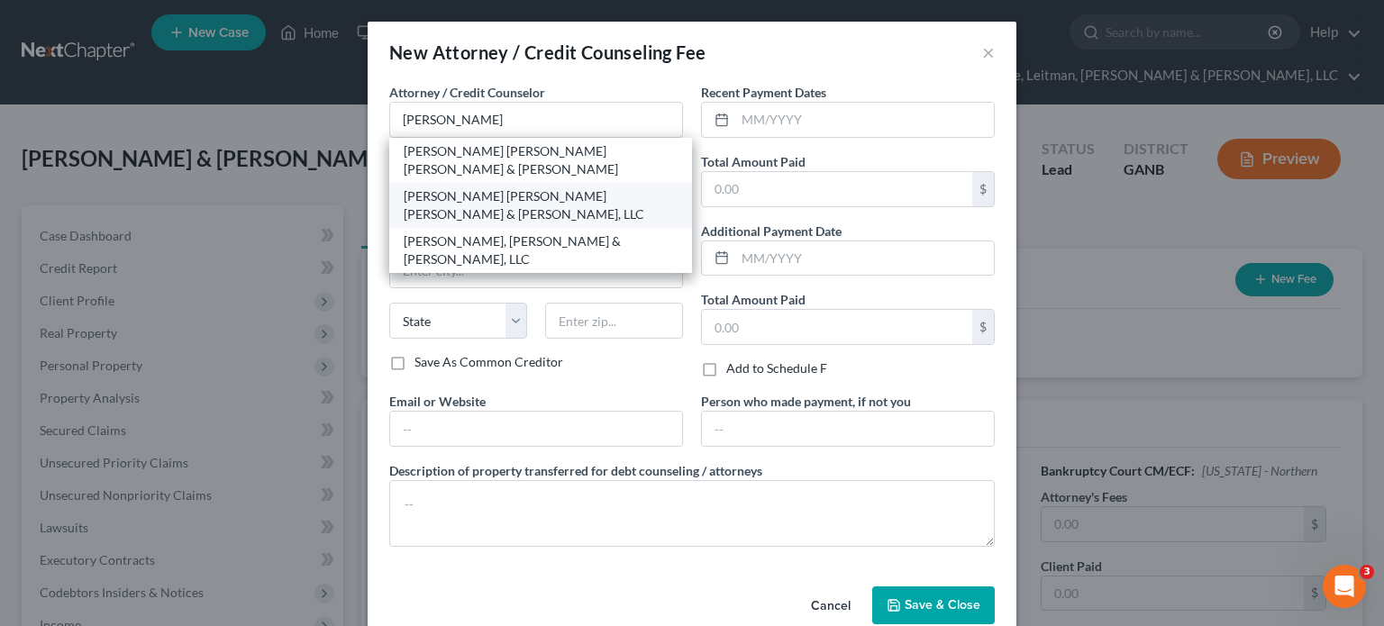
click at [520, 187] on div "[PERSON_NAME] [PERSON_NAME] [PERSON_NAME] & [PERSON_NAME], LLC" at bounding box center [541, 205] width 274 height 36
type input "[PERSON_NAME] [PERSON_NAME] [PERSON_NAME] & [PERSON_NAME], LLC"
type input "[STREET_ADDRESS][PERSON_NAME]"
type input "Suite 350"
type input "[GEOGRAPHIC_DATA]"
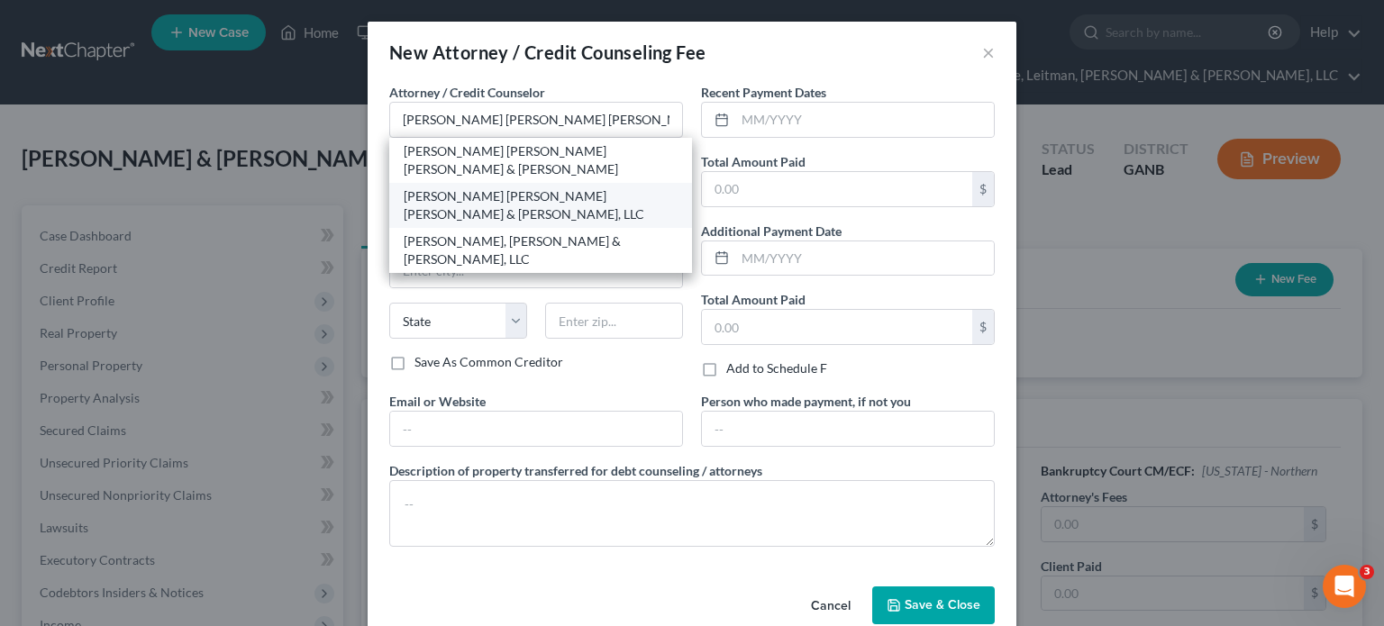
select select "10"
type input "30329"
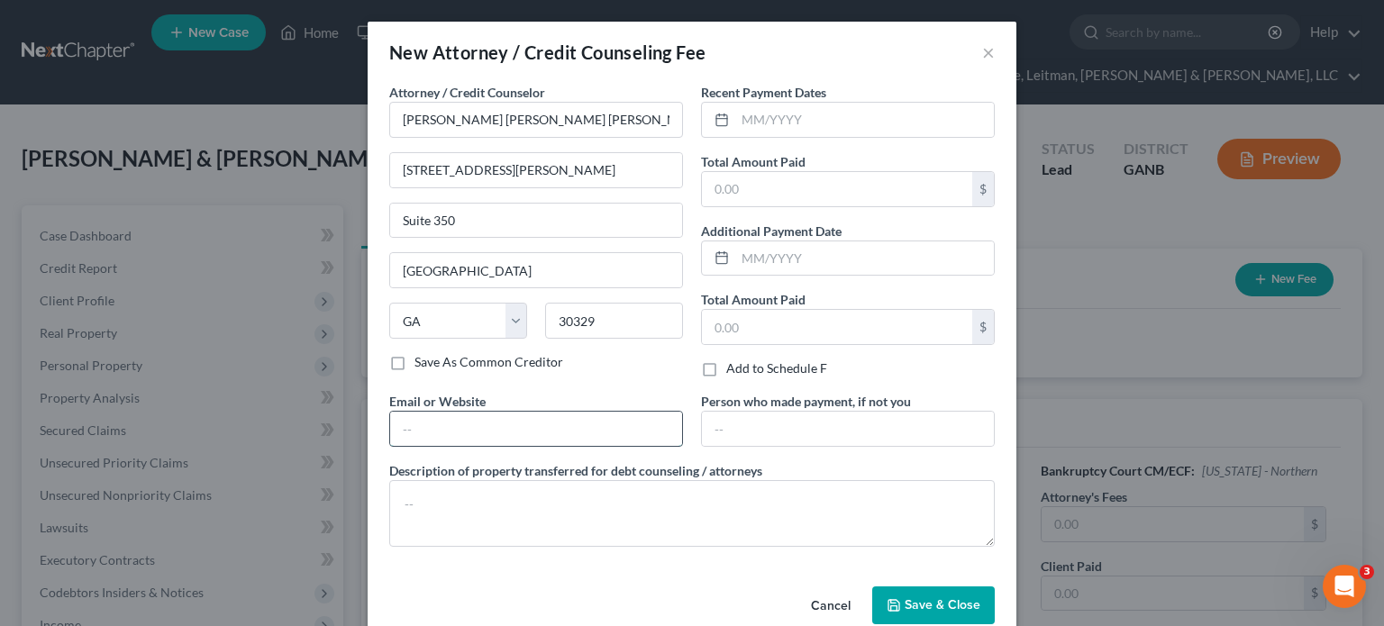
click at [508, 429] on input "text" at bounding box center [536, 429] width 292 height 34
type input "[DOMAIN_NAME]"
click at [525, 518] on textarea at bounding box center [692, 513] width 606 height 67
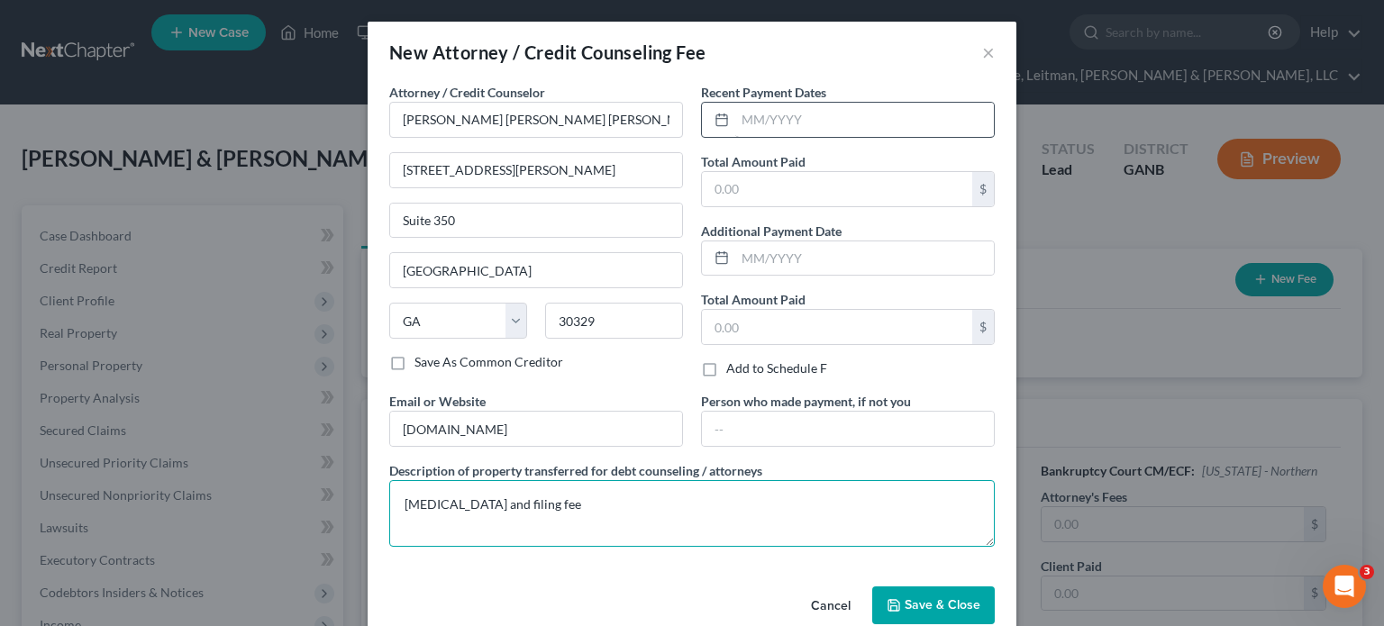
type textarea "[MEDICAL_DATA] and filing fee"
click at [835, 115] on input "text" at bounding box center [864, 120] width 259 height 34
type input "08/2025"
click at [791, 188] on input "text" at bounding box center [837, 189] width 270 height 34
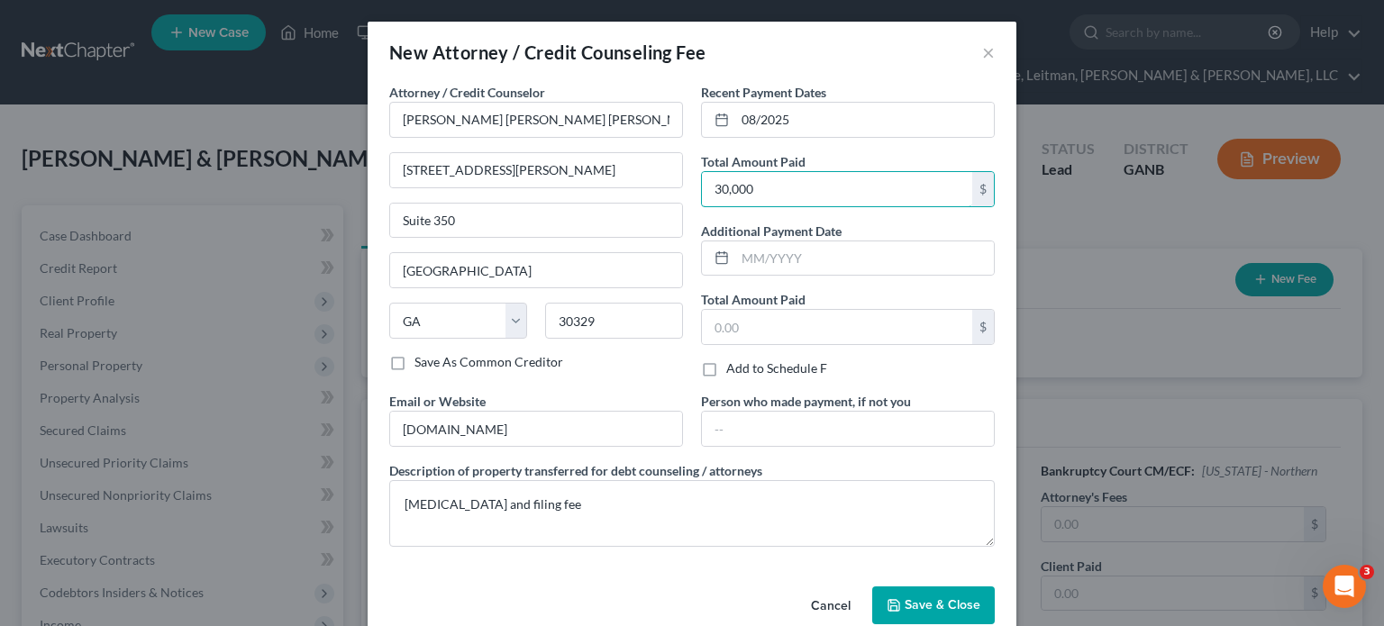
type input "30,000"
click at [920, 599] on span "Save & Close" at bounding box center [943, 604] width 76 height 15
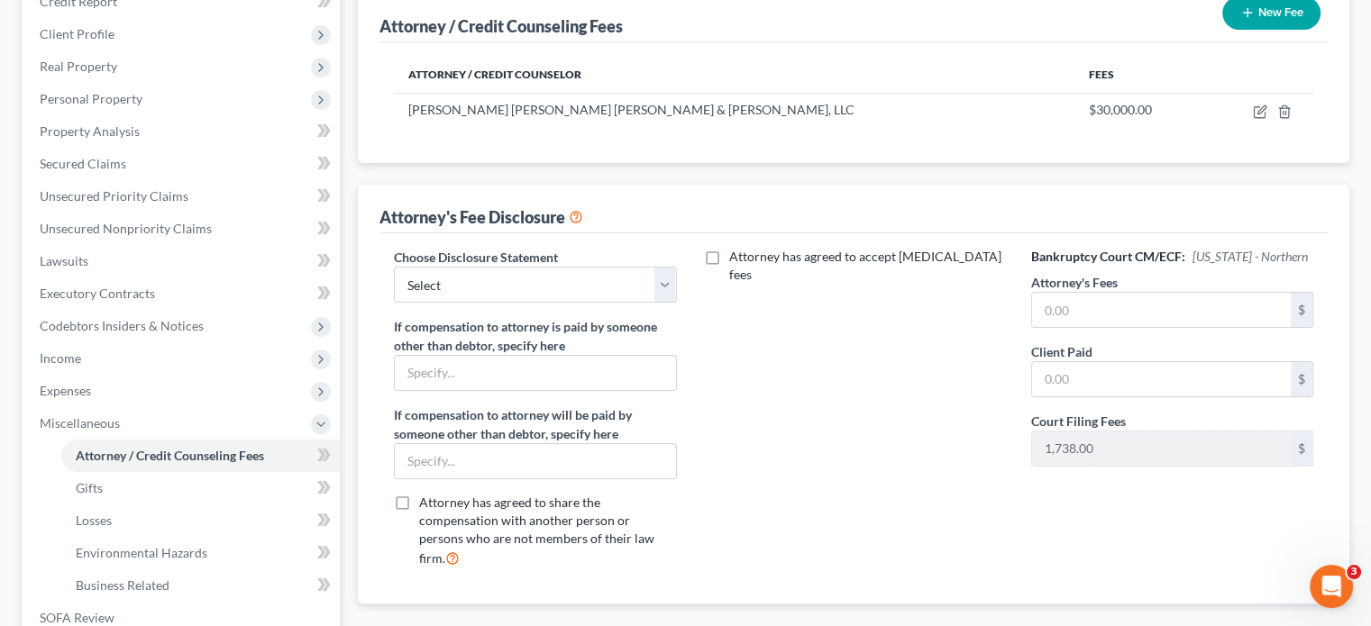
scroll to position [270, 0]
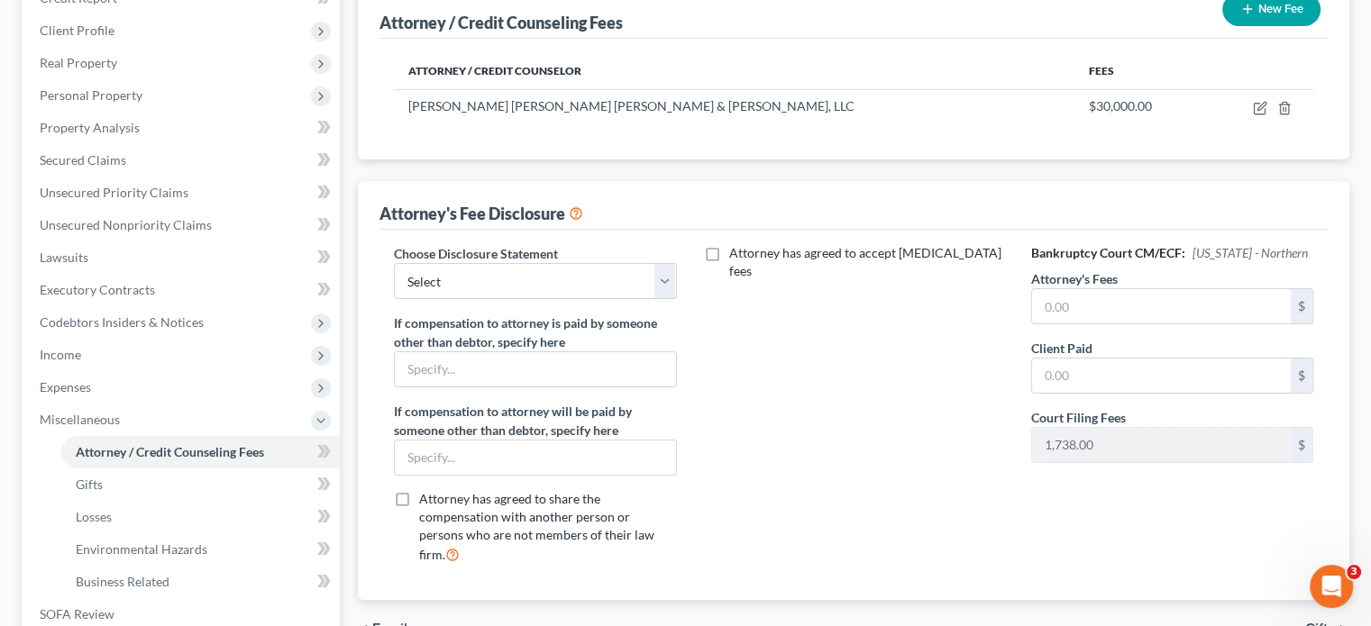
click at [729, 244] on label "Attorney has agreed to accept [MEDICAL_DATA] fees" at bounding box center [866, 262] width 275 height 36
click at [736, 244] on input "Attorney has agreed to accept [MEDICAL_DATA] fees" at bounding box center [742, 250] width 12 height 12
checkbox input "true"
drag, startPoint x: 662, startPoint y: 241, endPoint x: 613, endPoint y: 262, distance: 54.1
click at [662, 263] on select "Select Star Chain Chapter 13 - Hourly Chapter 11 Chapter 13 Disclosure Statemen…" at bounding box center [535, 281] width 282 height 36
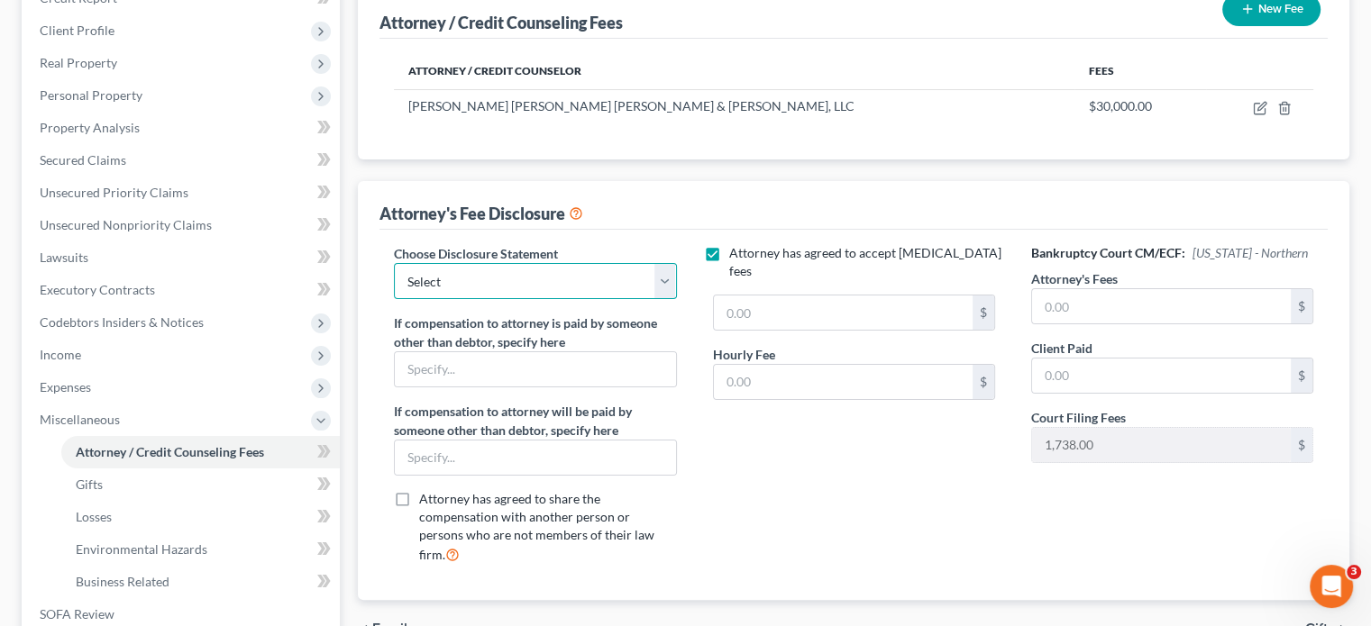
select select "2"
click at [394, 263] on select "Select Star Chain Chapter 13 - Hourly Chapter 11 Chapter 13 Disclosure Statemen…" at bounding box center [535, 281] width 282 height 36
click at [768, 296] on input "text" at bounding box center [843, 313] width 259 height 34
type input "3,0000"
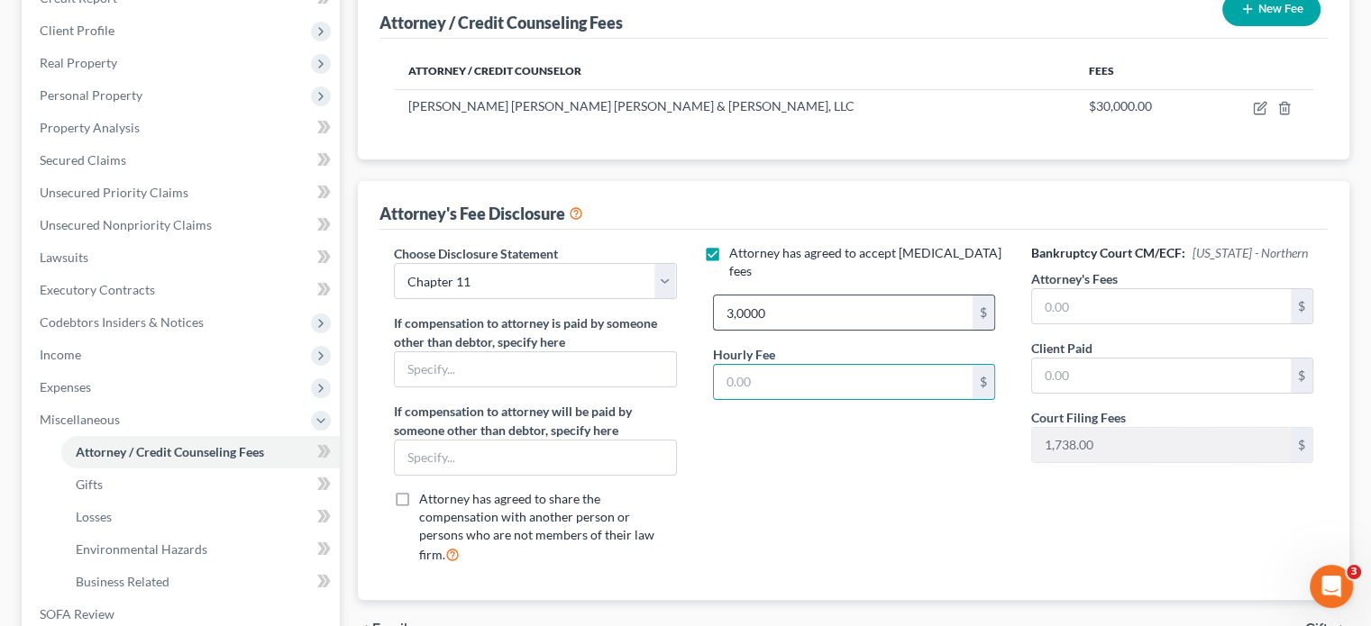
click at [864, 296] on input "3,0000" at bounding box center [843, 313] width 259 height 34
type input "30,000"
click at [820, 365] on input "text" at bounding box center [843, 382] width 259 height 34
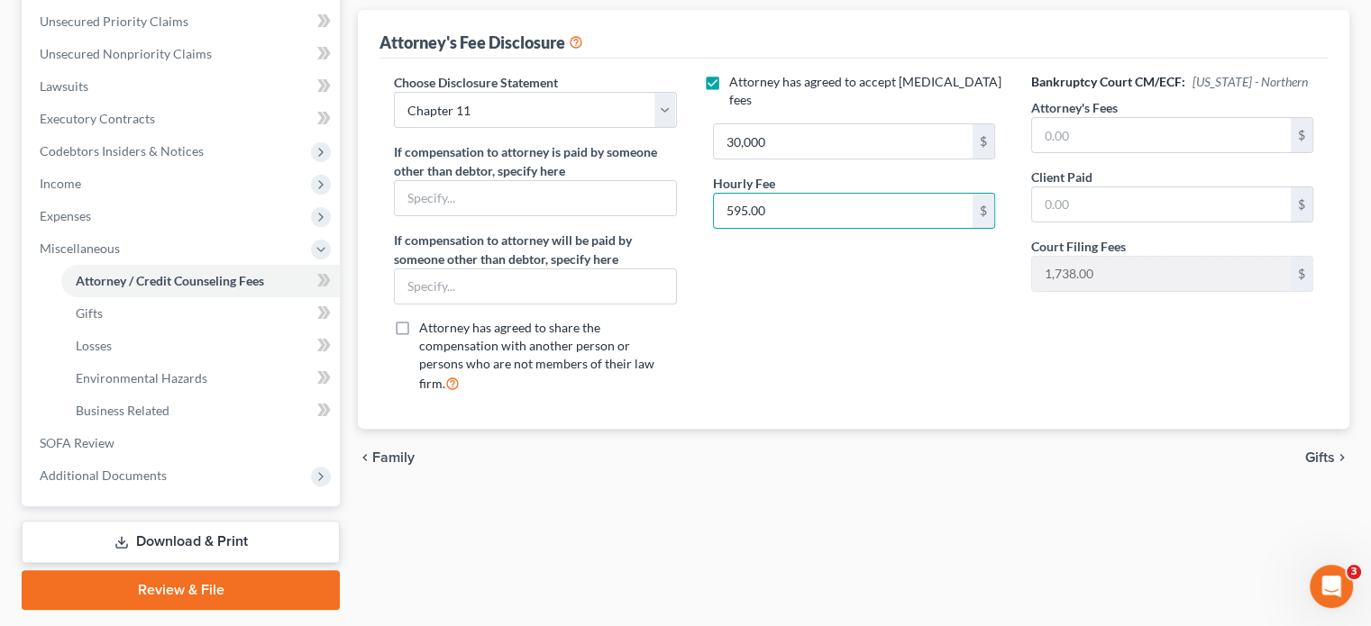
scroll to position [460, 0]
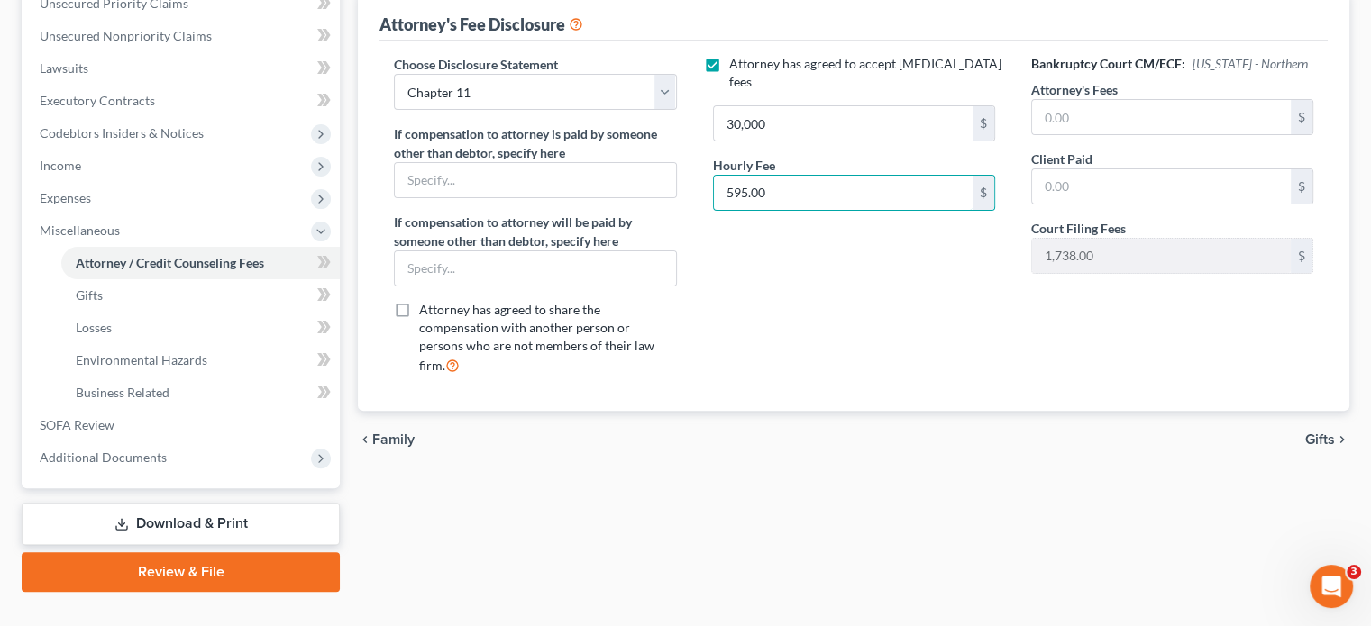
type input "595.00"
click at [1330, 433] on span "Gifts" at bounding box center [1320, 440] width 30 height 14
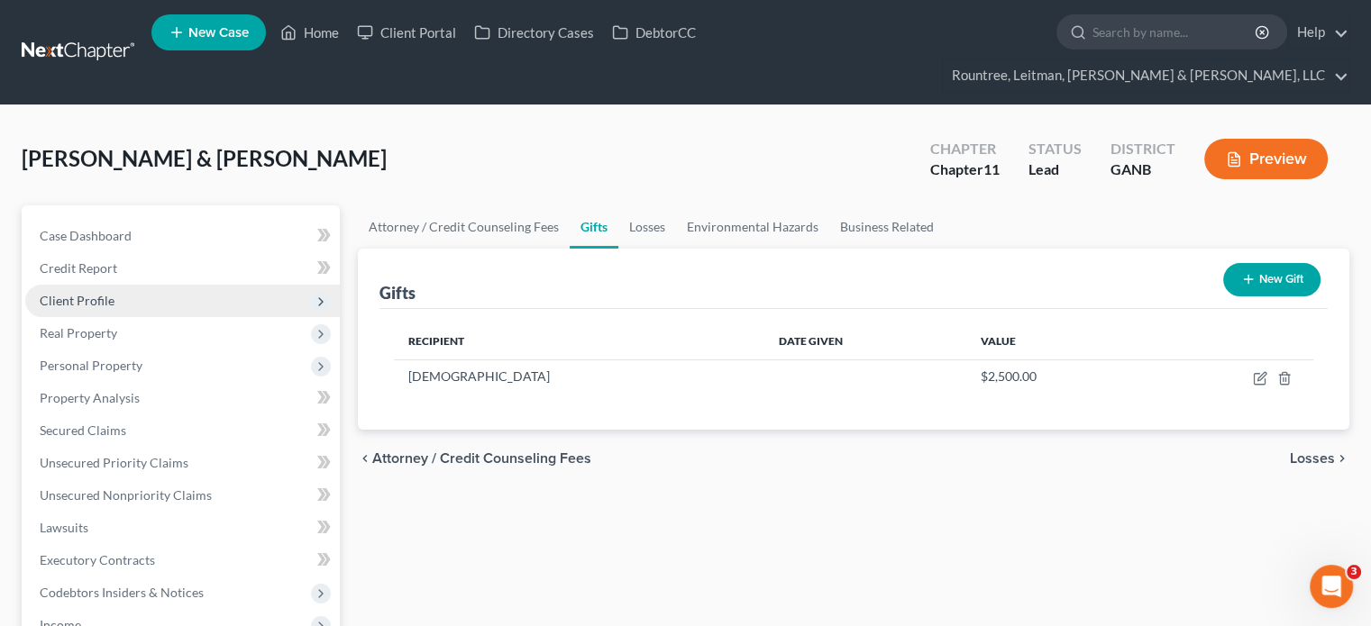
click at [83, 285] on span "Client Profile" at bounding box center [182, 301] width 314 height 32
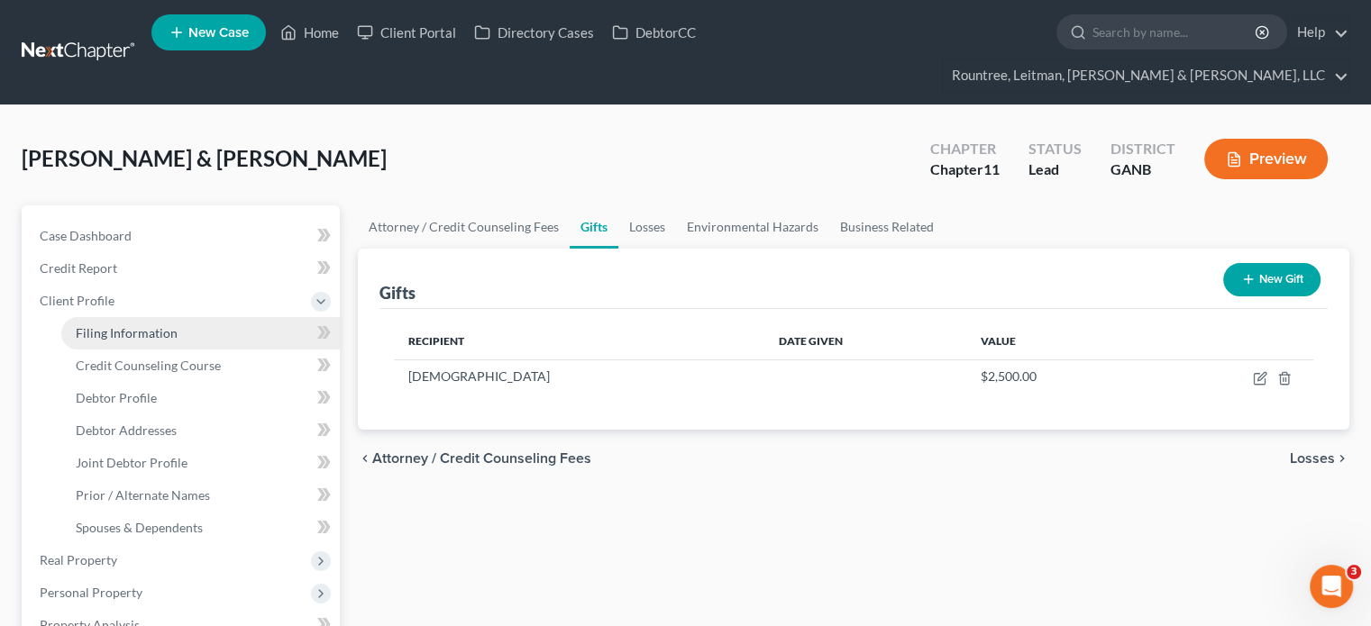
click at [133, 317] on link "Filing Information" at bounding box center [200, 333] width 278 height 32
select select "0"
select select "3"
select select "1"
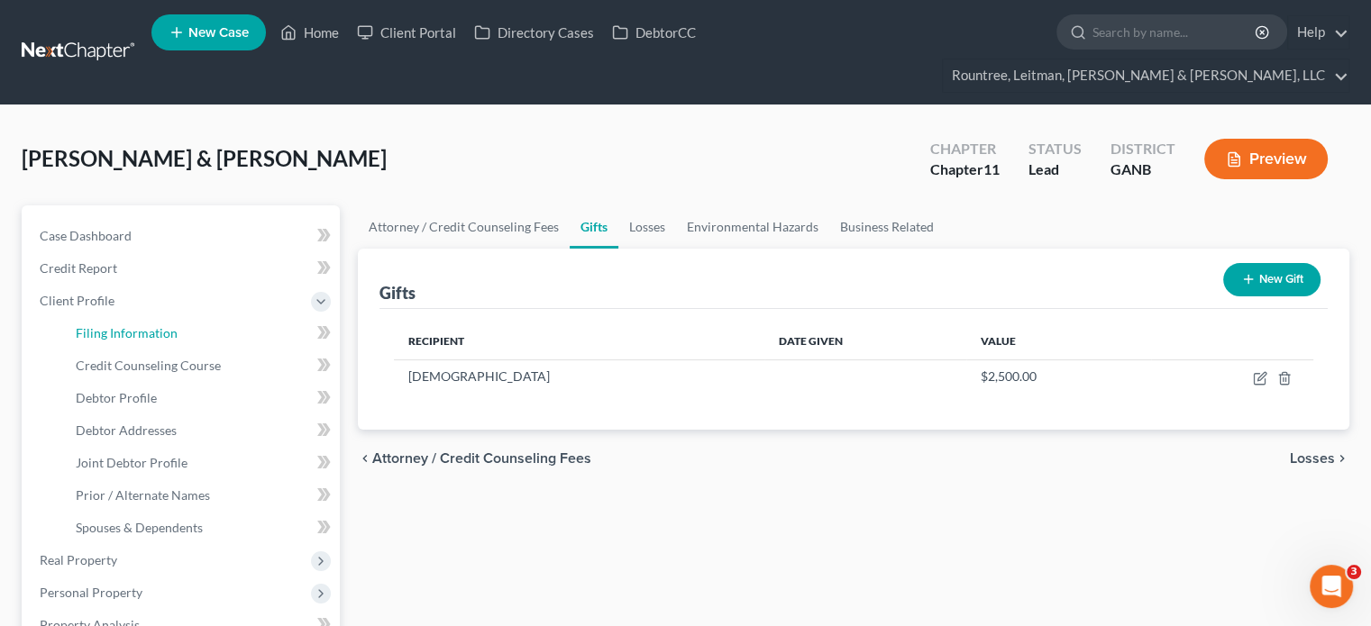
select select "19"
select select "0"
select select "10"
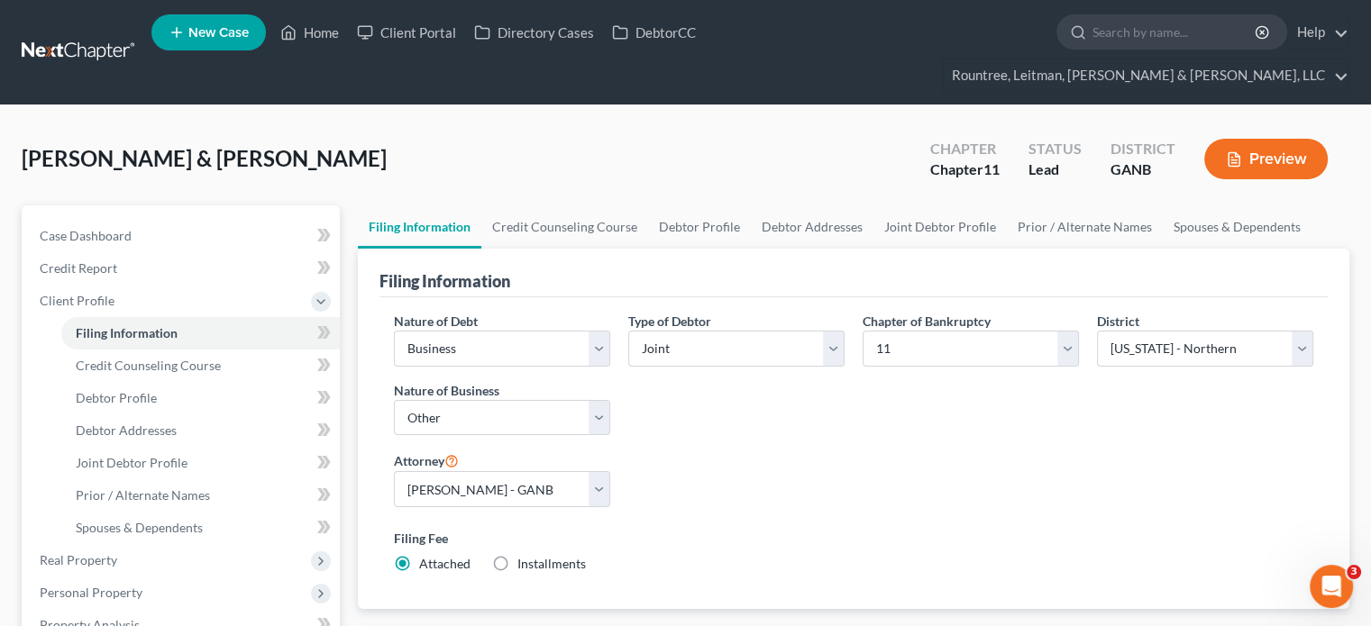
click at [750, 454] on div "Nature of Debt Select Business Consumer Other Nature of Business Select Clearin…" at bounding box center [853, 450] width 937 height 276
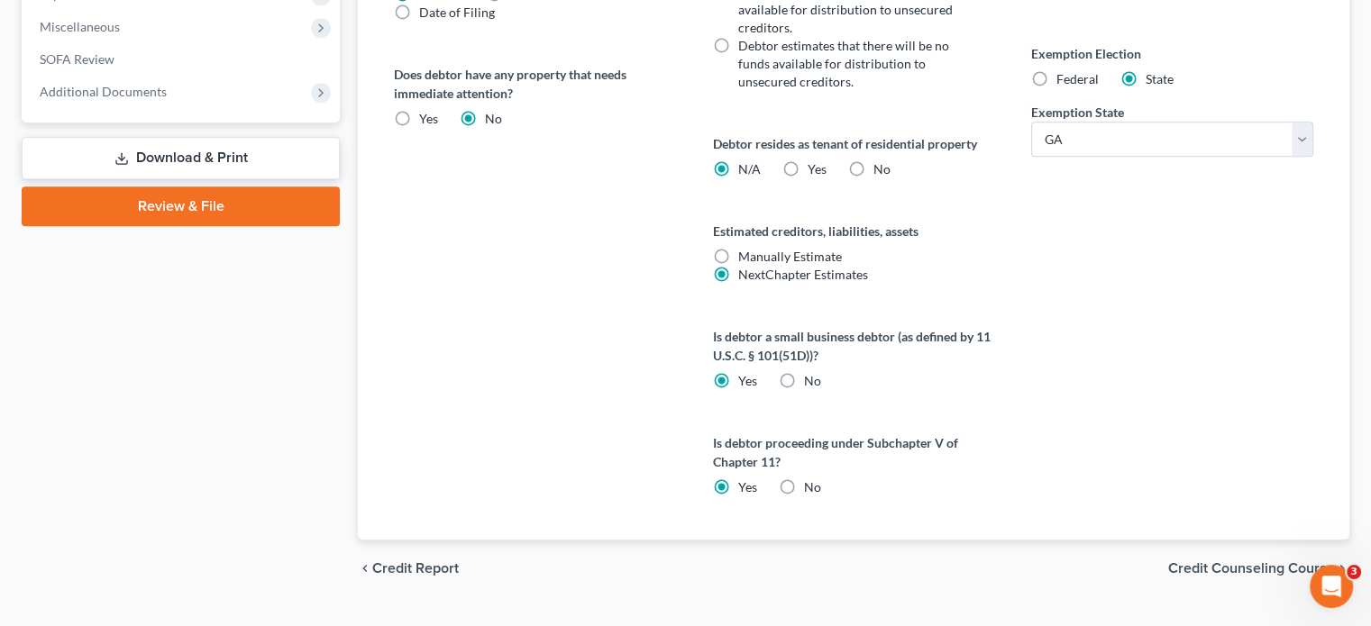
scroll to position [894, 0]
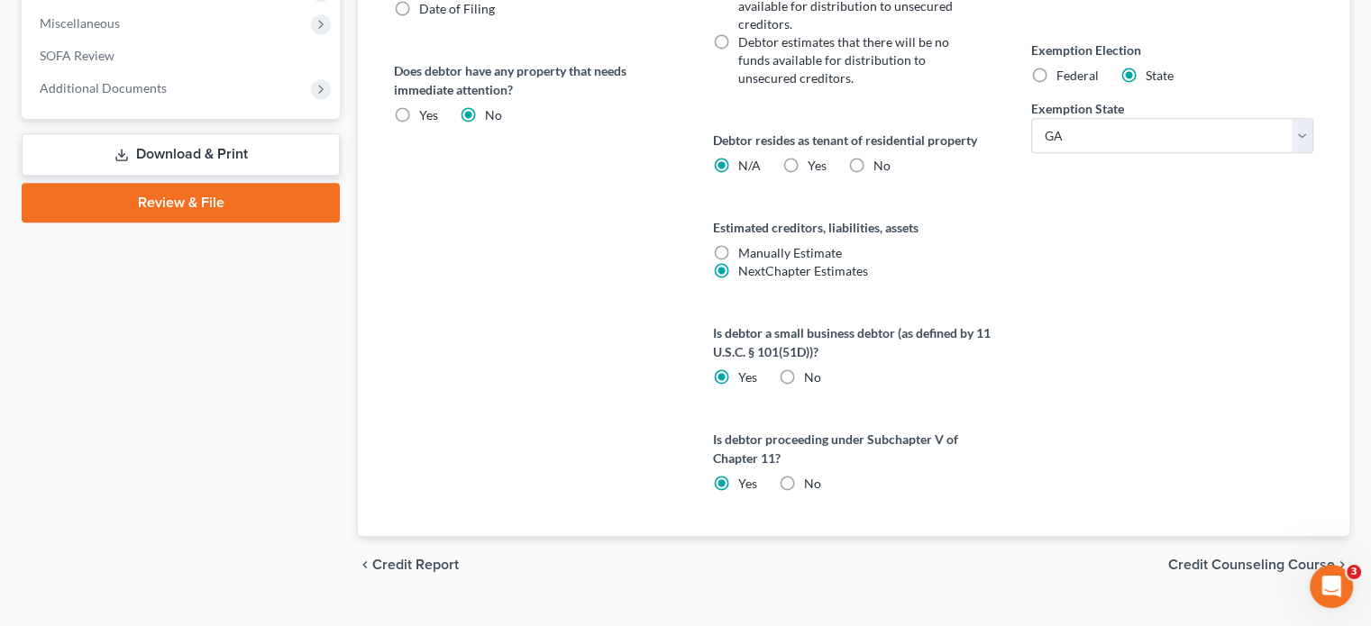
click at [1240, 558] on span "Credit Counseling Course" at bounding box center [1251, 565] width 167 height 14
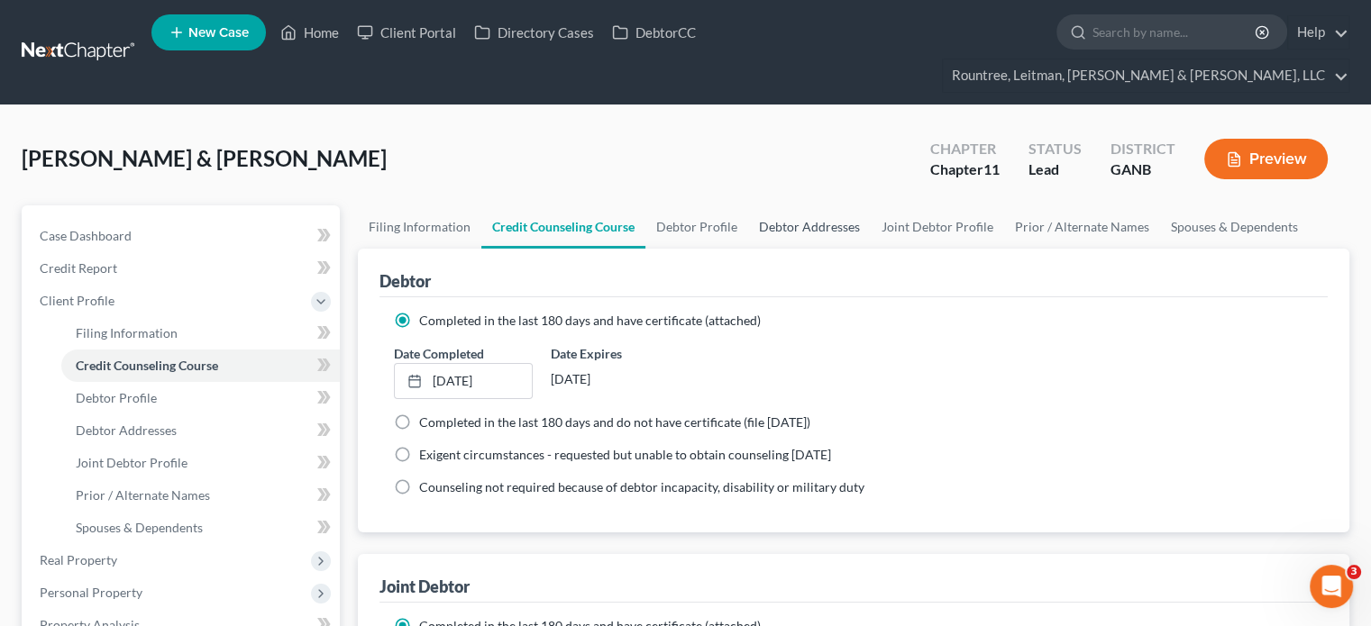
click at [797, 205] on link "Debtor Addresses" at bounding box center [809, 226] width 123 height 43
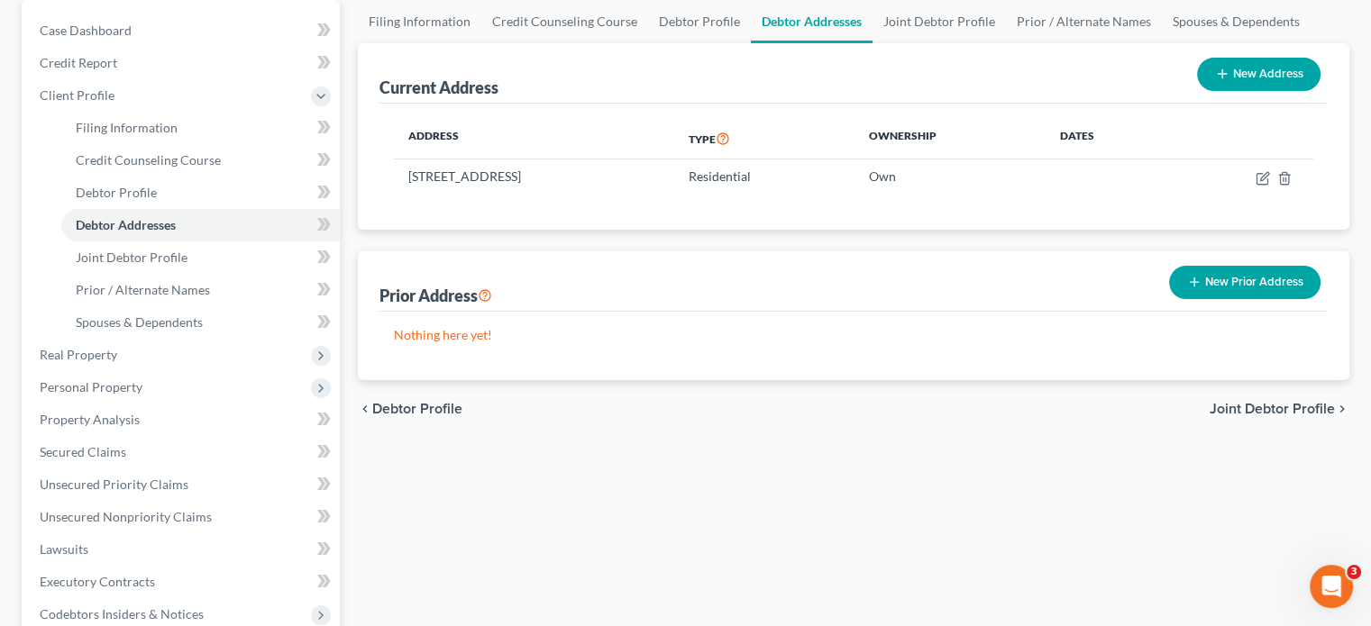
scroll to position [180, 0]
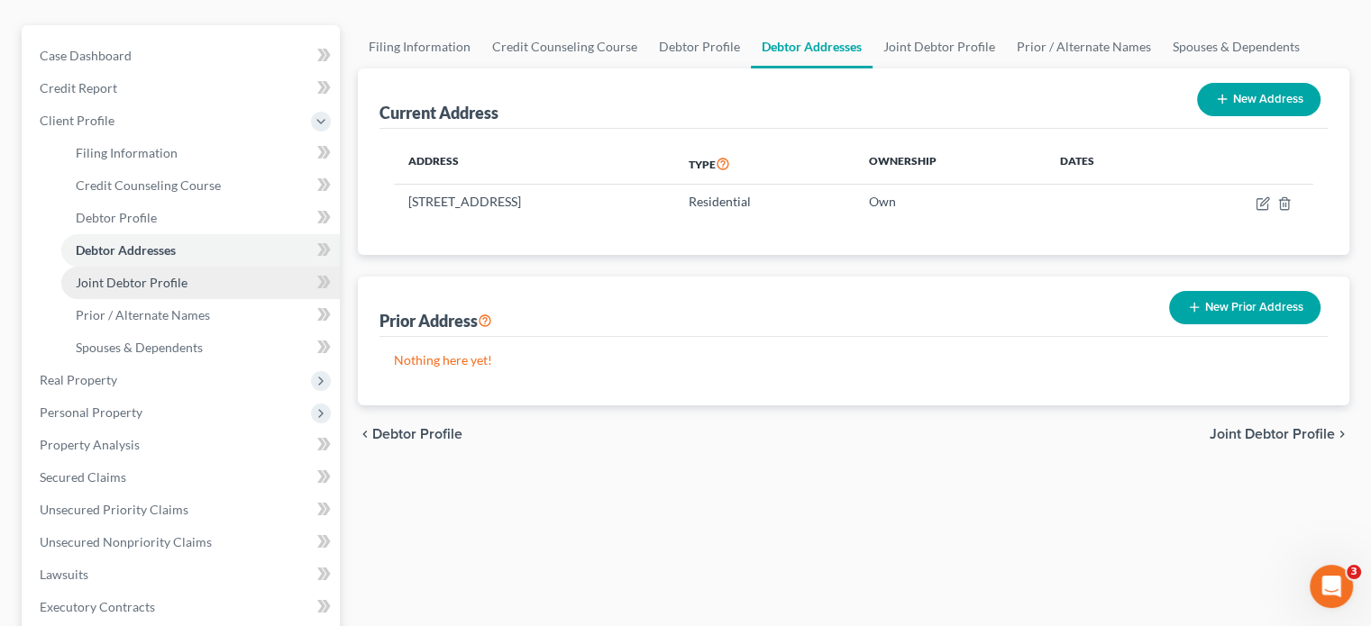
click at [151, 275] on span "Joint Debtor Profile" at bounding box center [132, 282] width 112 height 15
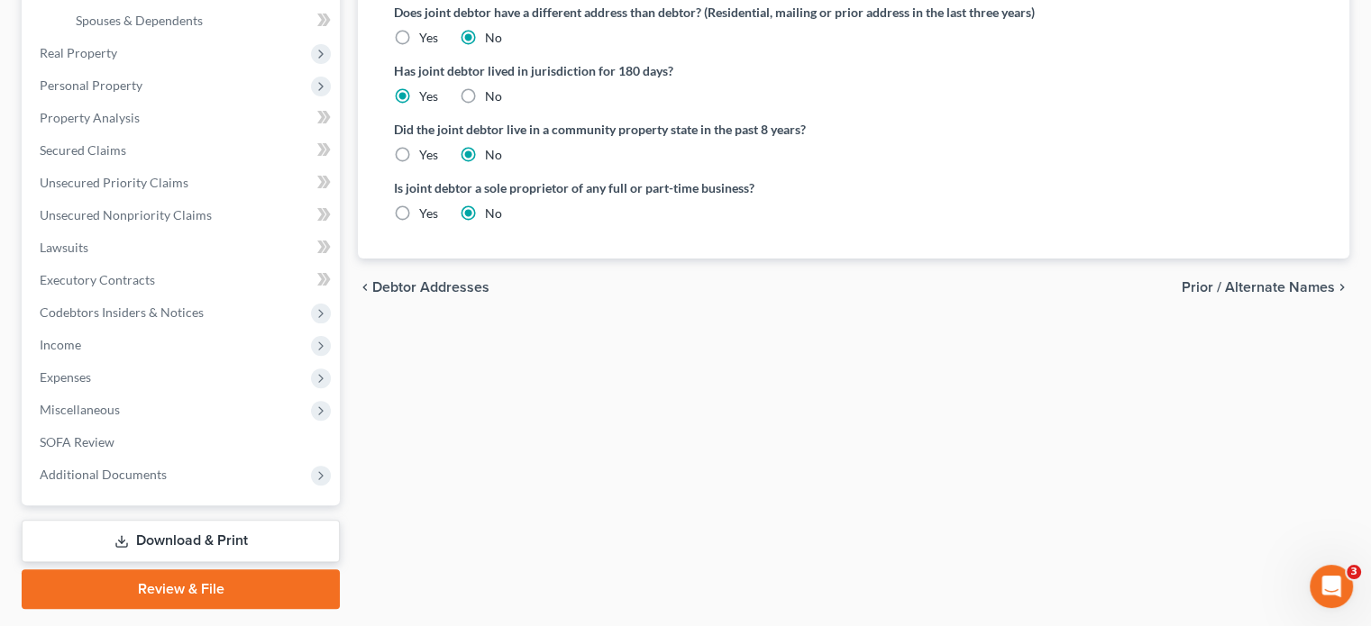
scroll to position [524, 0]
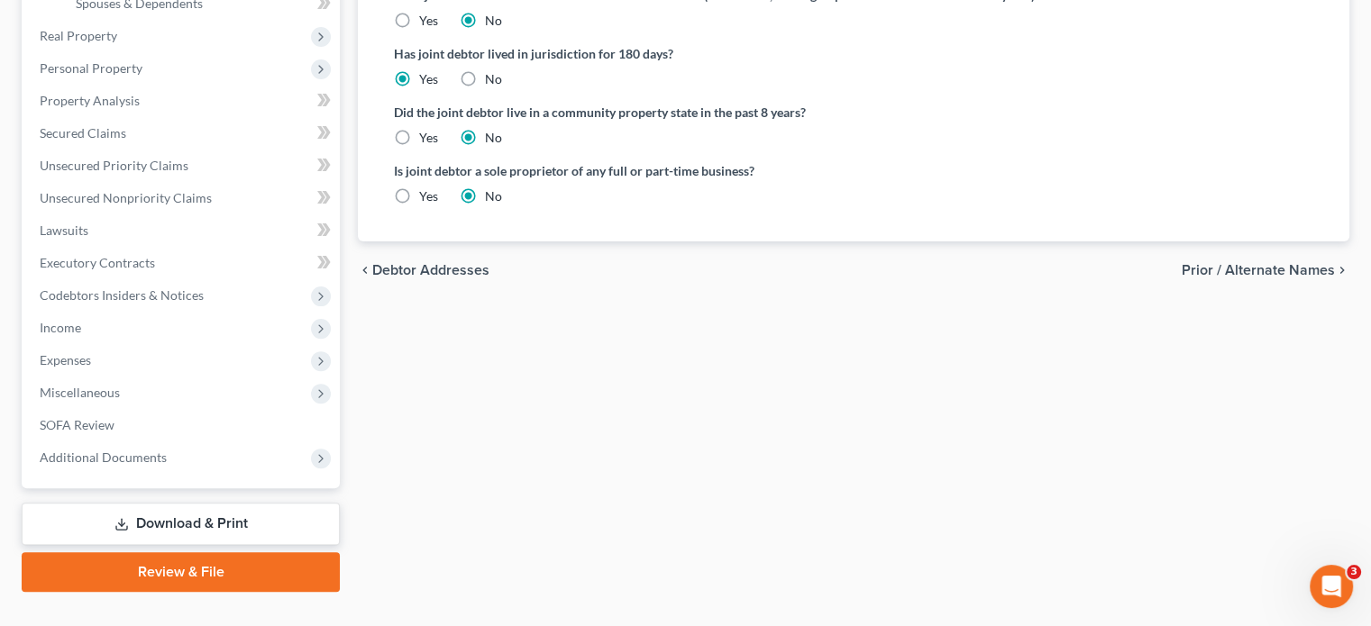
click at [173, 552] on link "Review & File" at bounding box center [181, 572] width 318 height 40
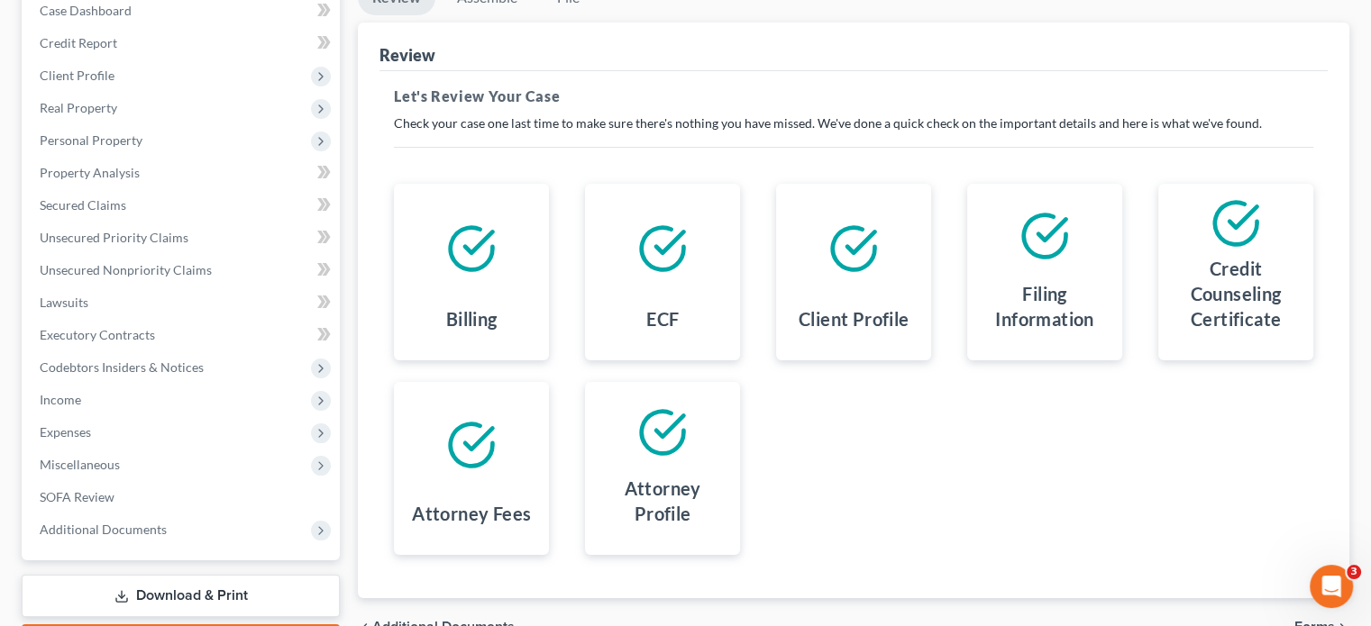
scroll to position [270, 0]
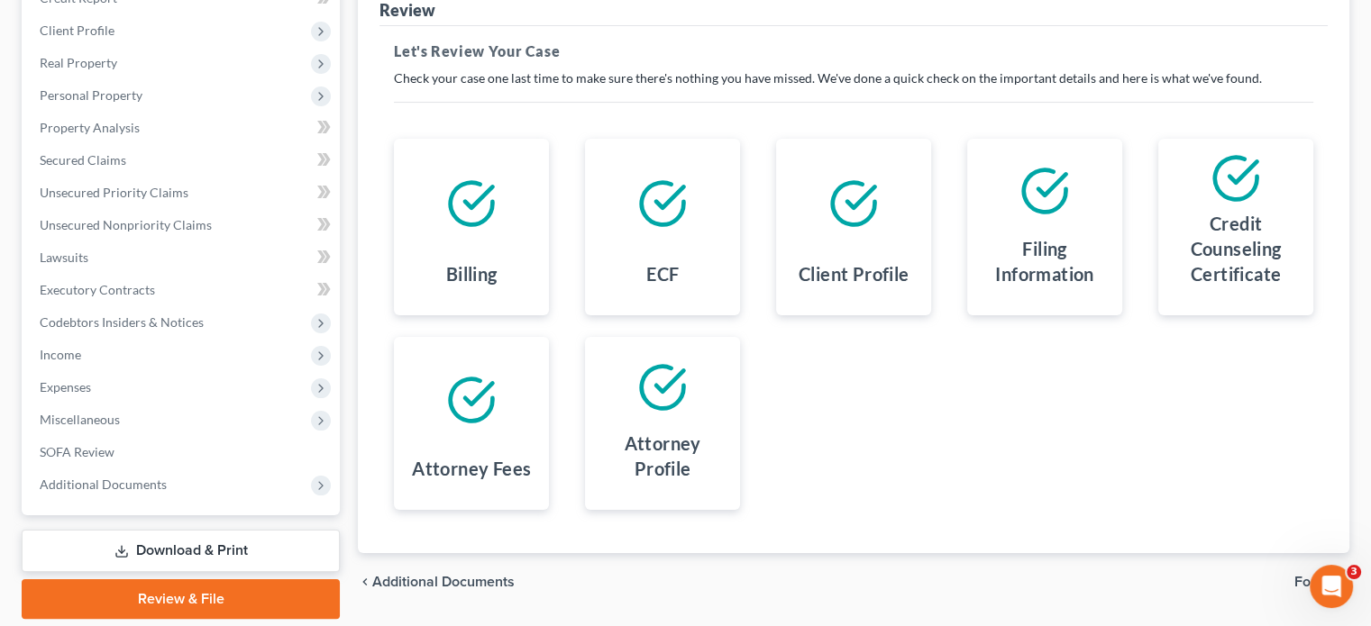
click at [1317, 575] on span "Forms" at bounding box center [1314, 582] width 41 height 14
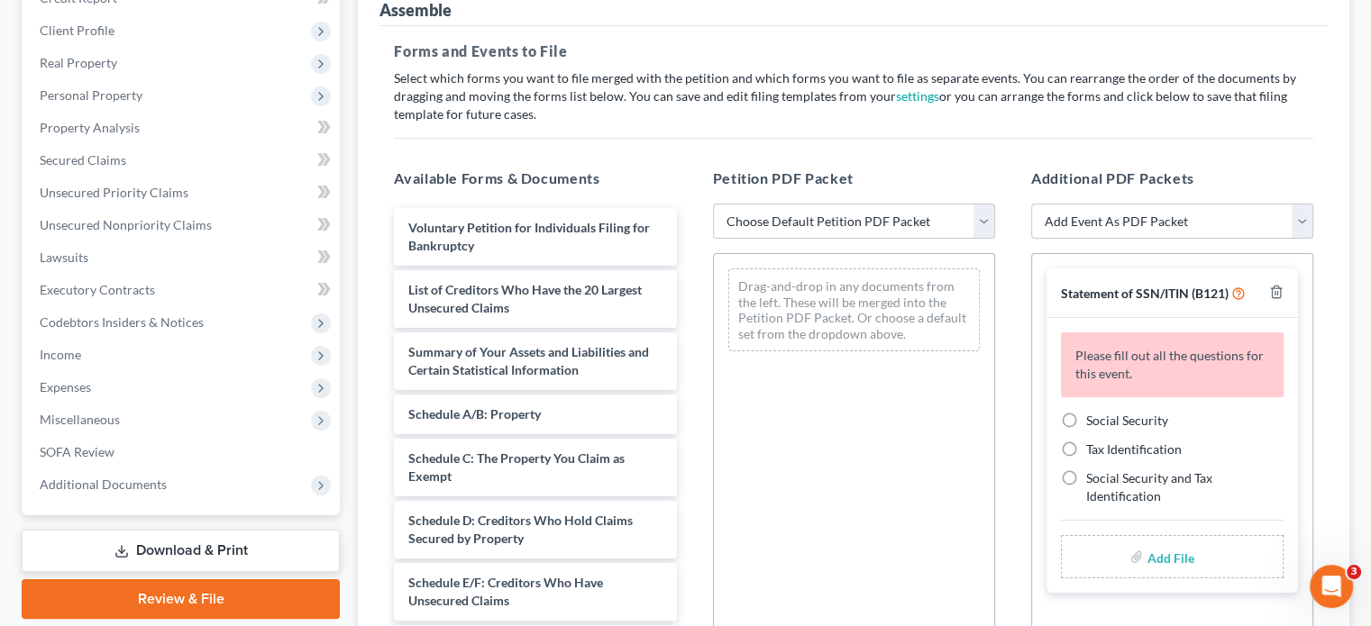
click at [1086, 412] on label "Social Security" at bounding box center [1127, 421] width 82 height 18
click at [1093, 412] on input "Social Security" at bounding box center [1099, 418] width 12 height 12
radio input "true"
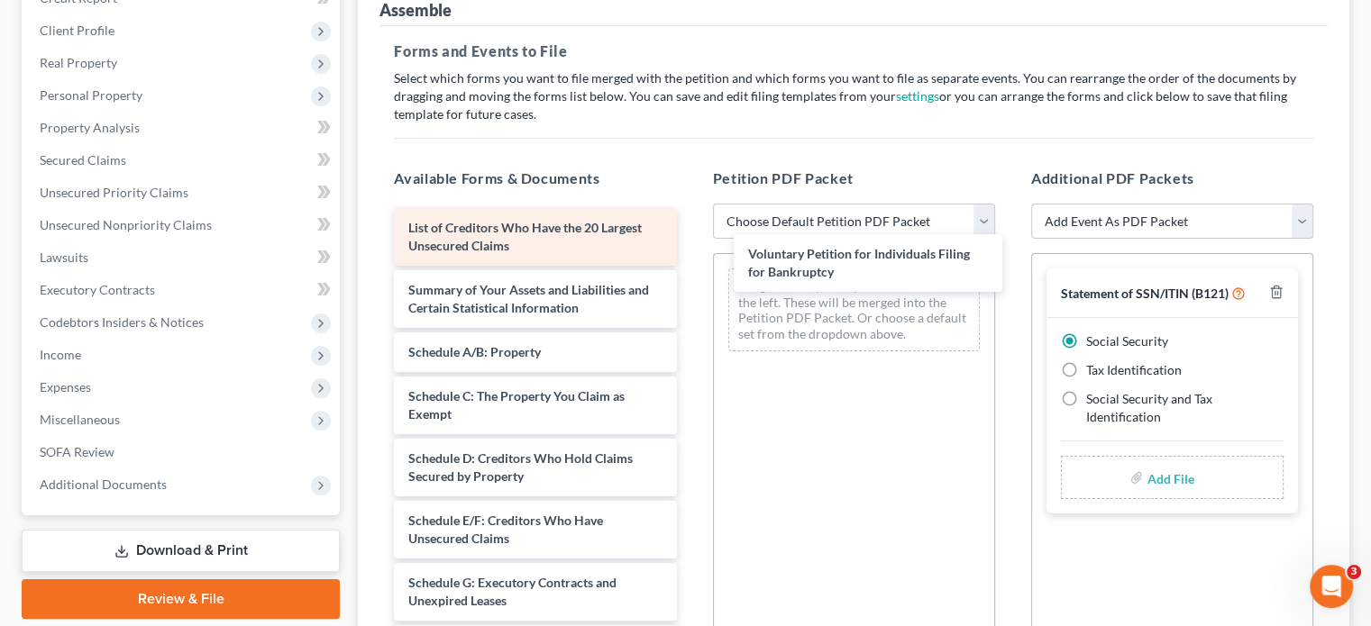
drag, startPoint x: 555, startPoint y: 196, endPoint x: 636, endPoint y: 207, distance: 81.9
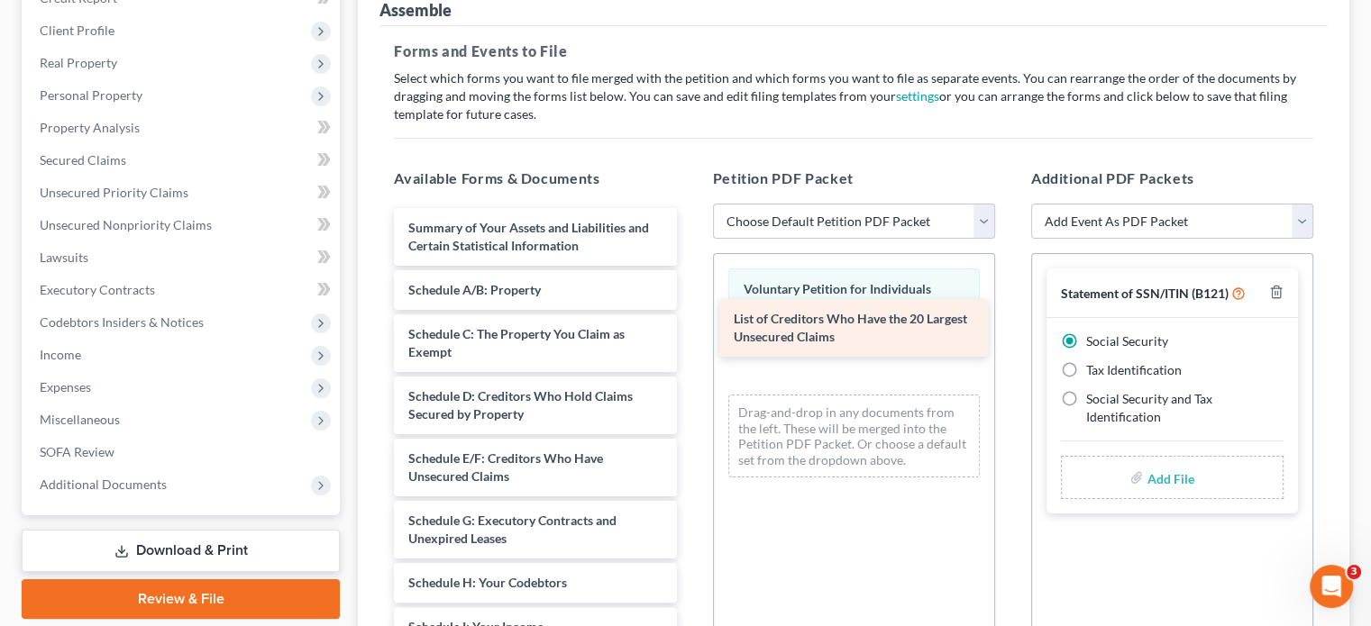
drag, startPoint x: 577, startPoint y: 186, endPoint x: 906, endPoint y: 308, distance: 351.0
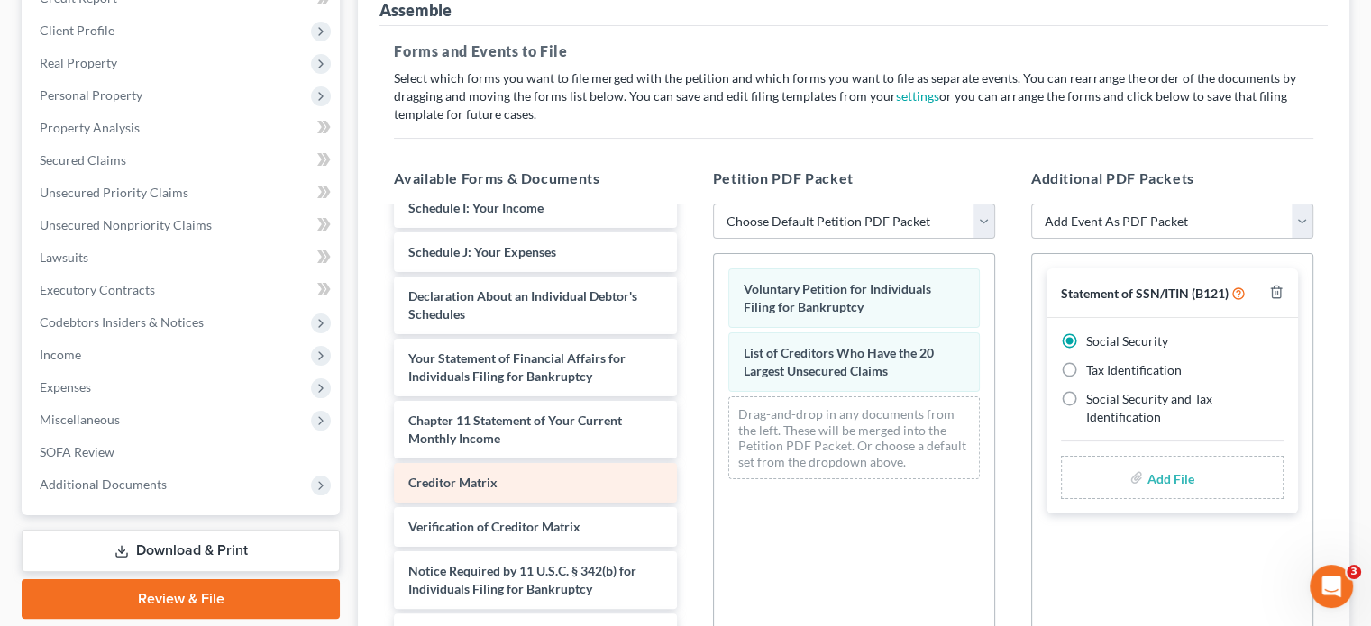
scroll to position [451, 0]
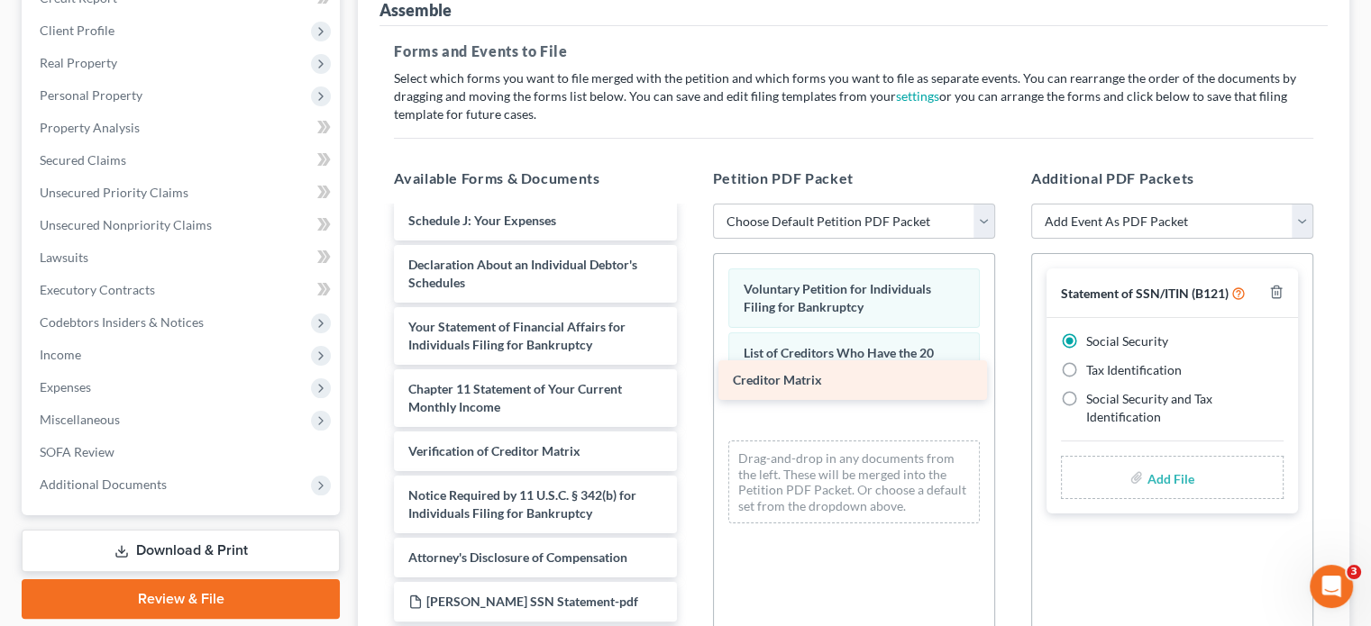
drag, startPoint x: 528, startPoint y: 411, endPoint x: 852, endPoint y: 373, distance: 326.6
click at [690, 373] on div "Creditor Matrix Summary of Your Assets and Liabilities and Certain Statistical …" at bounding box center [534, 429] width 311 height 1342
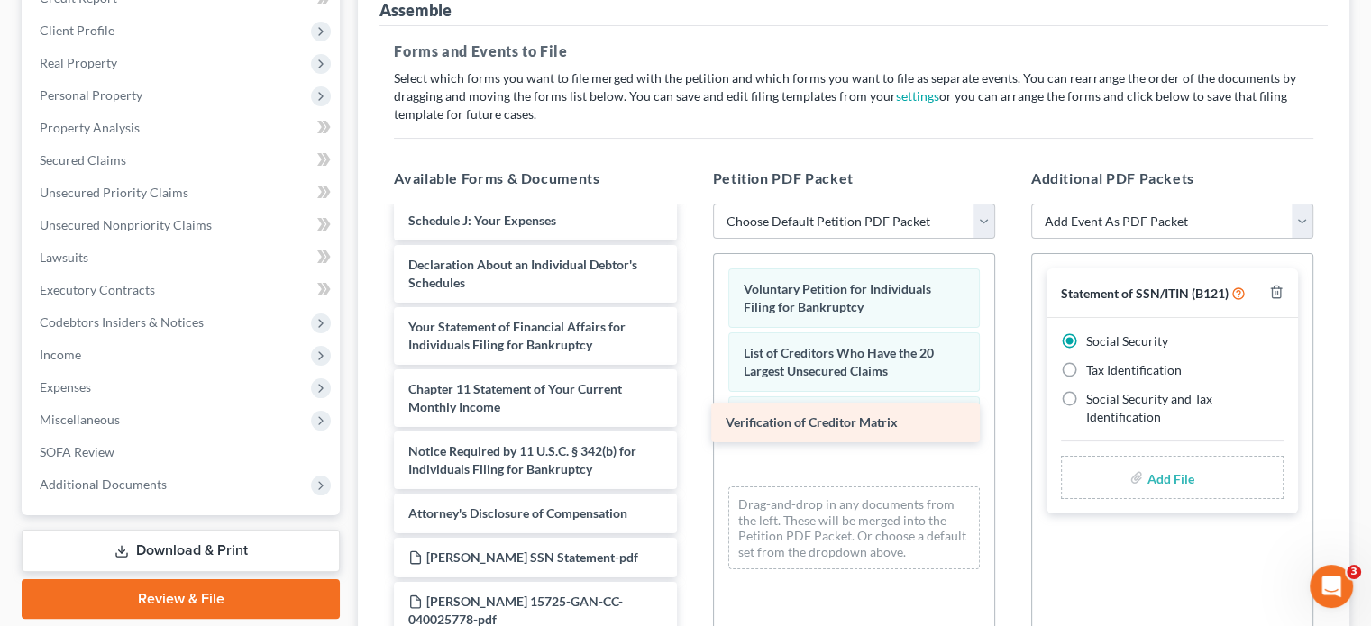
drag, startPoint x: 531, startPoint y: 420, endPoint x: 849, endPoint y: 424, distance: 318.1
click at [690, 424] on div "Verification of Creditor Matrix Summary of Your Assets and Liabilities and Cert…" at bounding box center [534, 407] width 311 height 1298
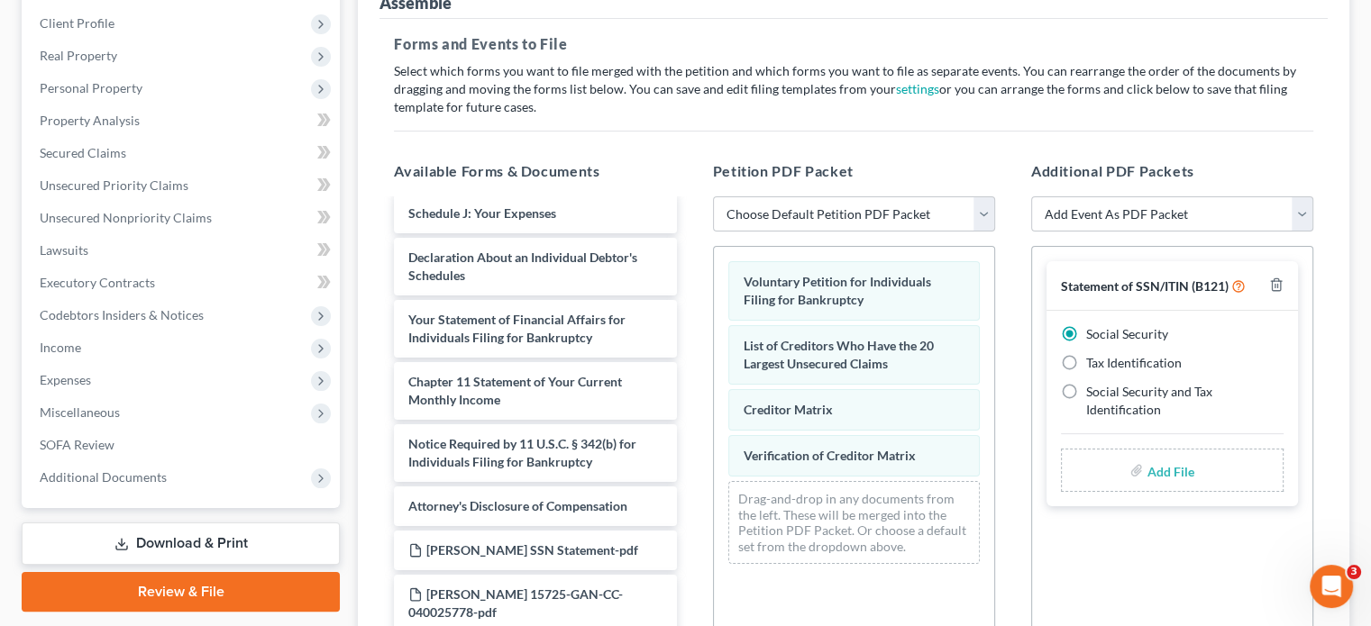
scroll to position [270, 0]
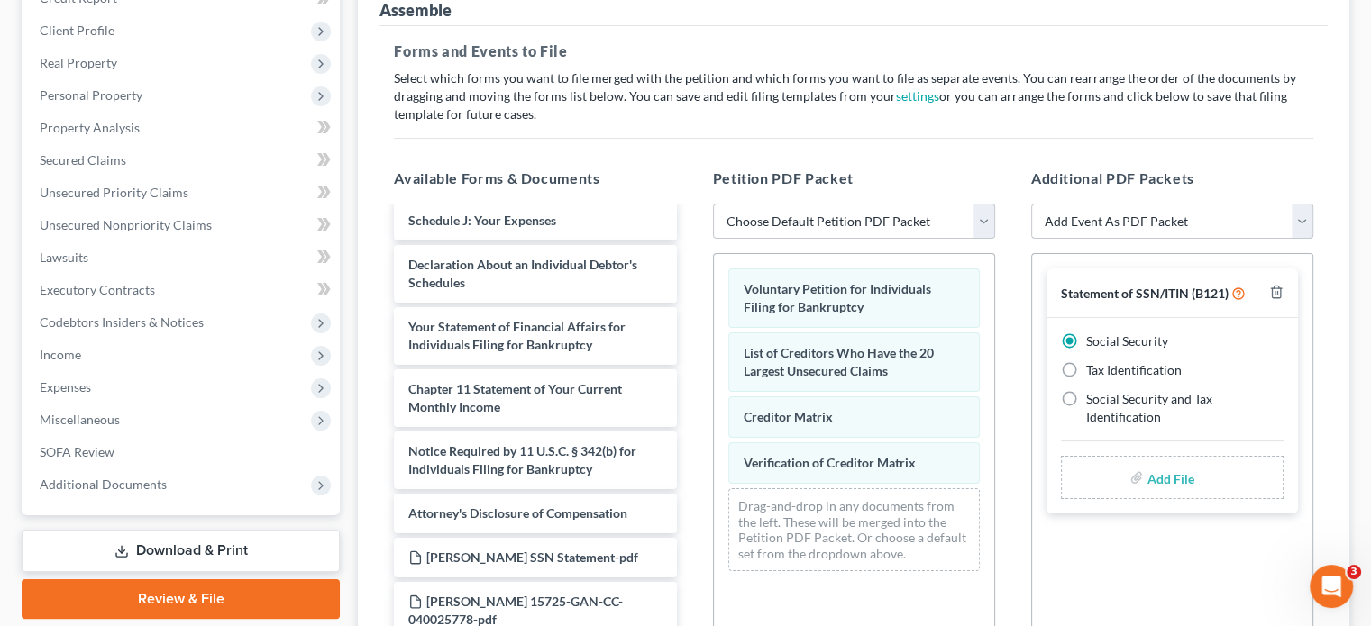
click at [1299, 204] on select "Add Event As PDF Packet 02-Application to Pay Filing Fee in Installments Amende…" at bounding box center [1172, 222] width 282 height 36
select select "9"
click at [1031, 204] on select "Add Event As PDF Packet 02-Application to Pay Filing Fee in Installments Amende…" at bounding box center [1172, 222] width 282 height 36
select select
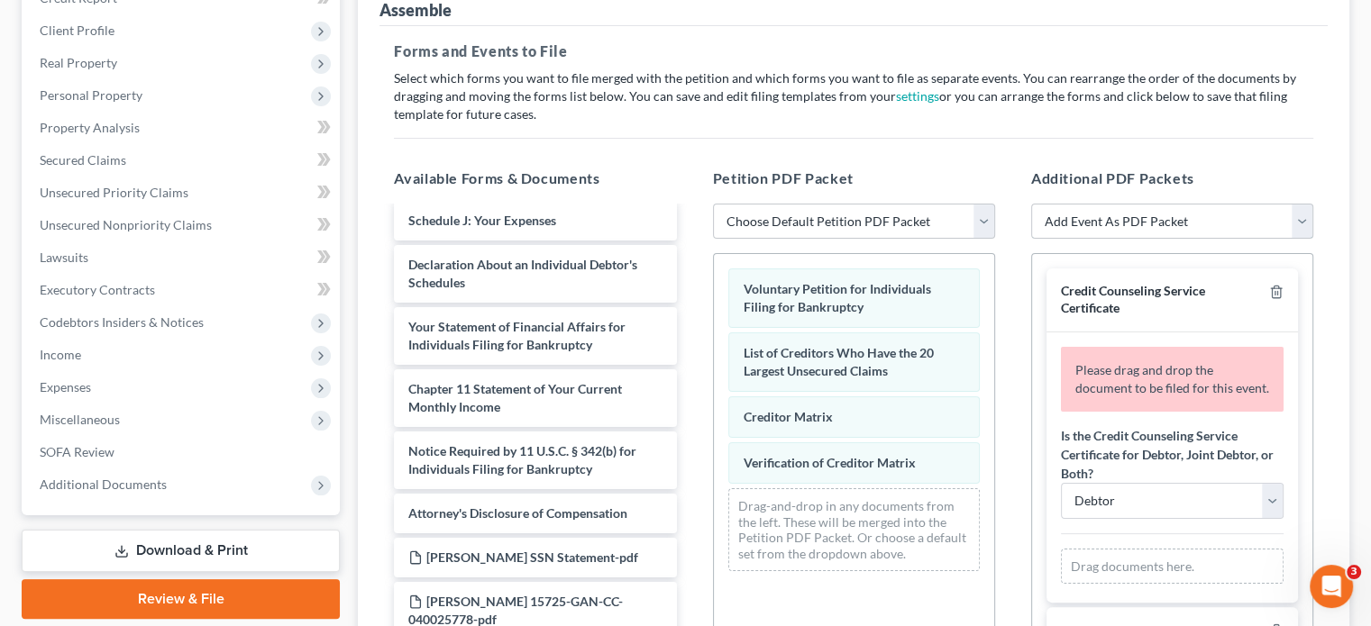
scroll to position [360, 0]
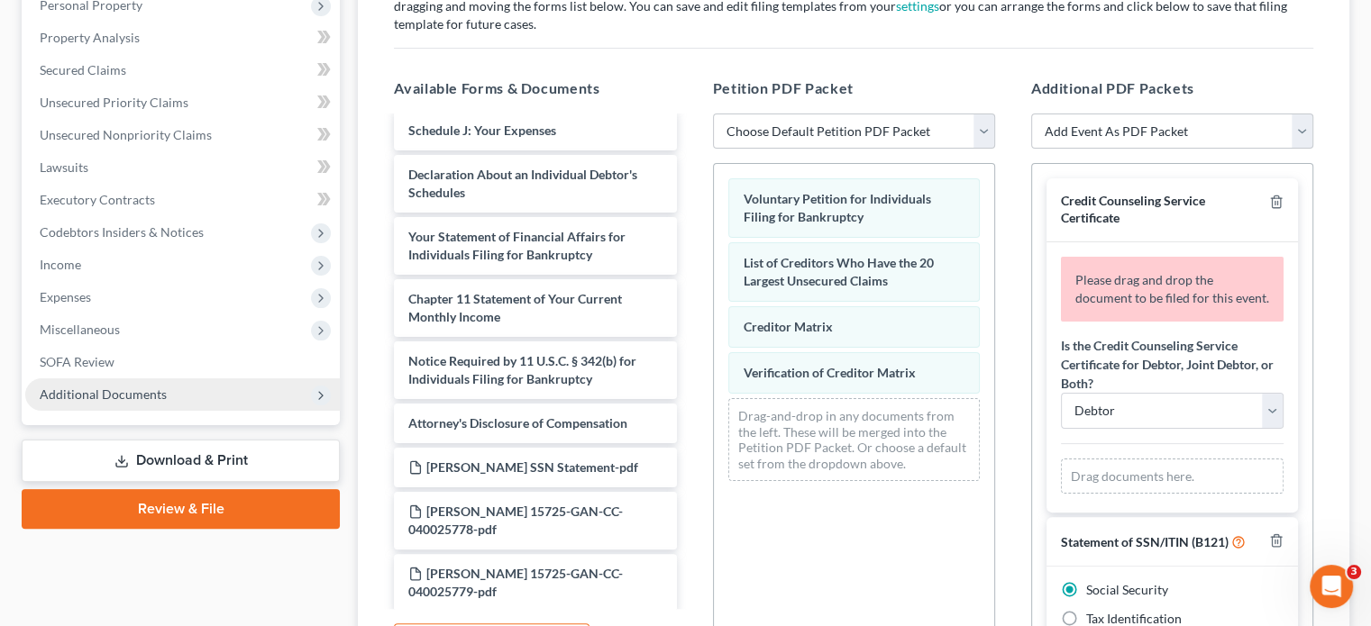
click at [141, 387] on span "Additional Documents" at bounding box center [103, 394] width 127 height 15
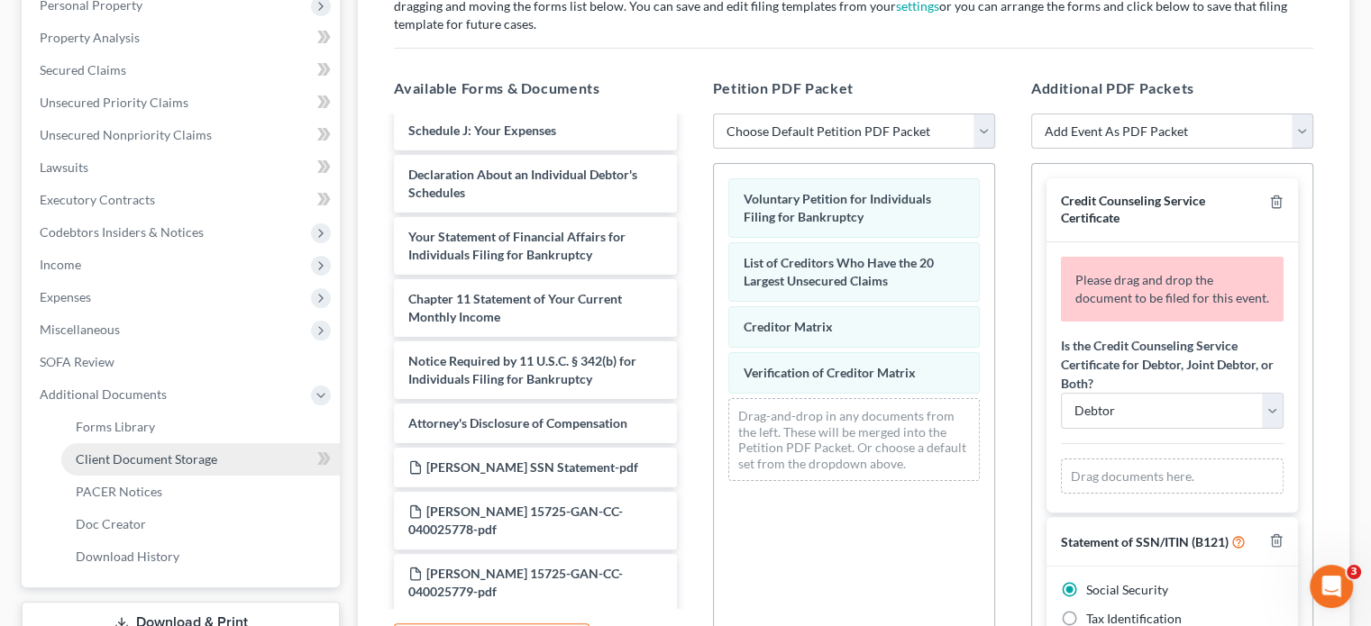
click at [169, 451] on span "Client Document Storage" at bounding box center [146, 458] width 141 height 15
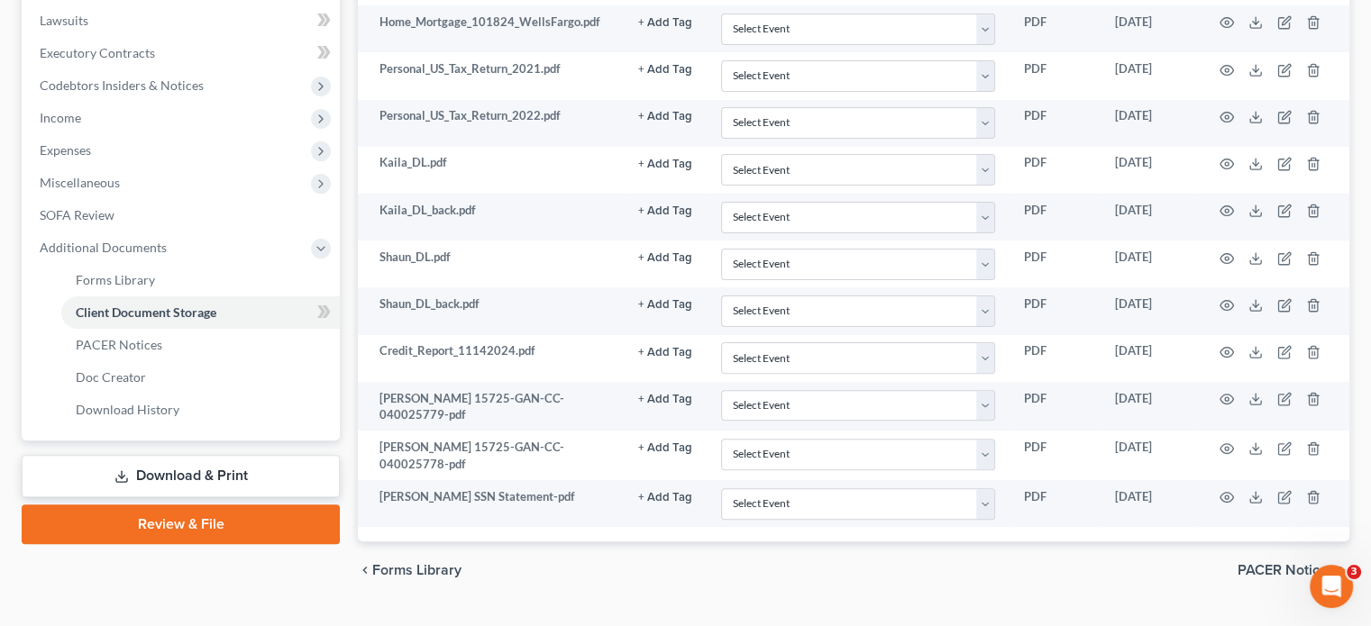
scroll to position [512, 0]
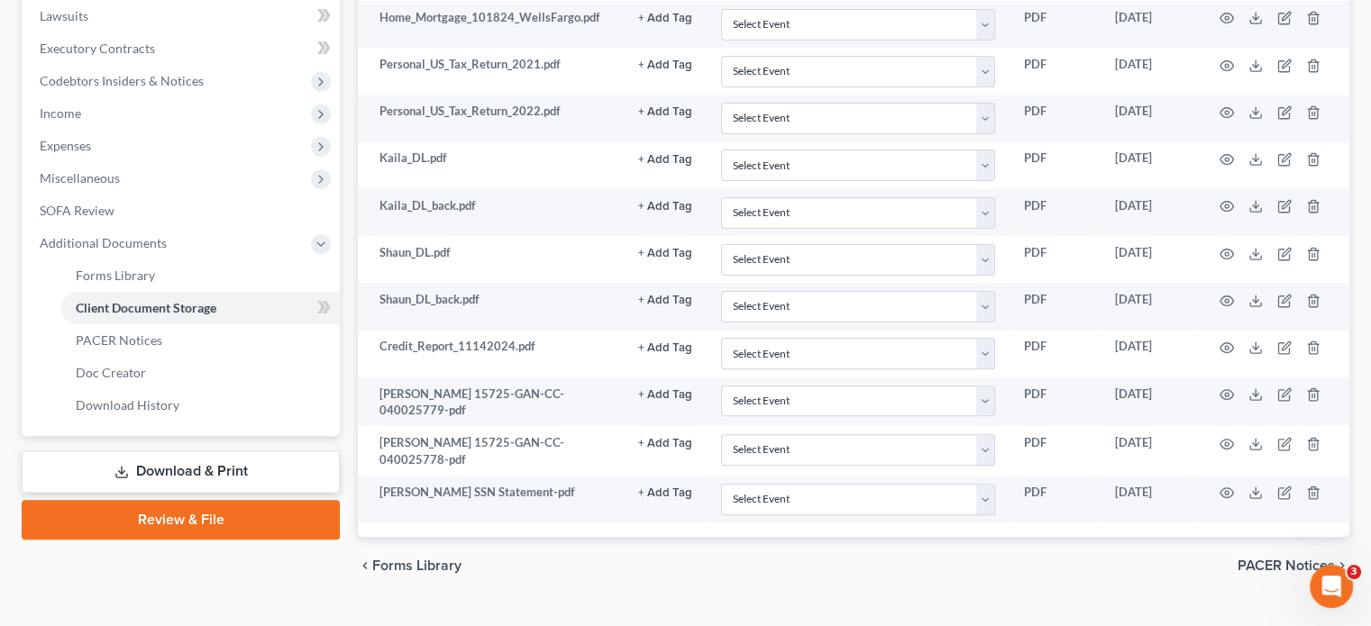
click at [186, 500] on link "Review & File" at bounding box center [181, 520] width 318 height 40
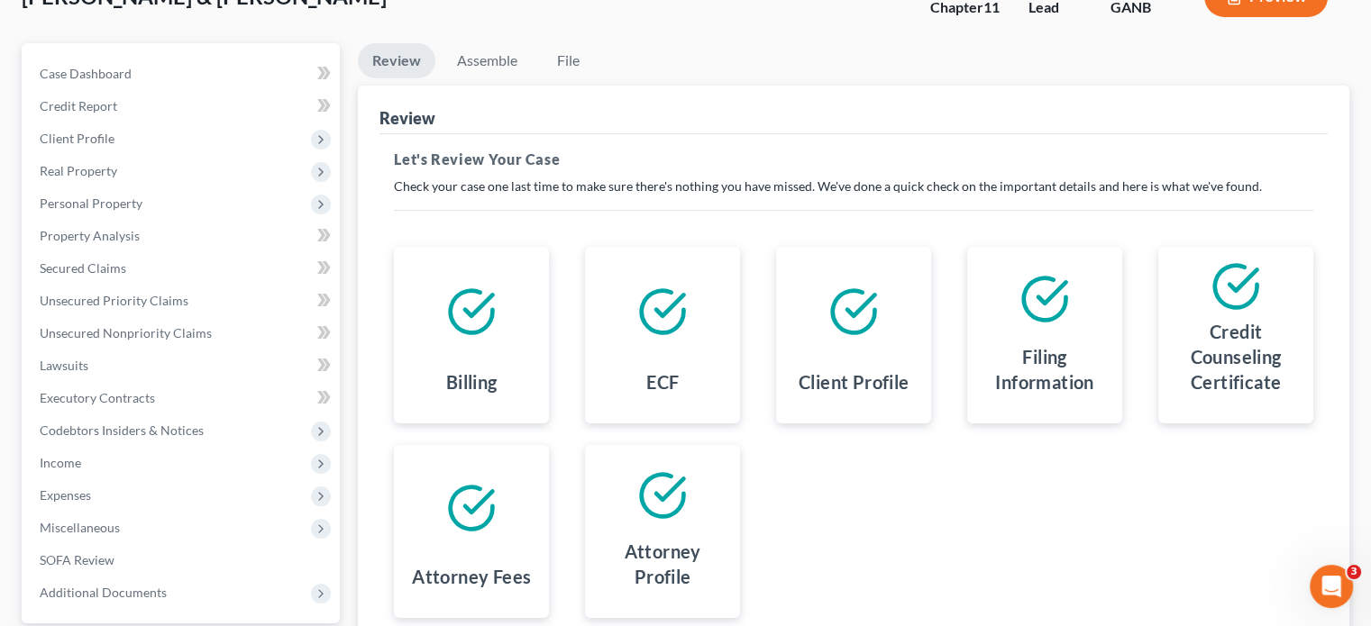
scroll to position [270, 0]
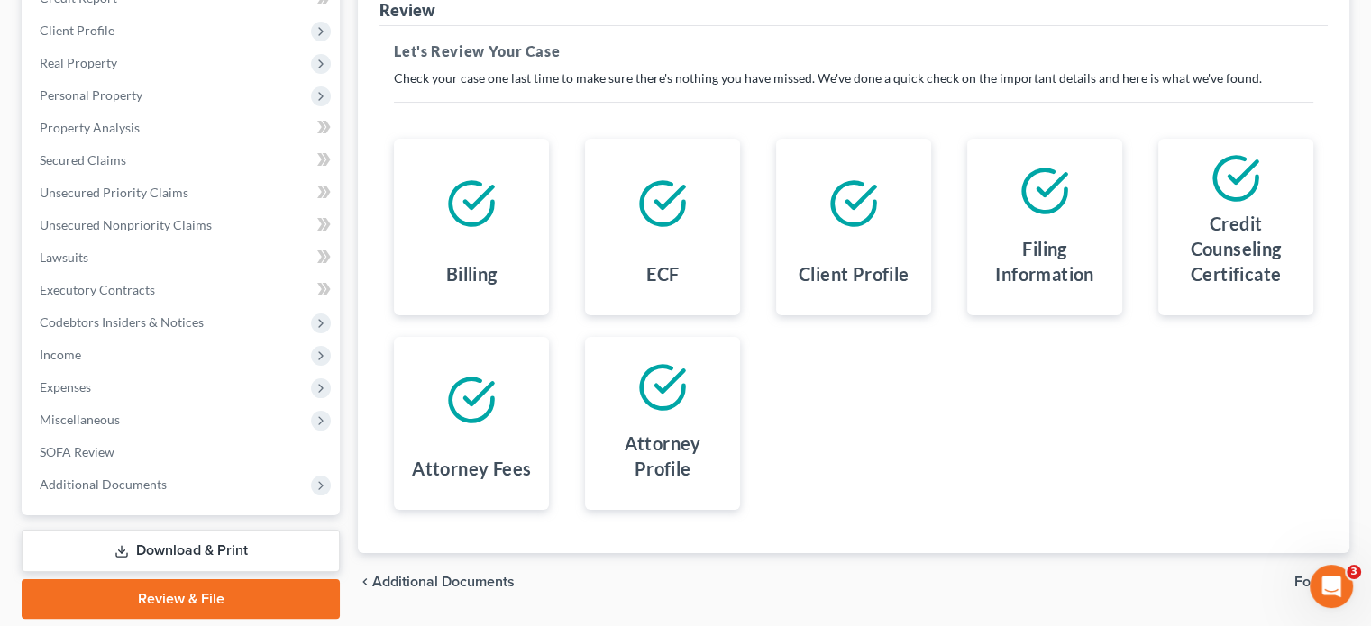
click at [1316, 575] on span "Forms" at bounding box center [1314, 582] width 41 height 14
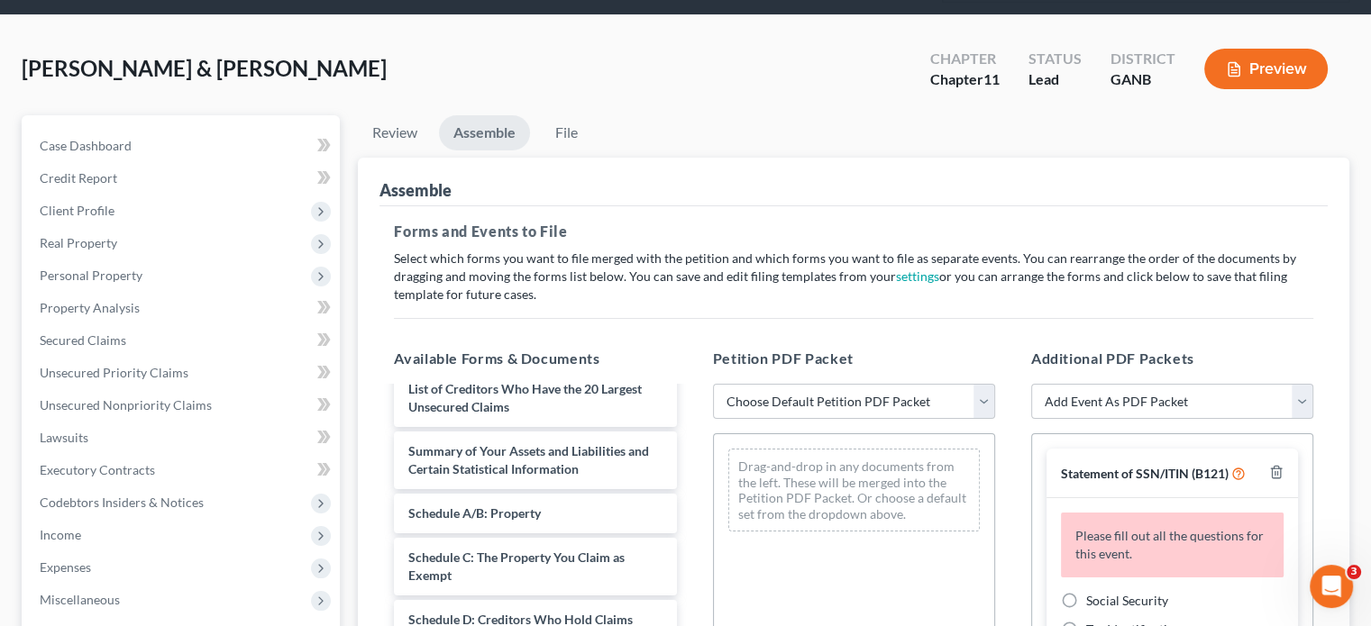
scroll to position [0, 0]
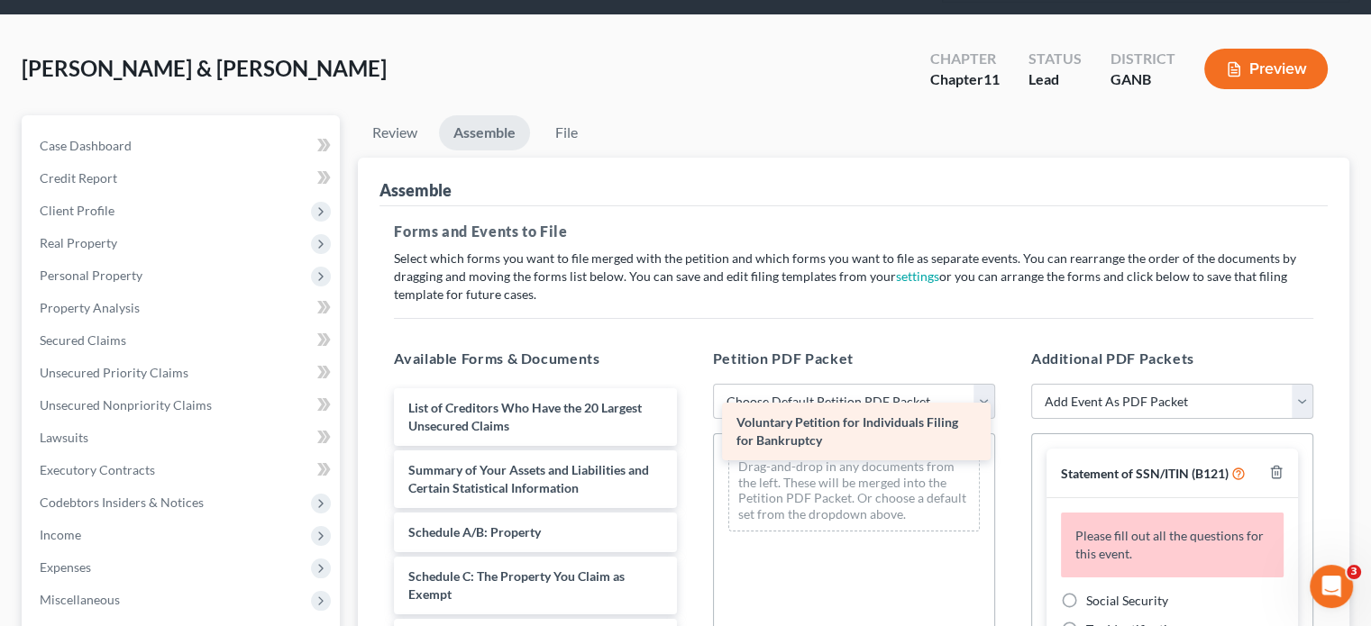
drag, startPoint x: 494, startPoint y: 374, endPoint x: 822, endPoint y: 423, distance: 331.6
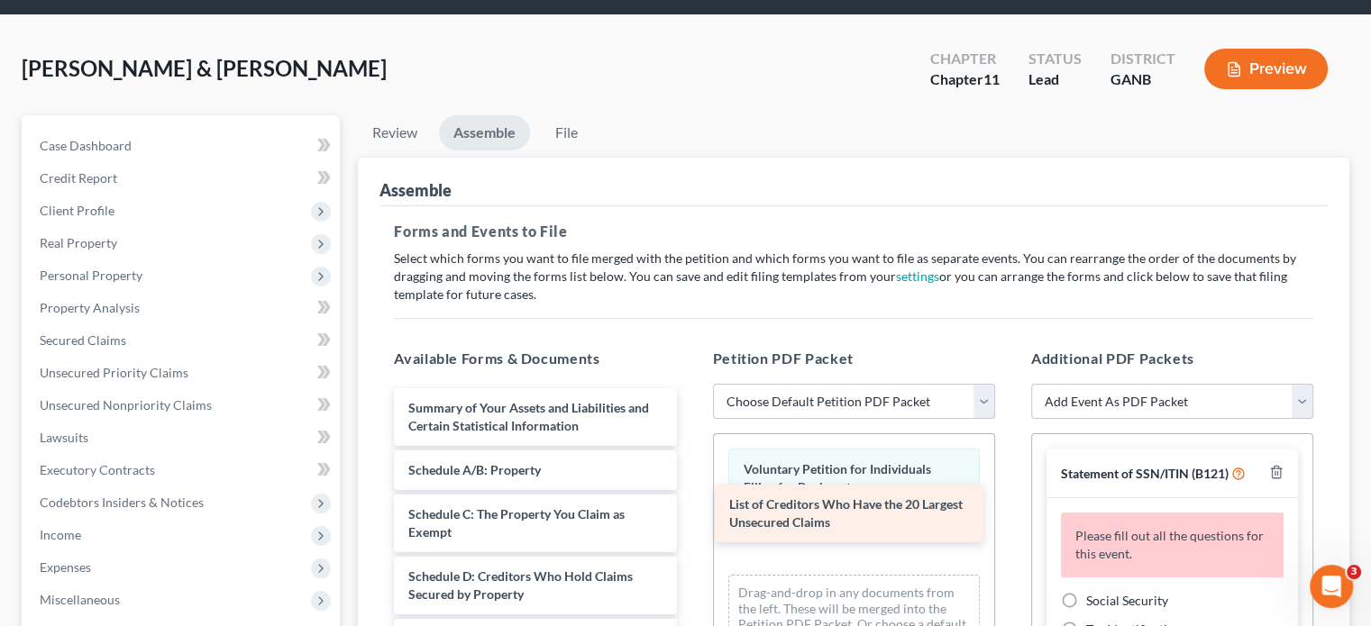
drag, startPoint x: 577, startPoint y: 387, endPoint x: 898, endPoint y: 517, distance: 346.4
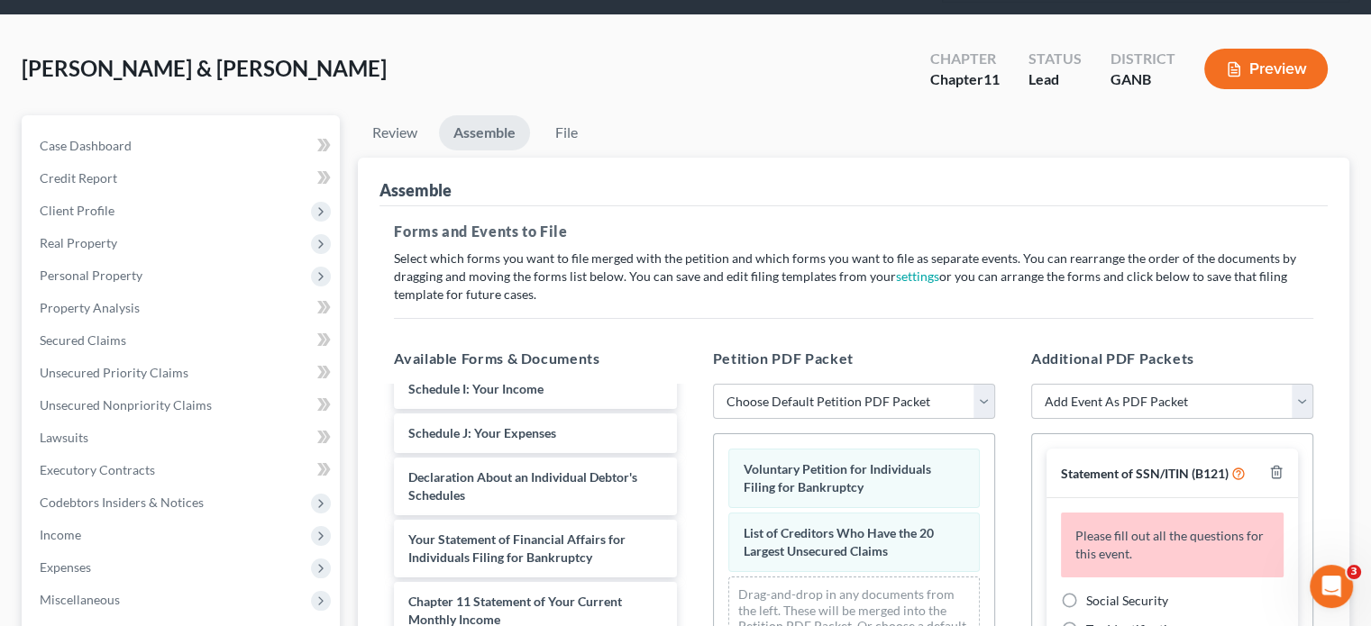
scroll to position [451, 0]
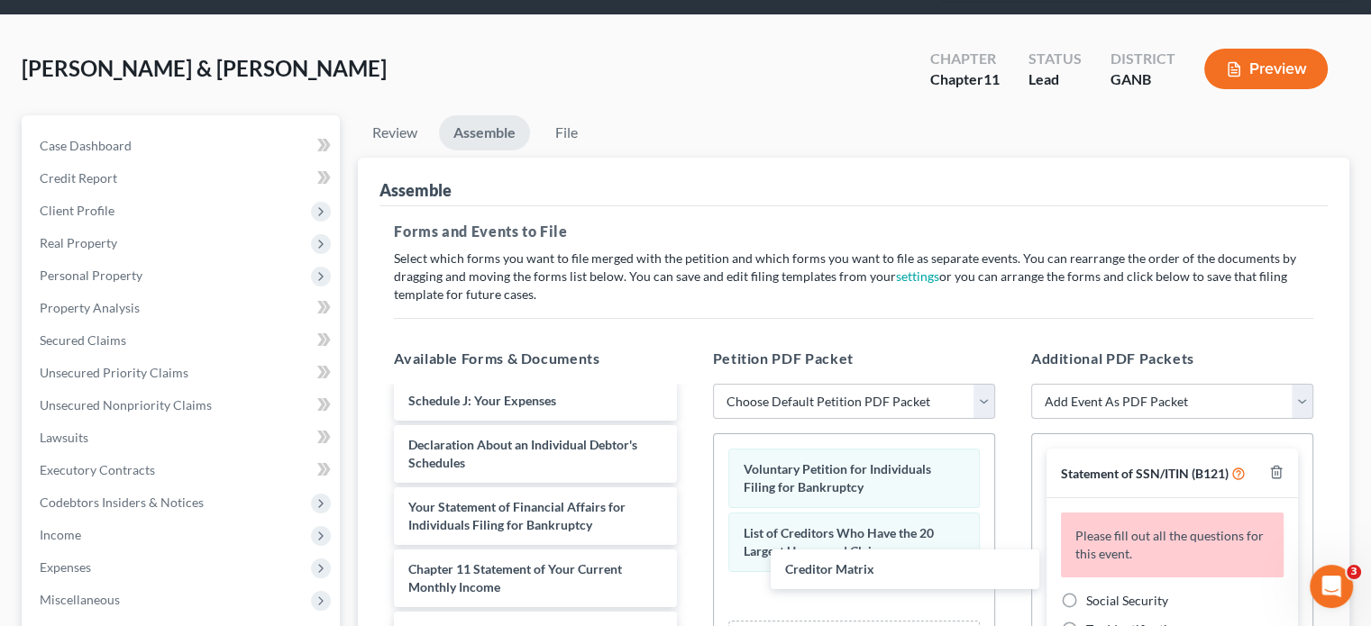
drag, startPoint x: 512, startPoint y: 593, endPoint x: 714, endPoint y: 623, distance: 204.0
click at [690, 565] on div "Creditor Matrix Summary of Your Assets and Liabilities and Certain Statistical …" at bounding box center [534, 609] width 311 height 1342
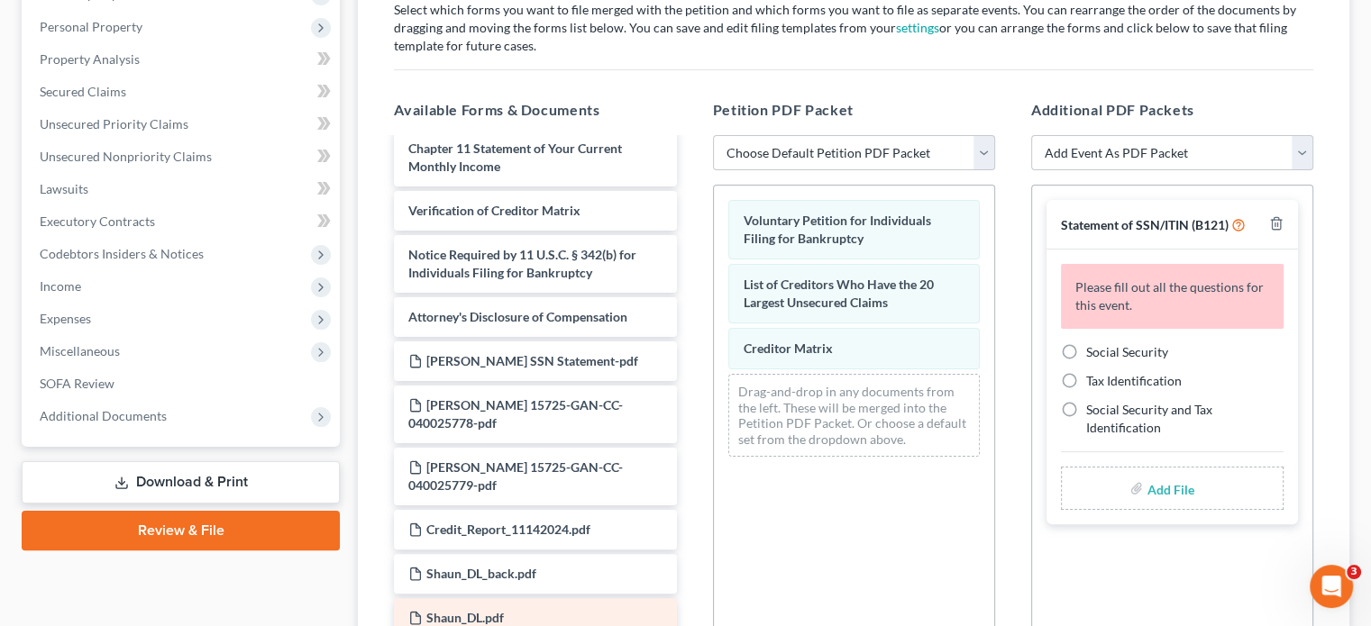
scroll to position [602, 0]
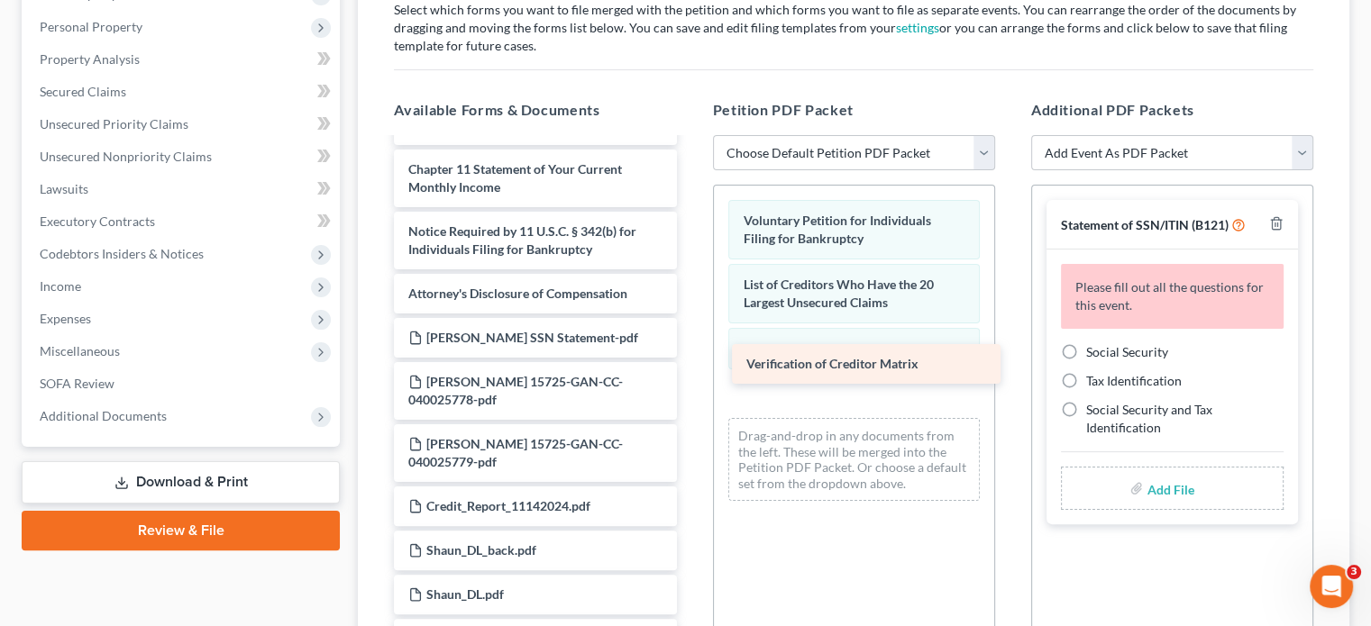
drag, startPoint x: 488, startPoint y: 197, endPoint x: 825, endPoint y: 364, distance: 376.8
click at [690, 364] on div "Verification of Creditor Matrix Summary of Your Assets and Liabilities and Cert…" at bounding box center [534, 187] width 311 height 1298
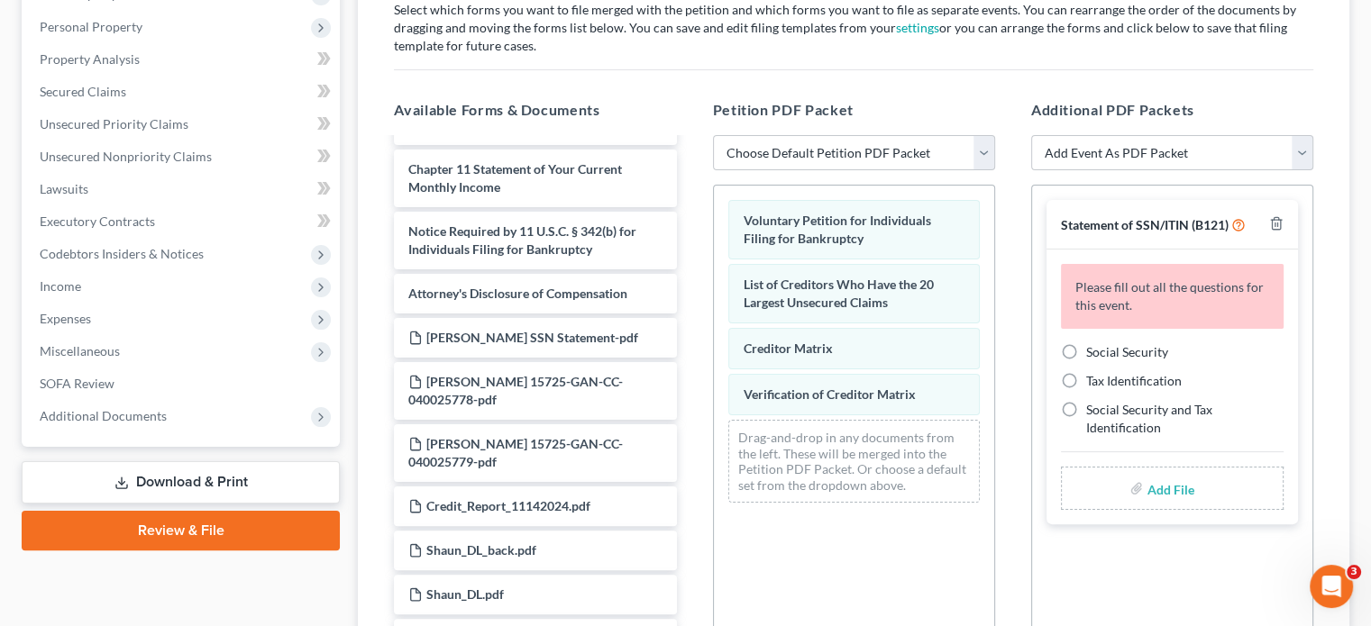
click at [1086, 343] on label "Social Security" at bounding box center [1127, 352] width 82 height 18
click at [1093, 343] on input "Social Security" at bounding box center [1099, 349] width 12 height 12
radio input "true"
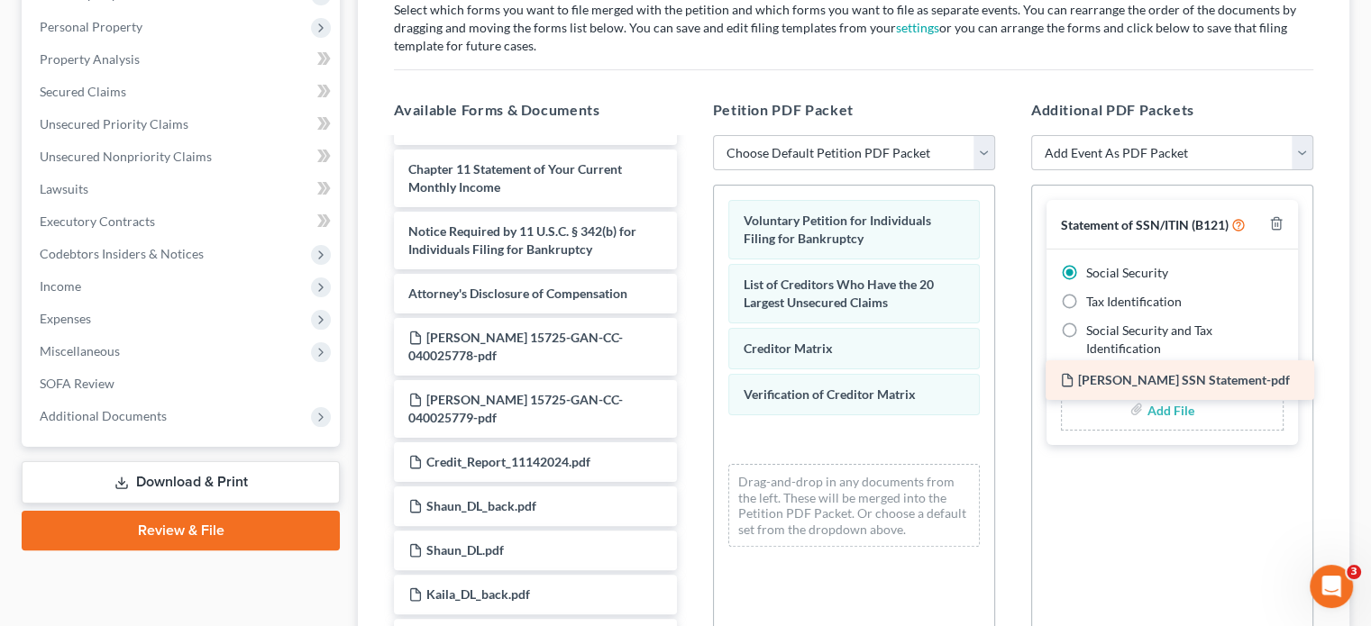
drag, startPoint x: 517, startPoint y: 301, endPoint x: 1169, endPoint y: 378, distance: 656.0
click at [690, 378] on div "[PERSON_NAME] SSN Statement-pdf Summary of Your Assets and Liabilities and Cert…" at bounding box center [534, 164] width 311 height 1253
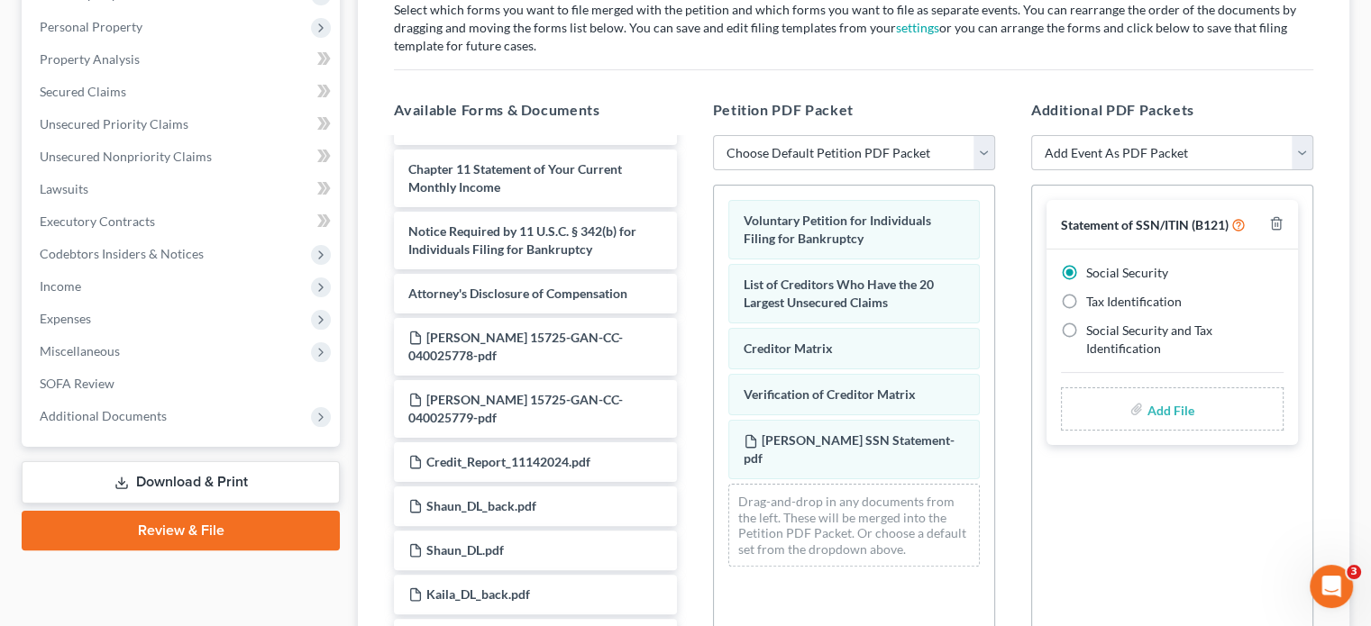
click at [1157, 393] on input "file" at bounding box center [1167, 409] width 43 height 32
type input "C:\fakepath\[PERSON_NAME] SSN Statement.pdf"
click at [1301, 135] on select "Add Event As PDF Packet 02-Application to Pay Filing Fee in Installments Amende…" at bounding box center [1172, 153] width 282 height 36
select select "9"
click at [1031, 135] on select "Add Event As PDF Packet 02-Application to Pay Filing Fee in Installments Amende…" at bounding box center [1172, 153] width 282 height 36
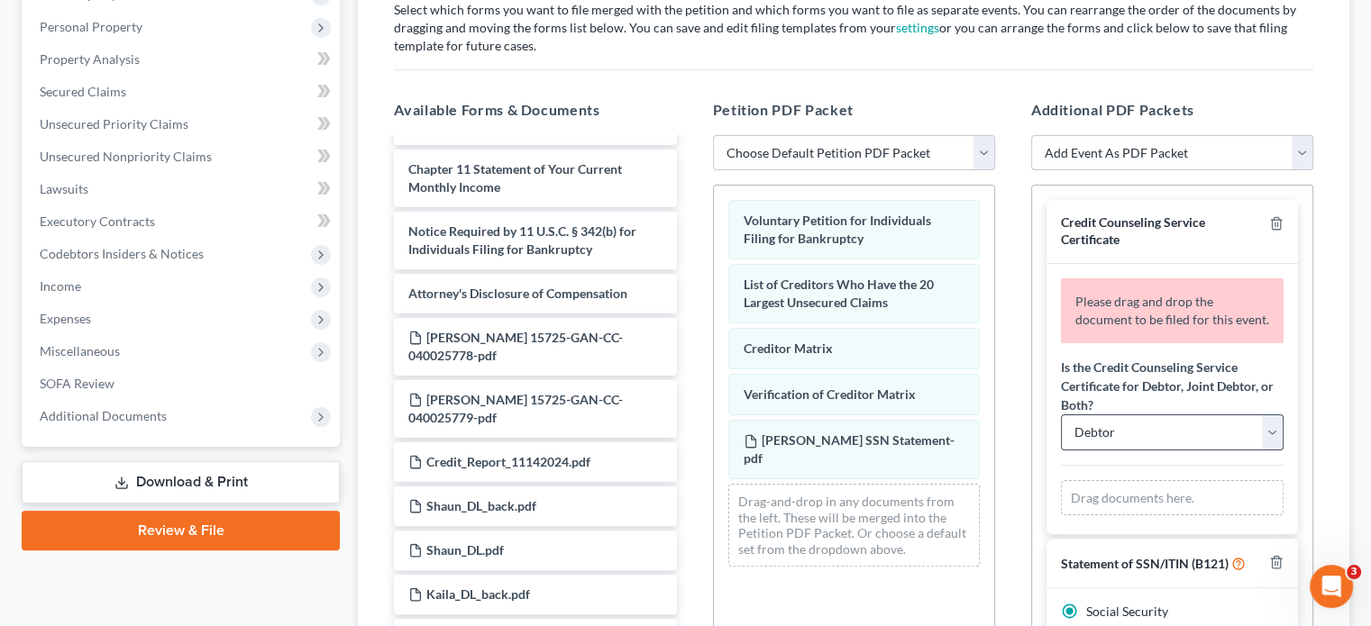
scroll to position [90, 0]
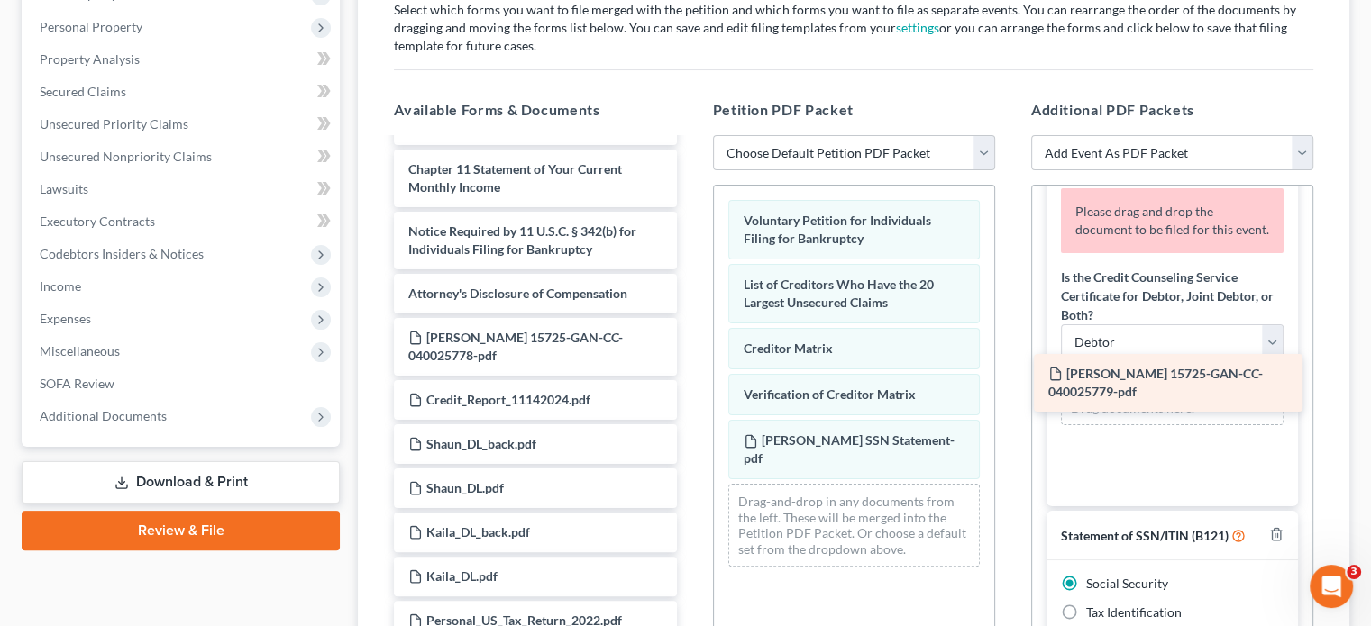
drag, startPoint x: 536, startPoint y: 377, endPoint x: 1176, endPoint y: 385, distance: 639.9
click at [690, 385] on div "[PERSON_NAME] 15725-GAN-CC-040025779-pdf Summary of Your Assets and Liabilities…" at bounding box center [534, 133] width 311 height 1191
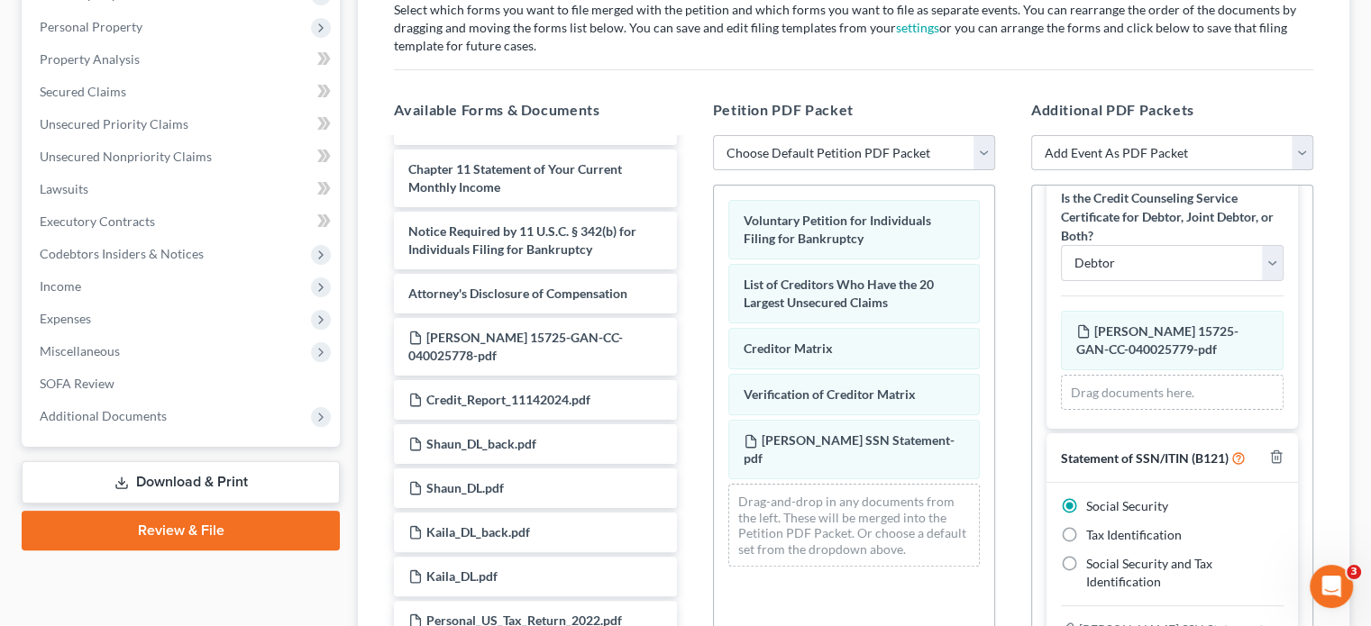
scroll to position [0, 0]
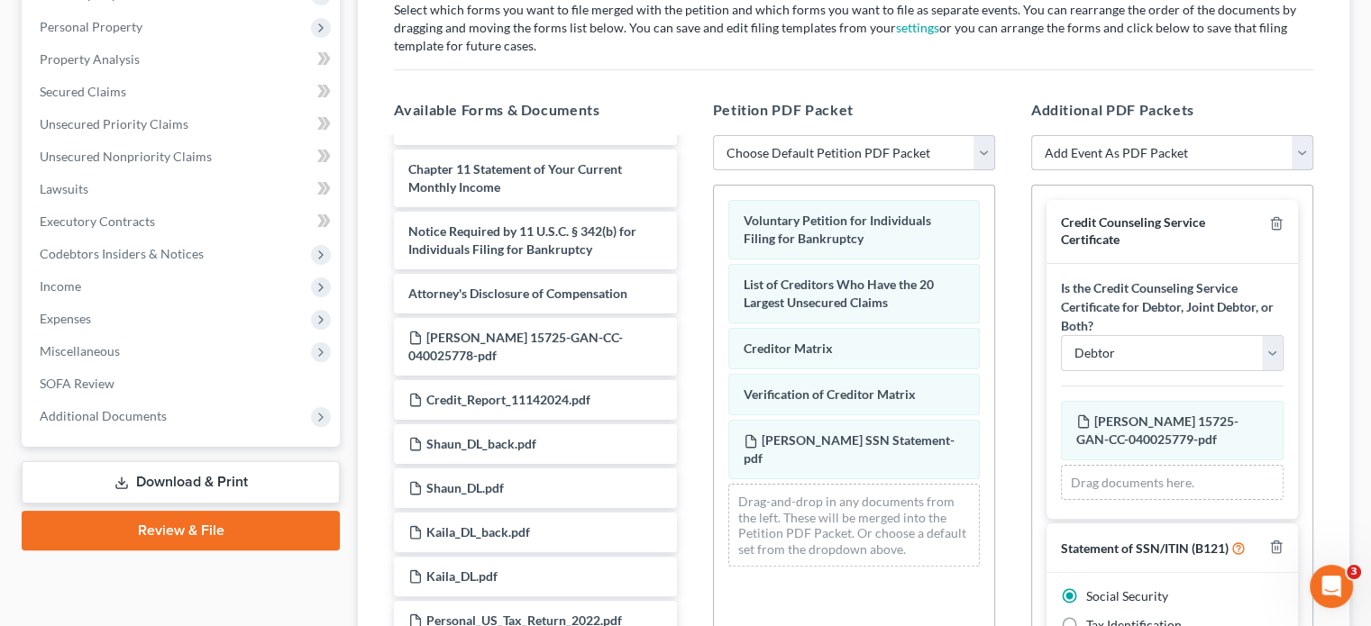
click at [1301, 135] on select "Add Event As PDF Packet 02-Application to Pay Filing Fee in Installments Amende…" at bounding box center [1172, 153] width 282 height 36
select select "9"
click at [1031, 135] on select "Add Event As PDF Packet 02-Application to Pay Filing Fee in Installments Amende…" at bounding box center [1172, 153] width 282 height 36
select select
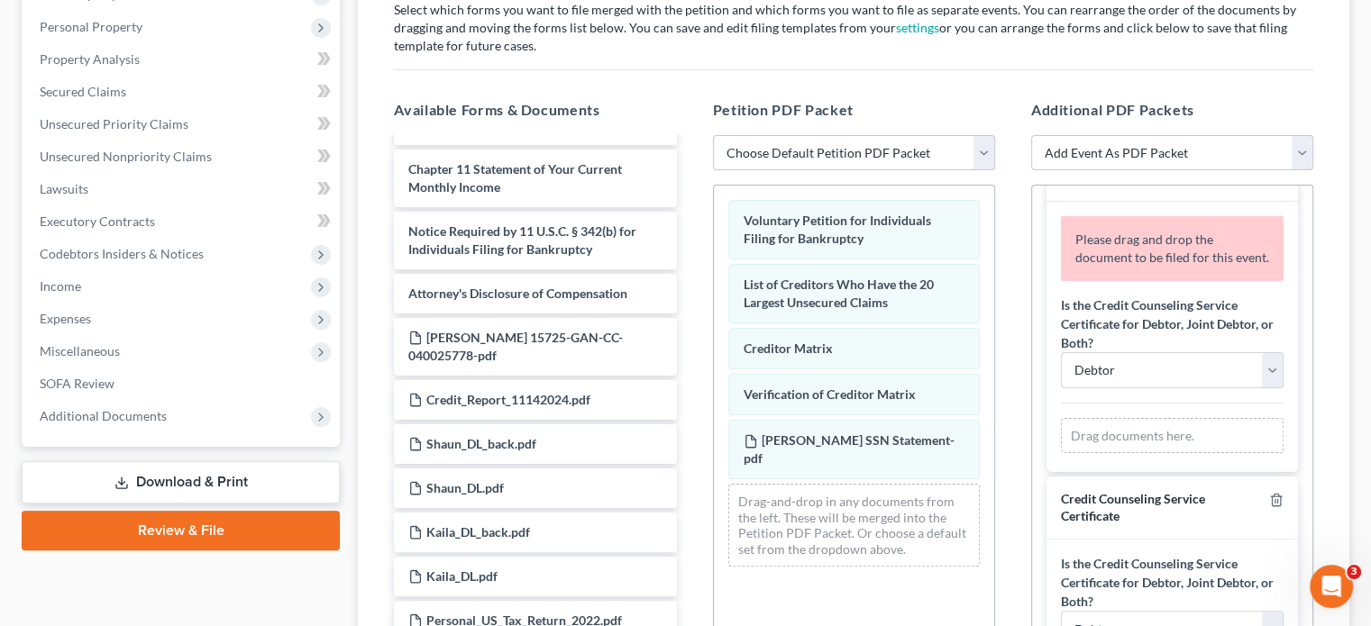
scroll to position [90, 0]
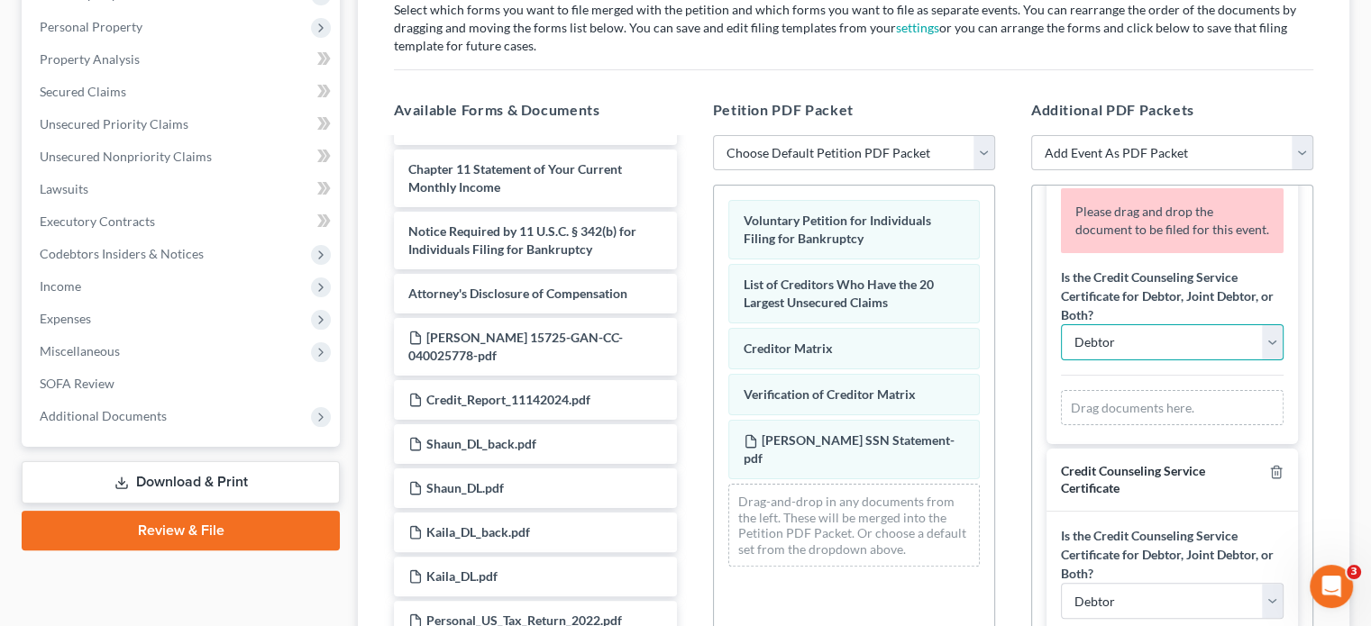
click at [1253, 328] on select "Debtor Joint Debtor Debtor and Joint Debtor" at bounding box center [1172, 342] width 223 height 36
select select "1"
click at [1061, 324] on select "Debtor Joint Debtor Debtor and Joint Debtor" at bounding box center [1172, 342] width 223 height 36
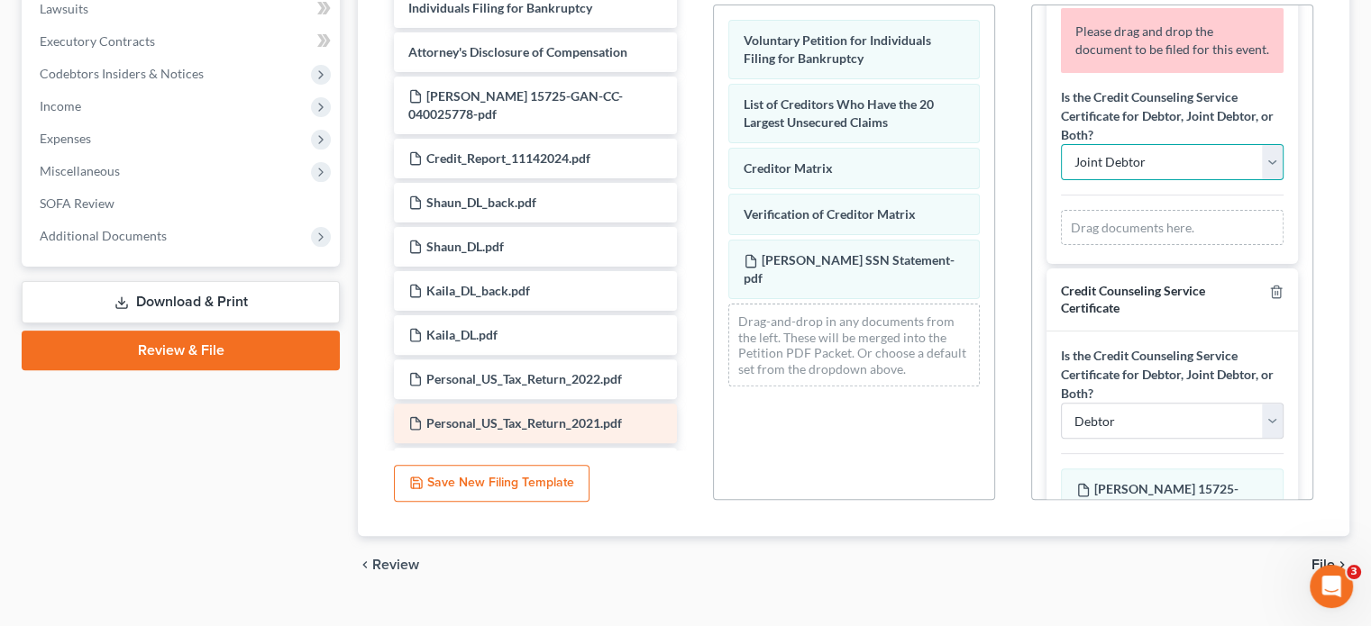
scroll to position [633, 0]
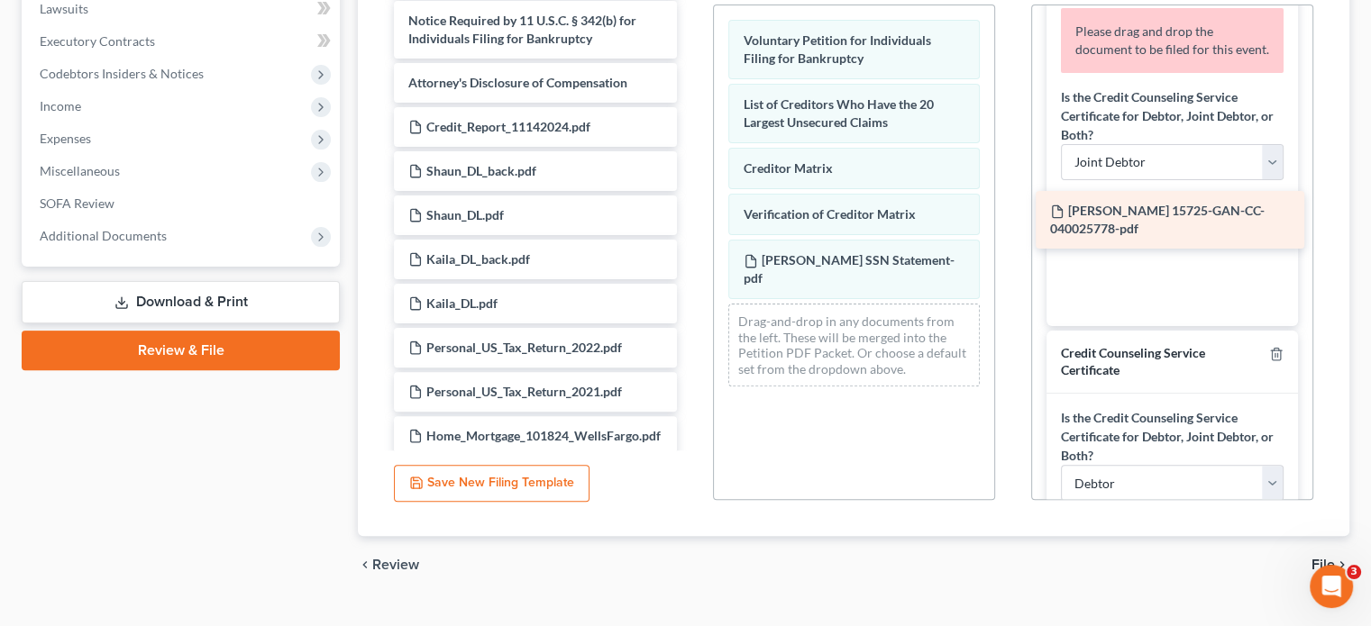
drag, startPoint x: 518, startPoint y: 97, endPoint x: 1160, endPoint y: 215, distance: 652.4
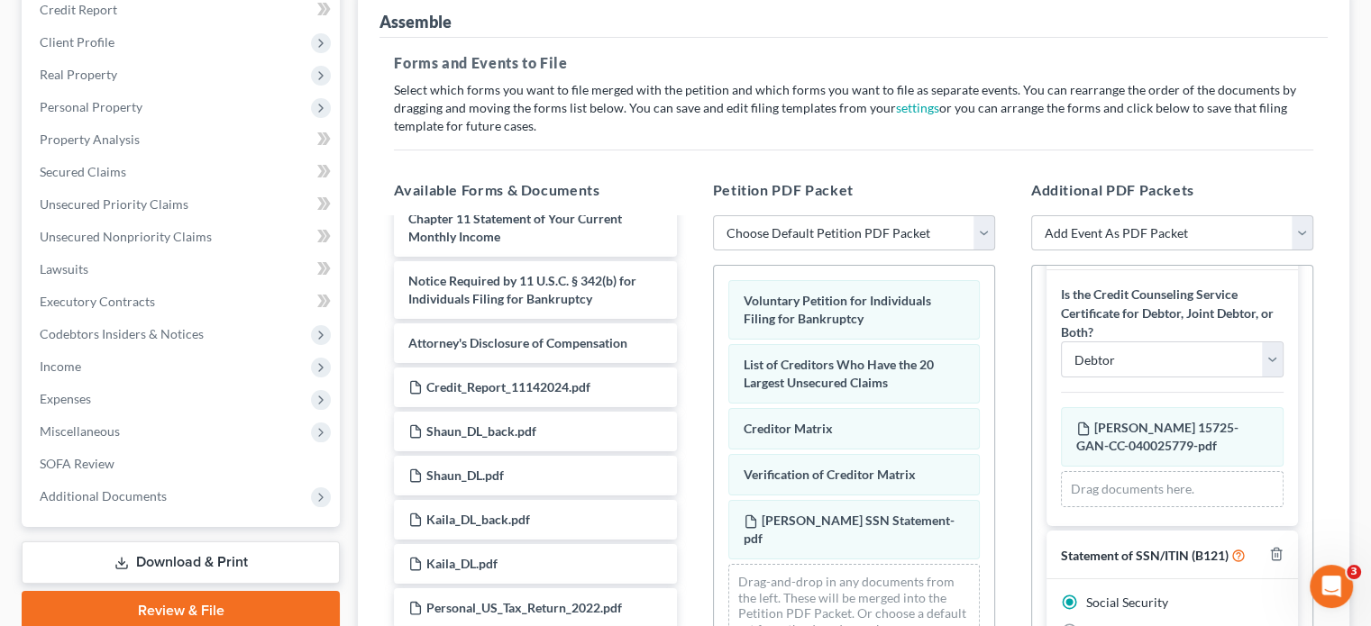
scroll to position [251, 0]
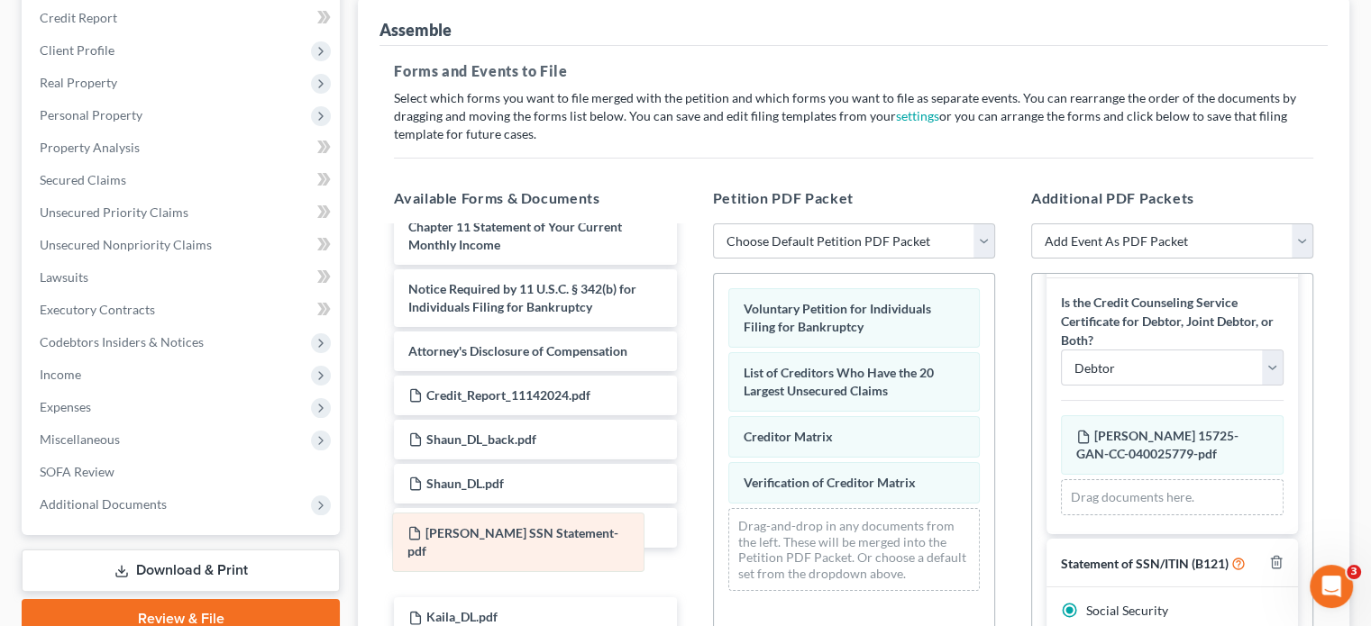
drag, startPoint x: 873, startPoint y: 493, endPoint x: 538, endPoint y: 533, distance: 337.6
click at [714, 533] on div "[PERSON_NAME] SSN Statement-pdf Voluntary Petition for Individuals Filing for B…" at bounding box center [854, 440] width 280 height 332
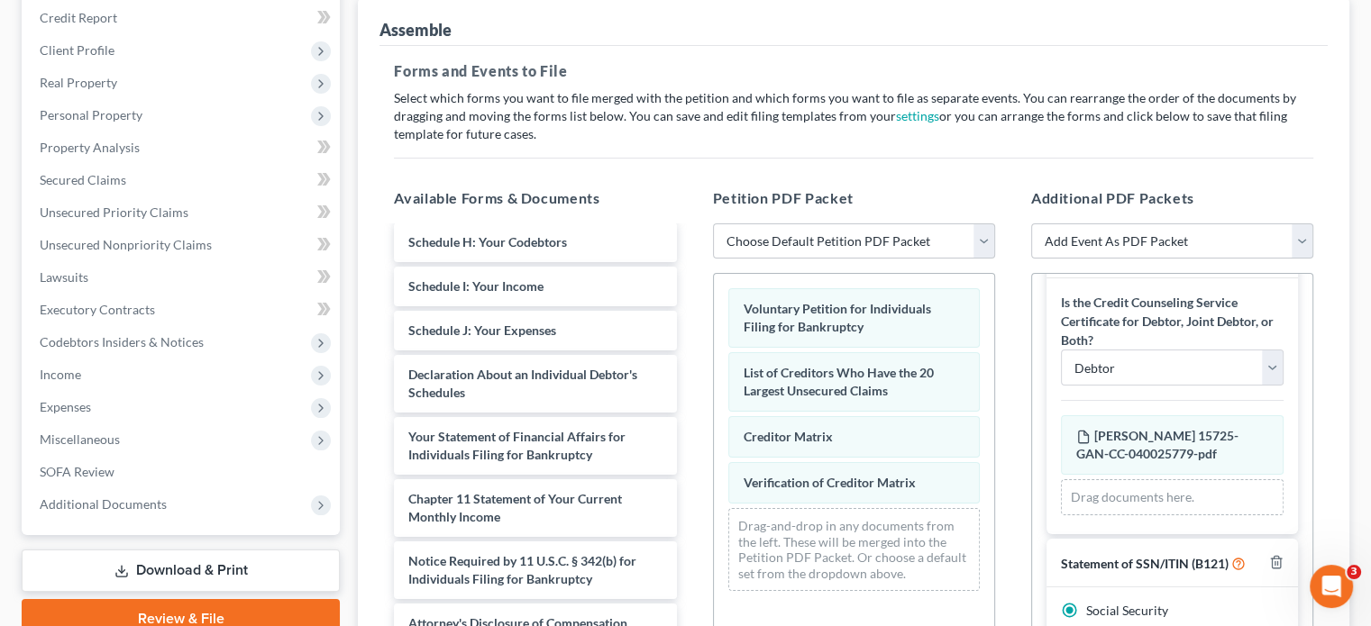
scroll to position [451, 0]
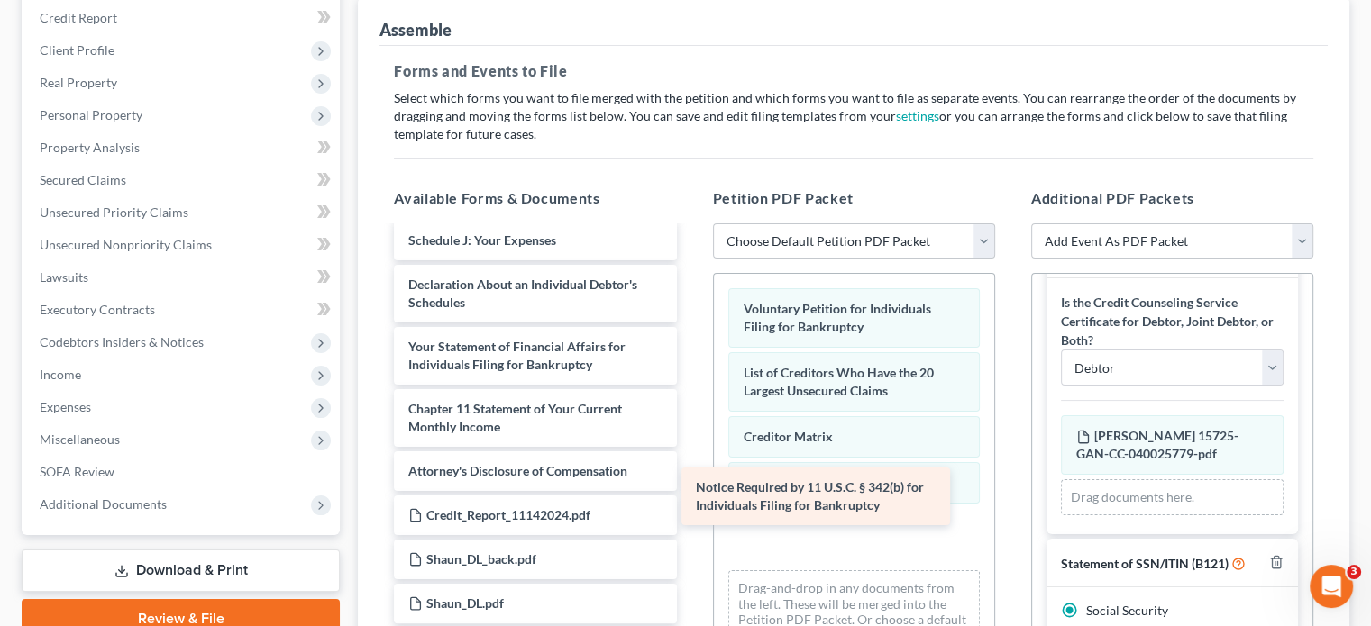
drag, startPoint x: 551, startPoint y: 445, endPoint x: 839, endPoint y: 496, distance: 291.9
click at [690, 496] on div "Notice Required by 11 U.S.C. § 342(b) for Individuals Filing for Bankruptcy Sum…" at bounding box center [534, 332] width 311 height 1111
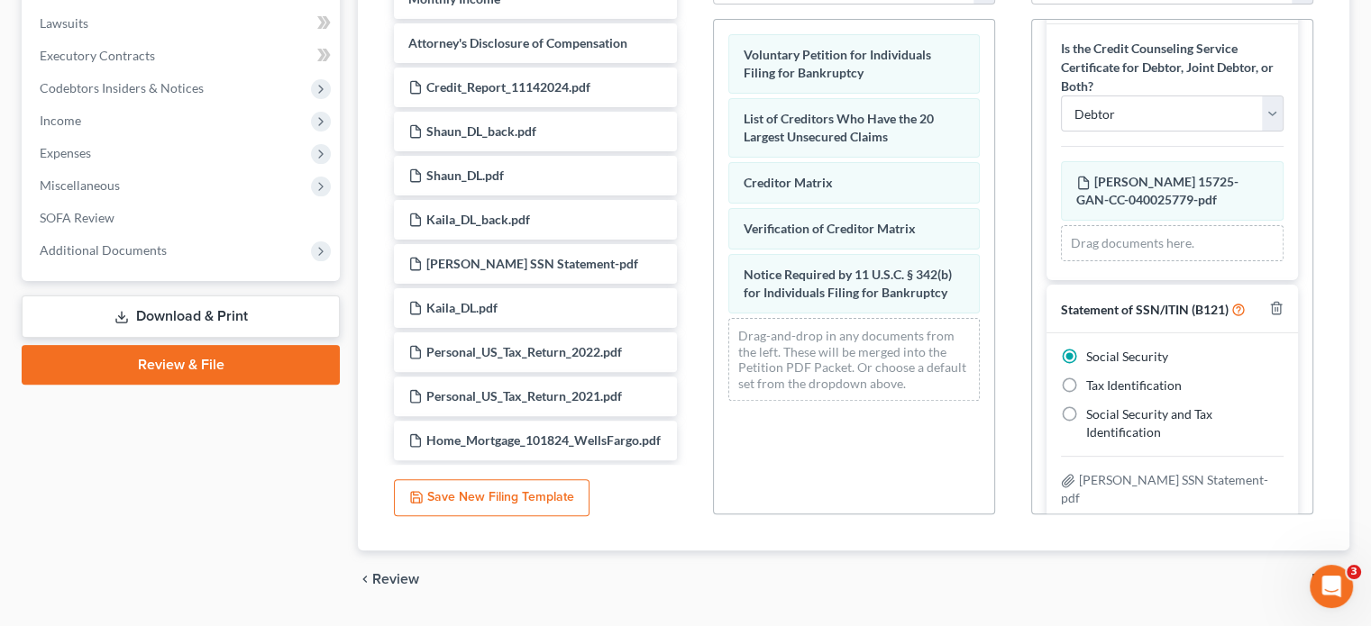
scroll to position [521, 0]
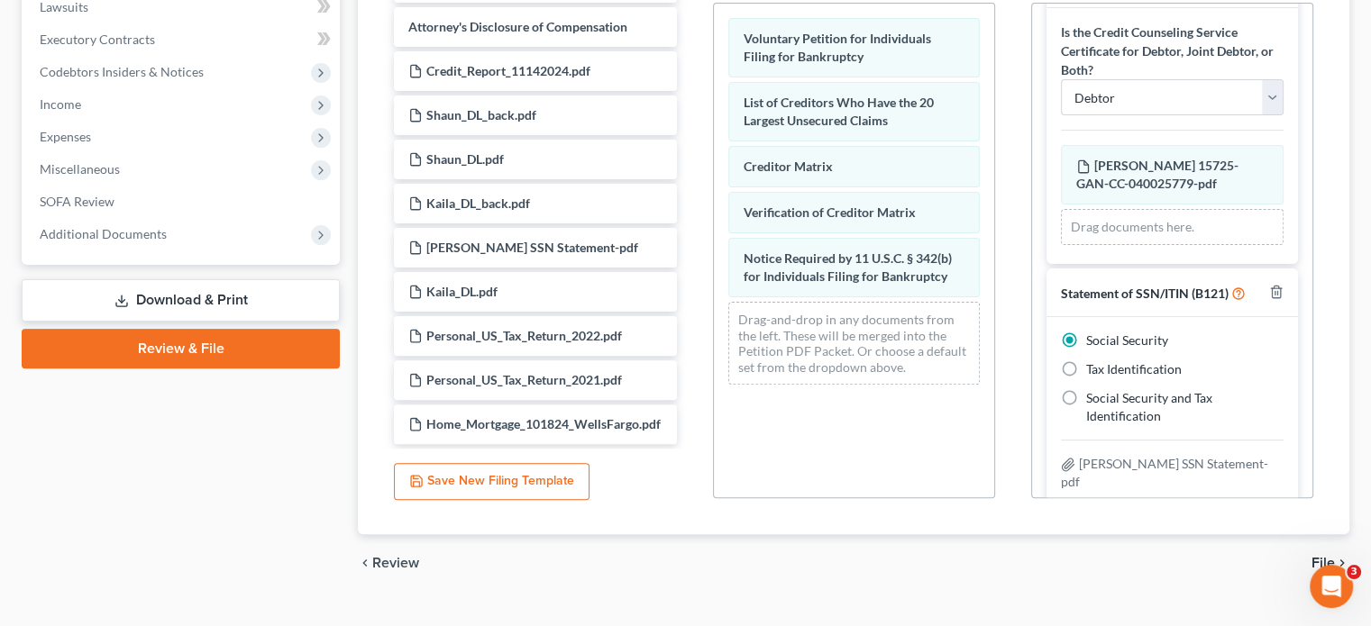
click at [1326, 556] on span "File" at bounding box center [1322, 563] width 23 height 14
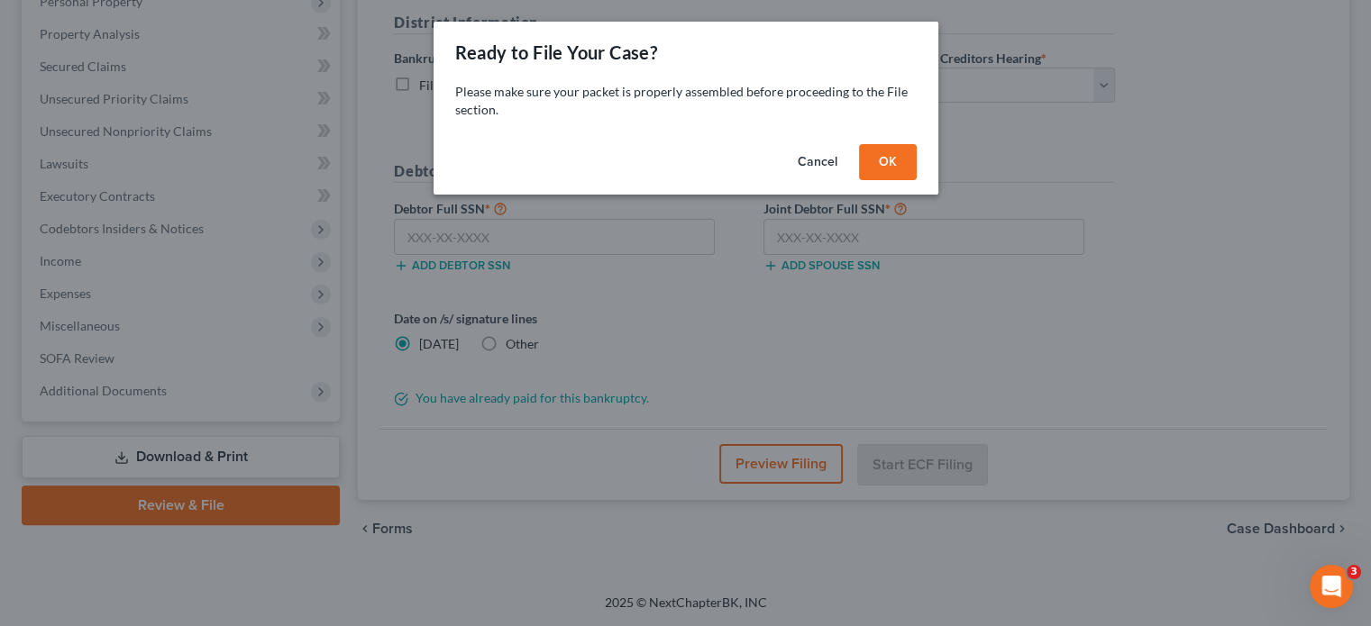
scroll to position [329, 0]
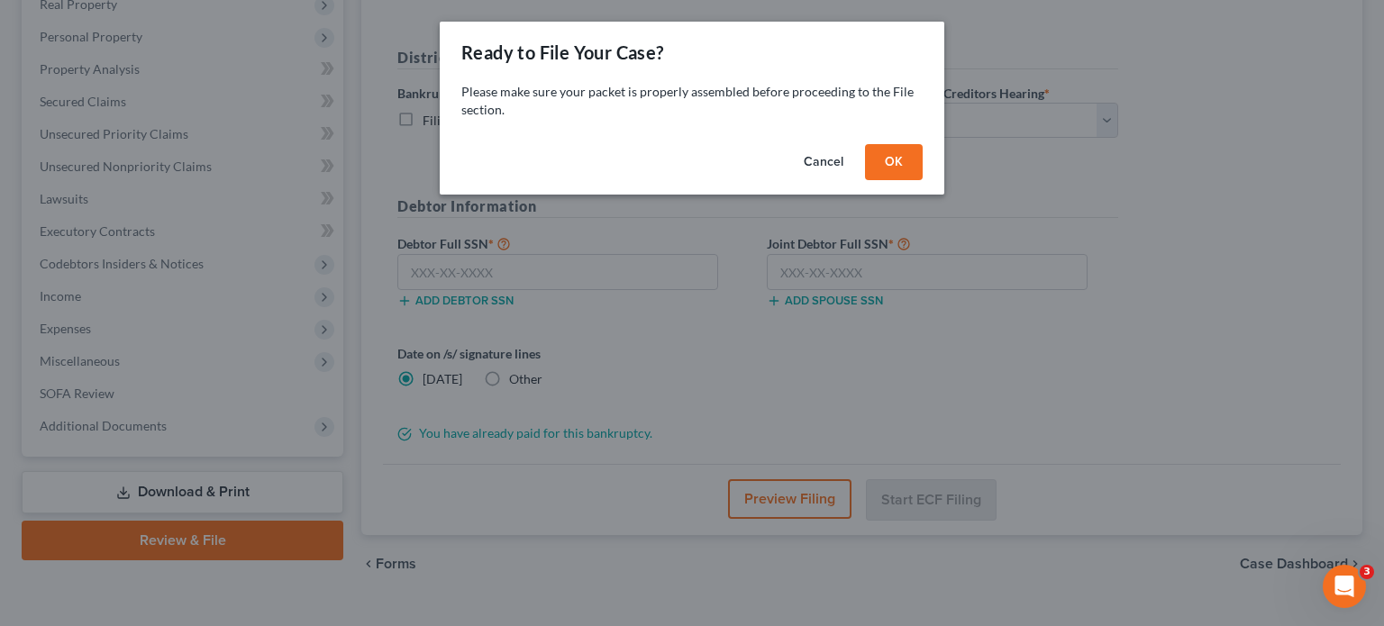
click at [904, 163] on button "OK" at bounding box center [894, 162] width 58 height 36
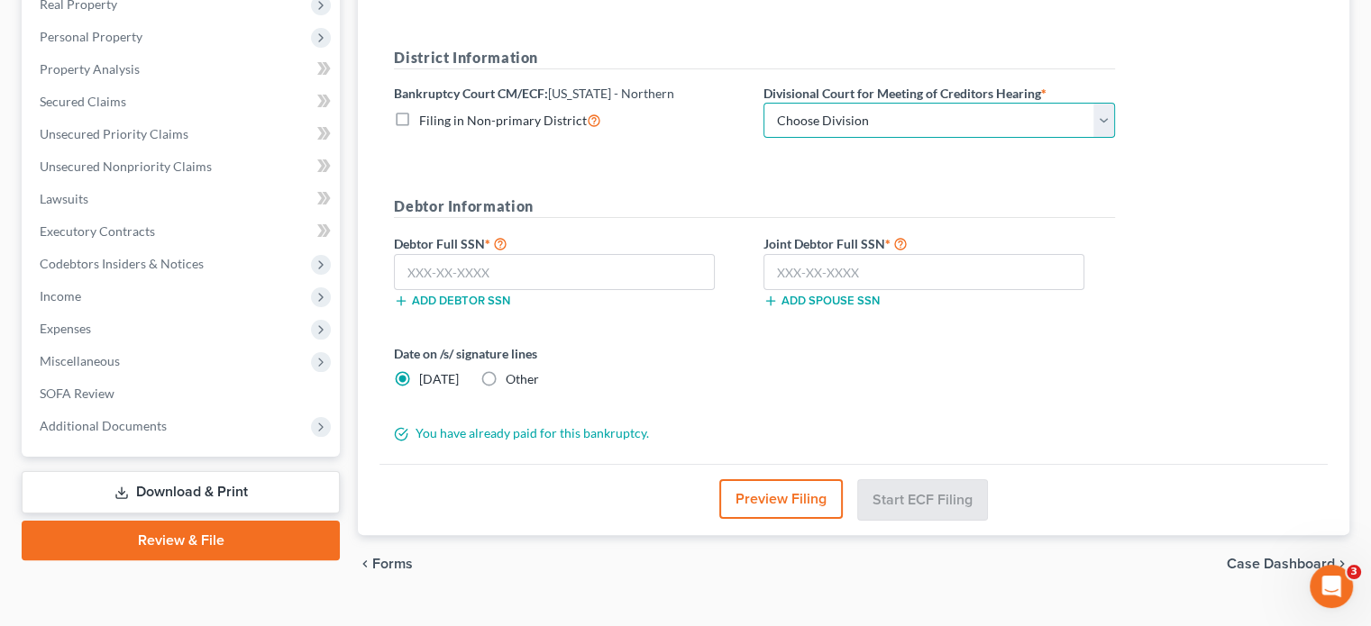
click at [858, 103] on select "Choose Division [GEOGRAPHIC_DATA] [GEOGRAPHIC_DATA] [GEOGRAPHIC_DATA] [GEOGRAPH…" at bounding box center [938, 121] width 351 height 36
select select "3"
click at [763, 103] on select "Choose Division [GEOGRAPHIC_DATA] [GEOGRAPHIC_DATA] [GEOGRAPHIC_DATA] [GEOGRAPH…" at bounding box center [938, 121] width 351 height 36
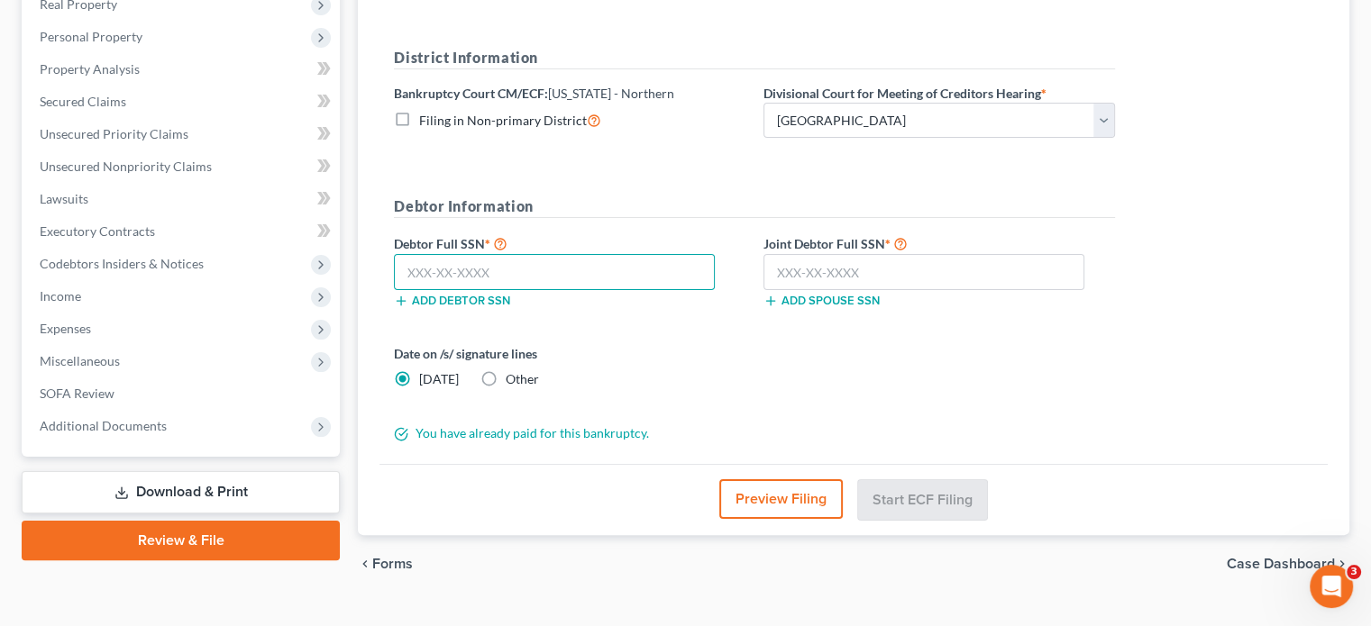
click at [523, 254] on input "text" at bounding box center [554, 272] width 321 height 36
type input "218-33-6607"
click at [803, 254] on input "text" at bounding box center [923, 272] width 321 height 36
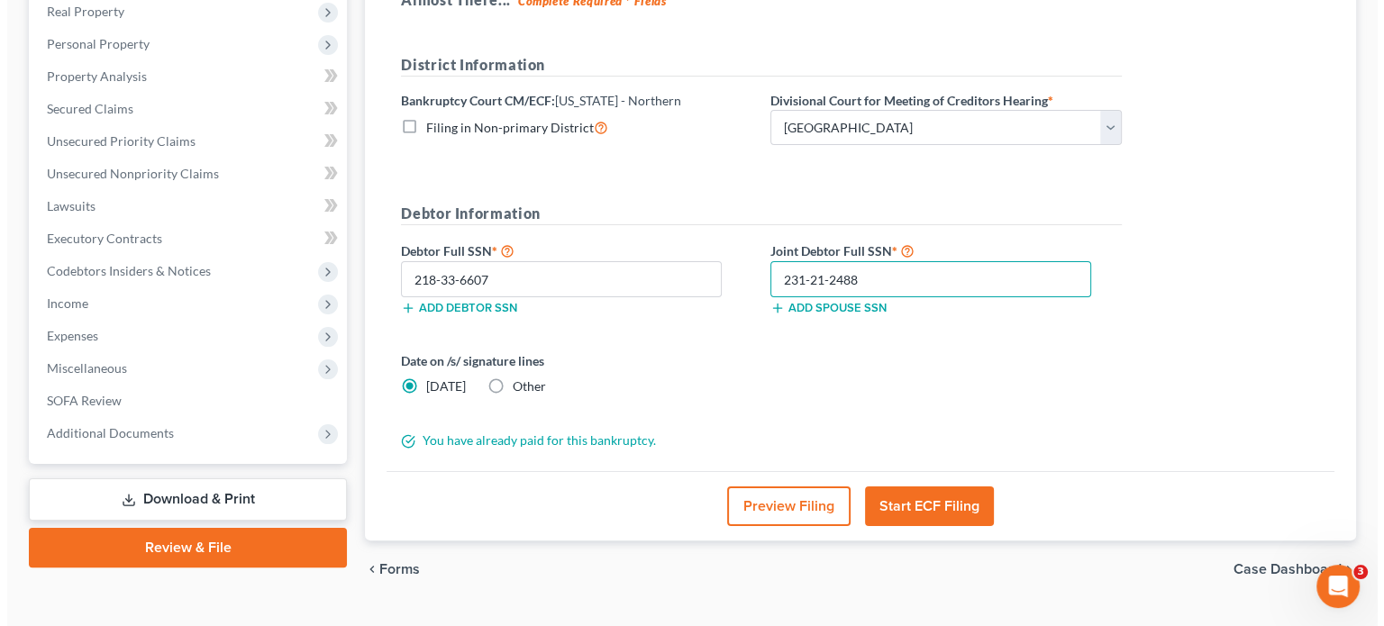
scroll to position [328, 0]
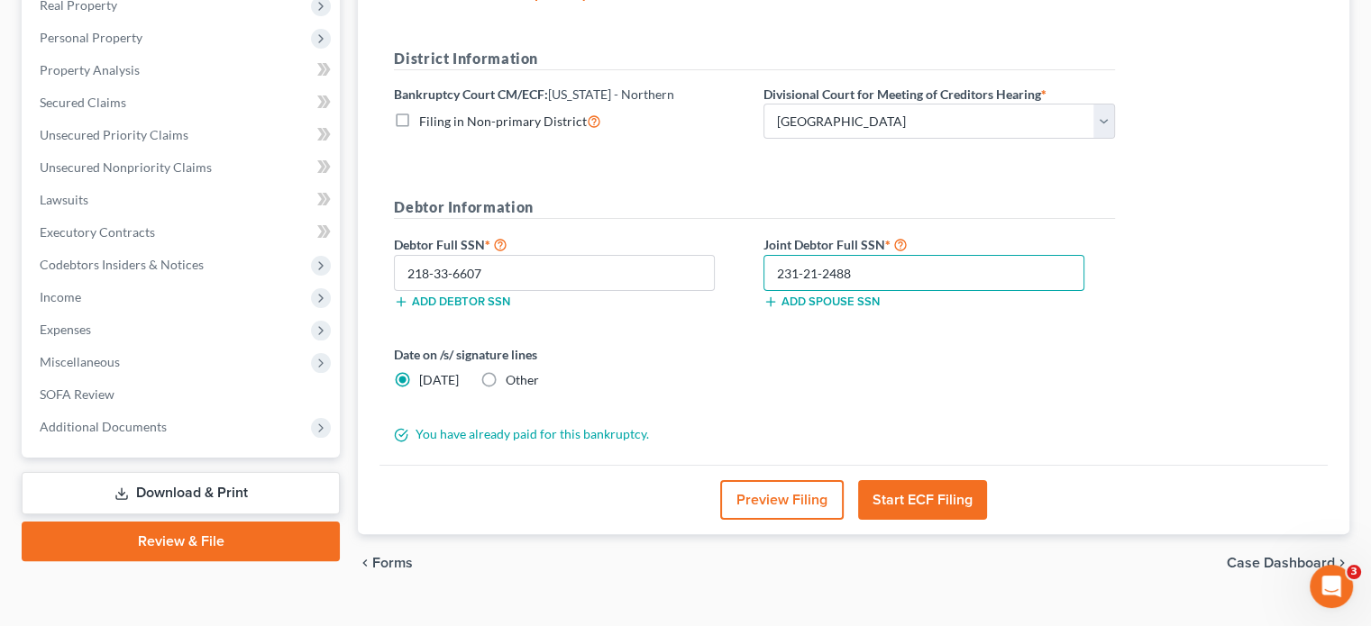
type input "231-21-2488"
click at [917, 480] on button "Start ECF Filing" at bounding box center [922, 500] width 129 height 40
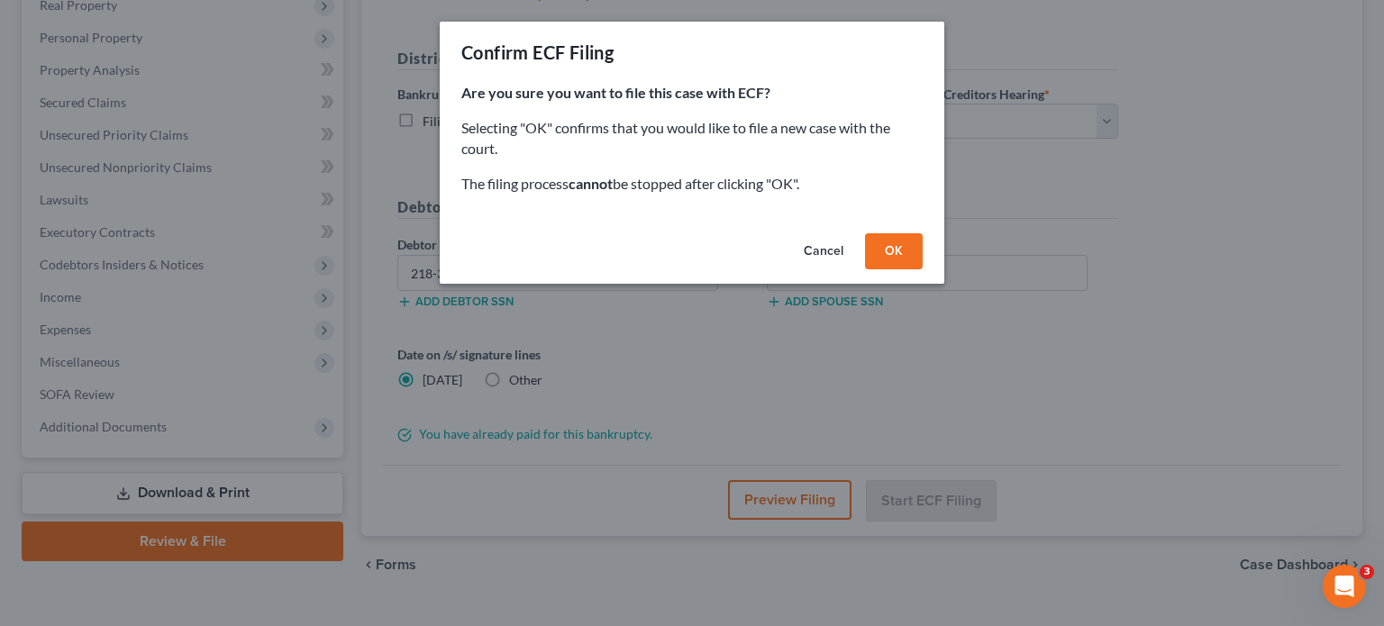
click at [826, 248] on button "Cancel" at bounding box center [823, 251] width 68 height 36
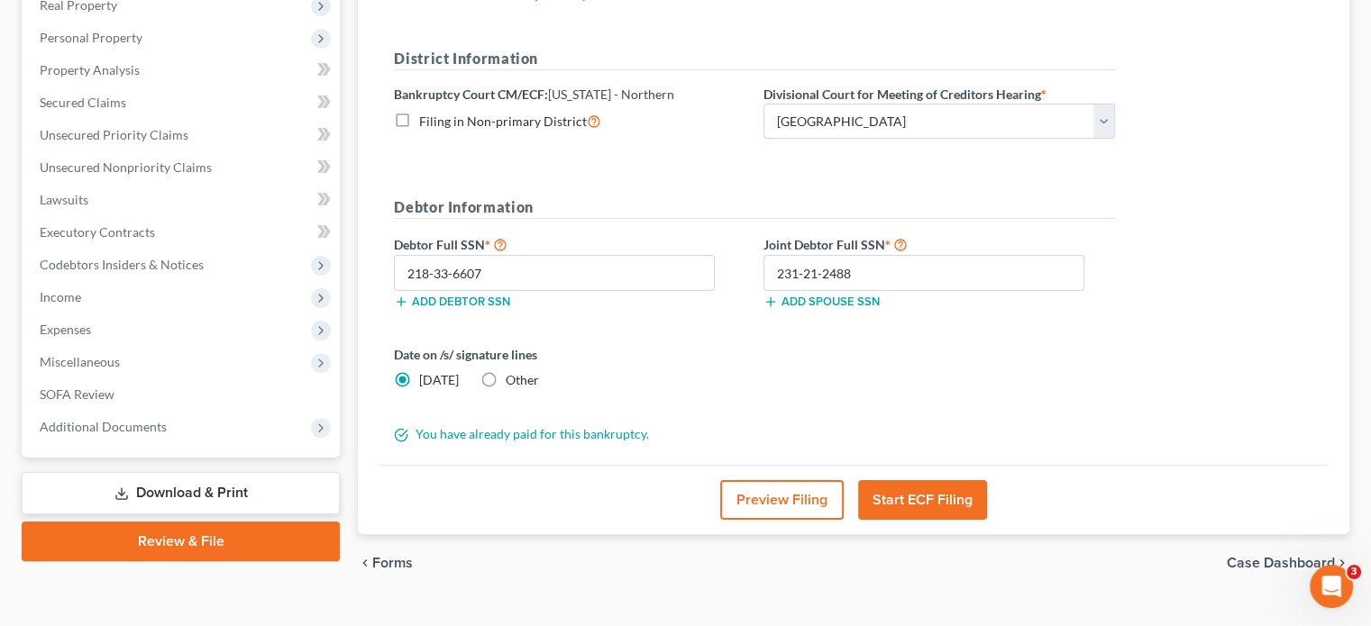
click at [923, 480] on button "Start ECF Filing" at bounding box center [922, 500] width 129 height 40
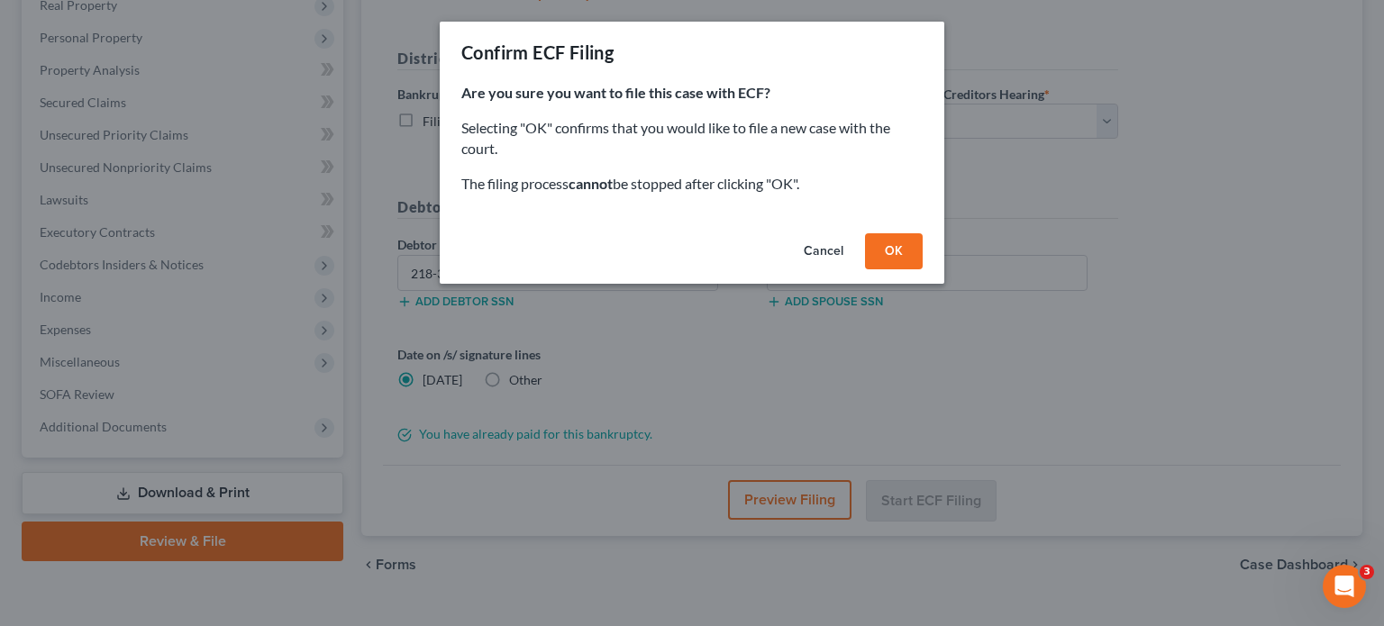
click at [898, 246] on button "OK" at bounding box center [894, 251] width 58 height 36
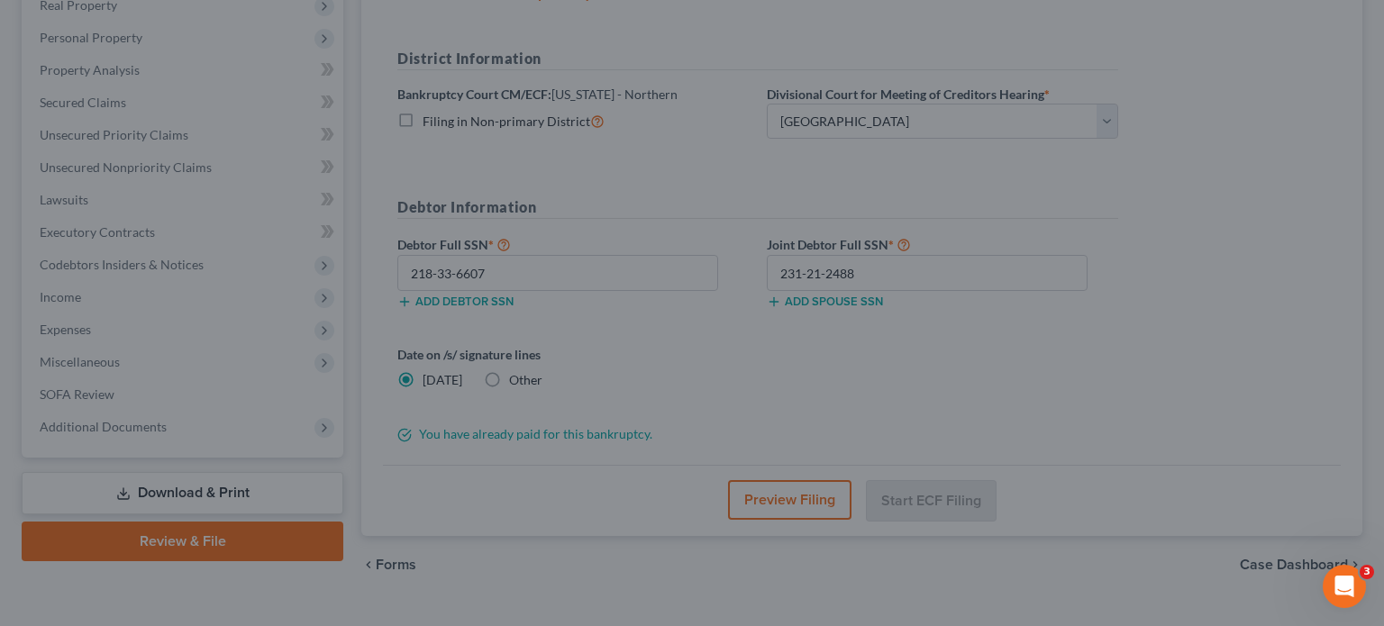
scroll to position [297, 0]
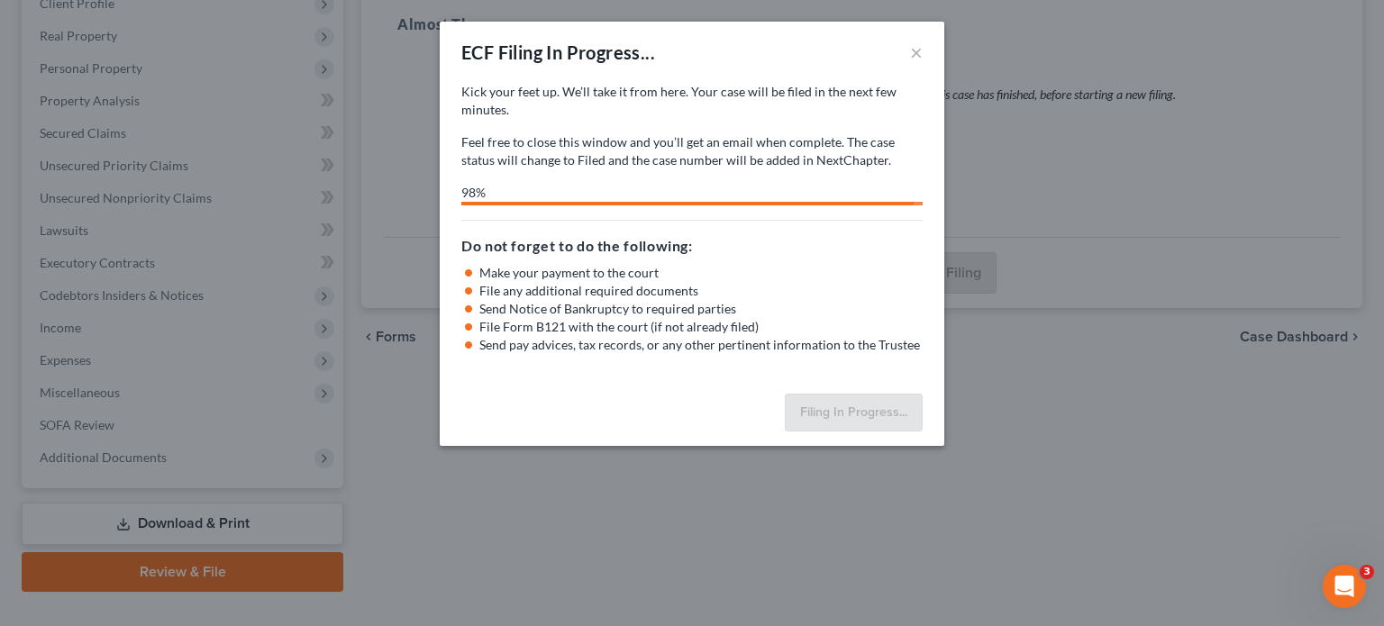
select select "3"
